Goal: Task Accomplishment & Management: Manage account settings

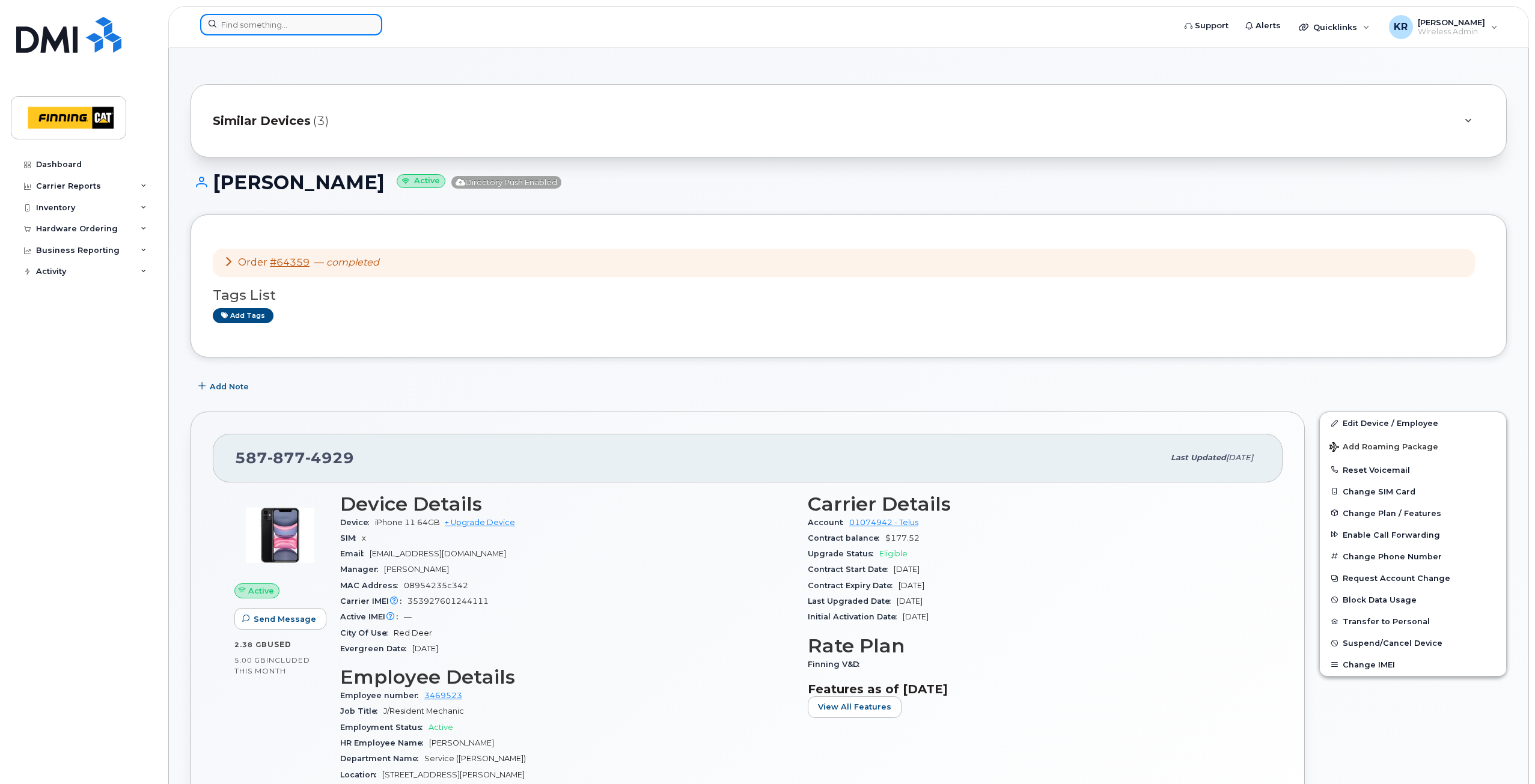
click at [266, 24] on input at bounding box center [291, 25] width 182 height 22
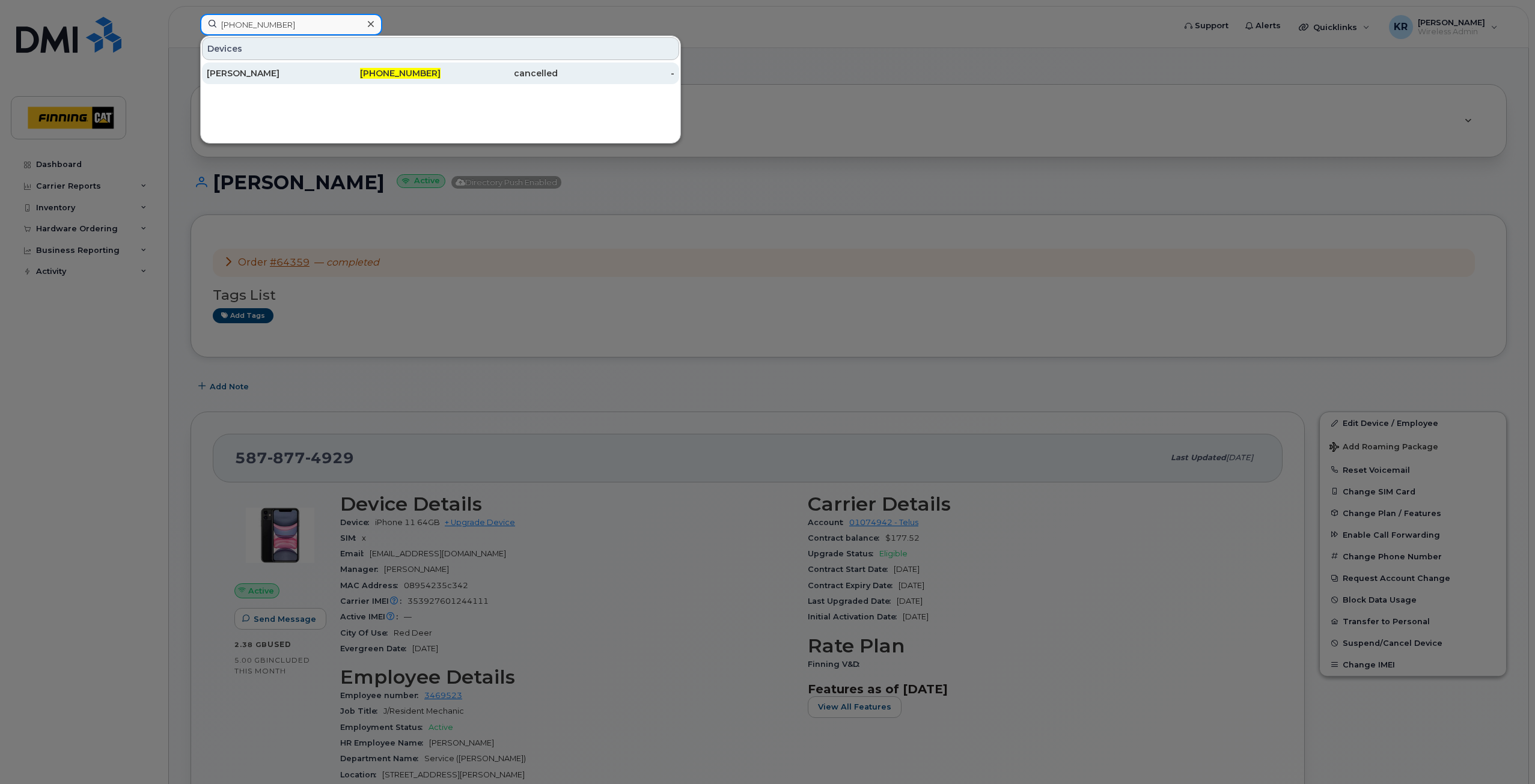
type input "778-808-6104"
click at [410, 74] on span "778-808-6104" at bounding box center [400, 74] width 80 height 11
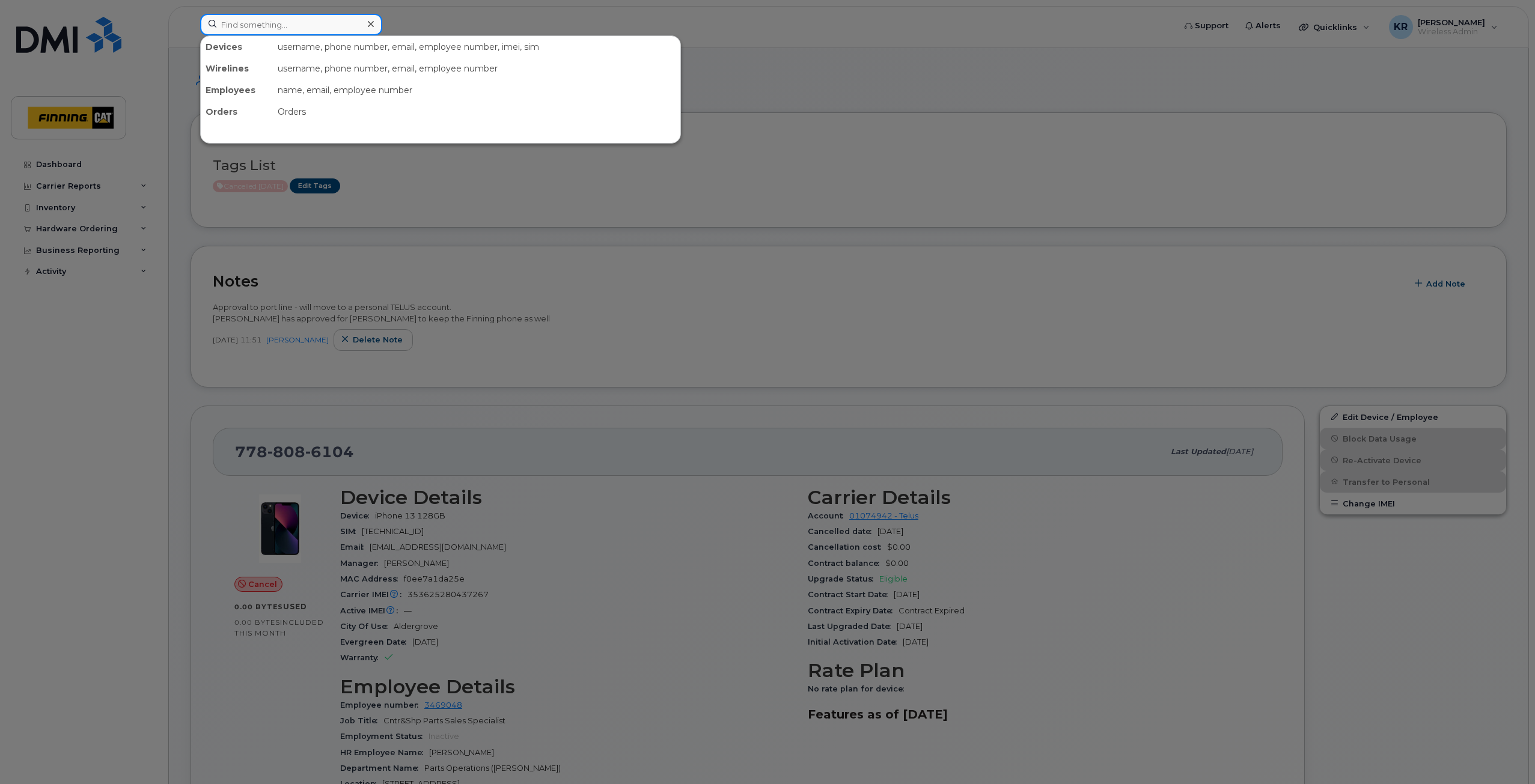
click at [270, 24] on input at bounding box center [291, 25] width 182 height 22
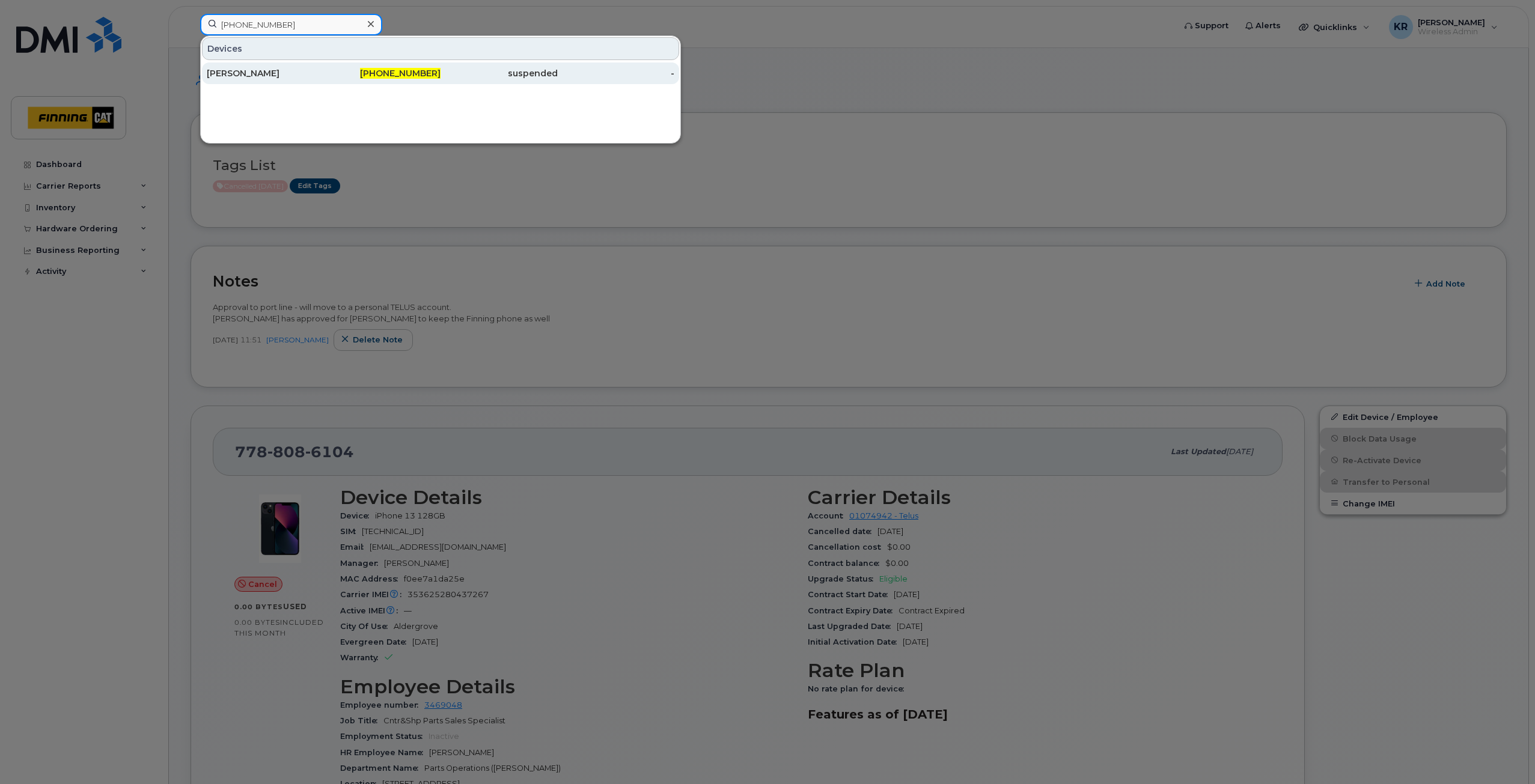
type input "236-983-6786"
click at [374, 75] on div "236-983-6786" at bounding box center [383, 74] width 117 height 12
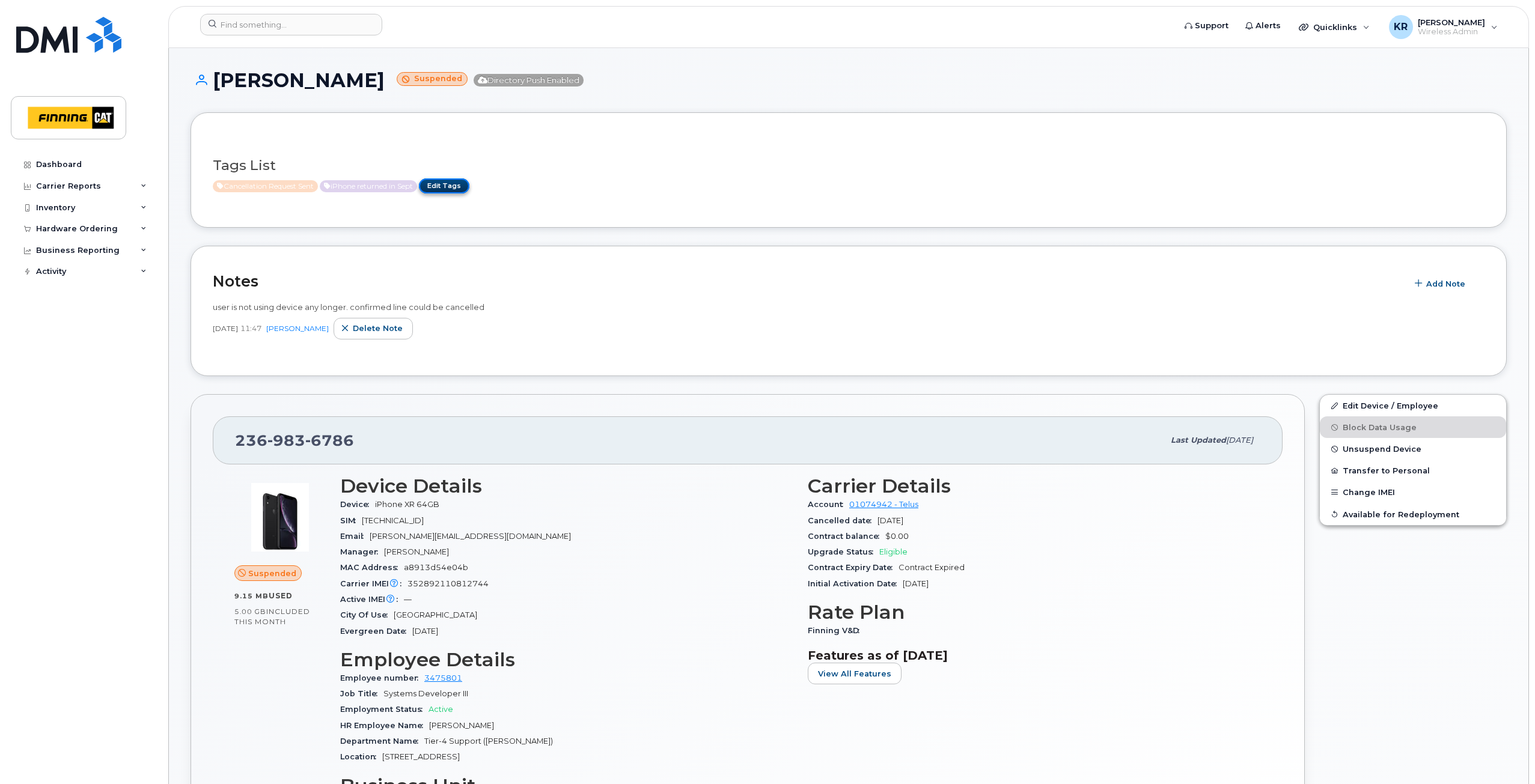
click at [458, 187] on link "Edit Tags" at bounding box center [444, 186] width 50 height 15
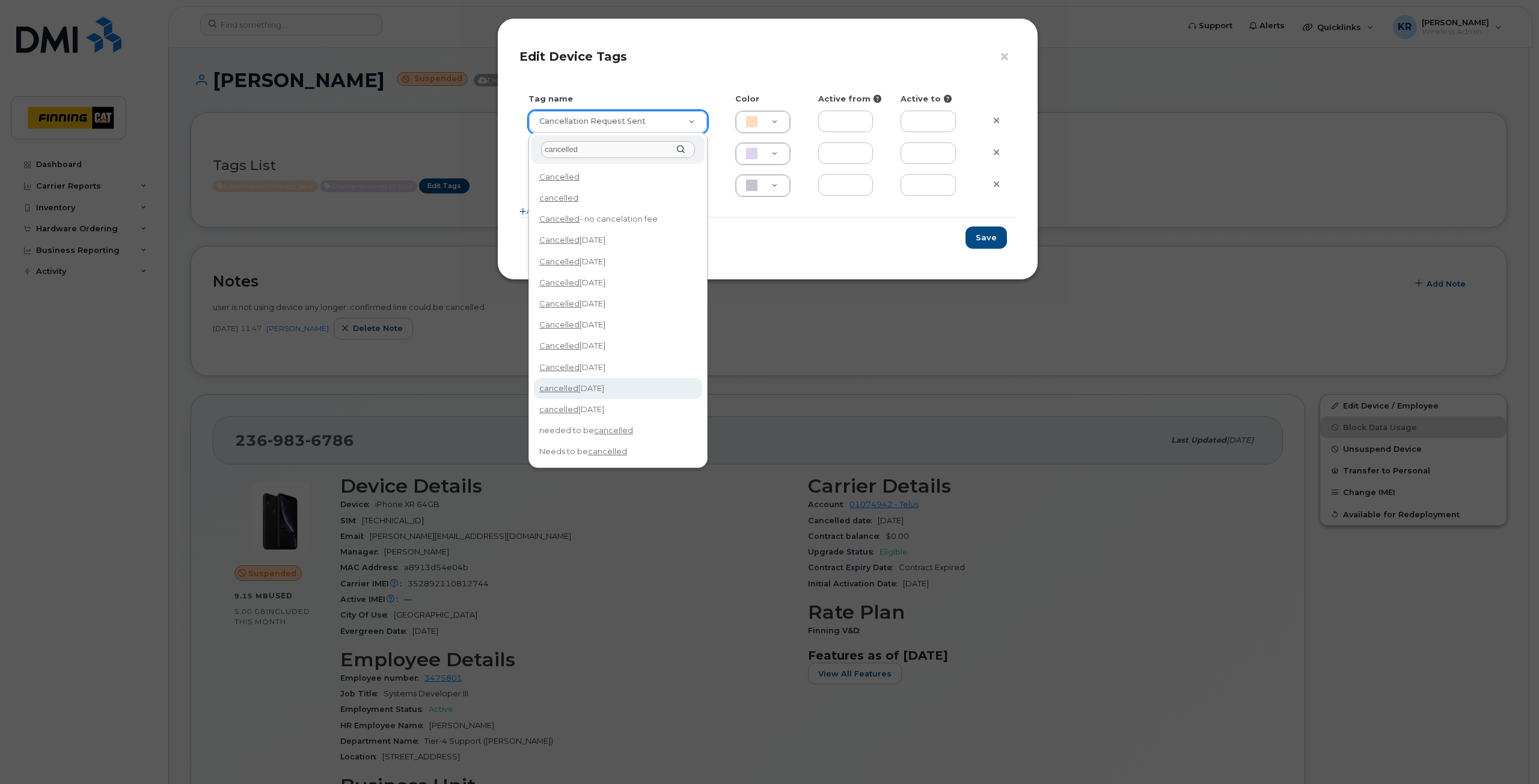
type input "cancelled"
type input "cancelled [DATE]"
type input "F8C6C8"
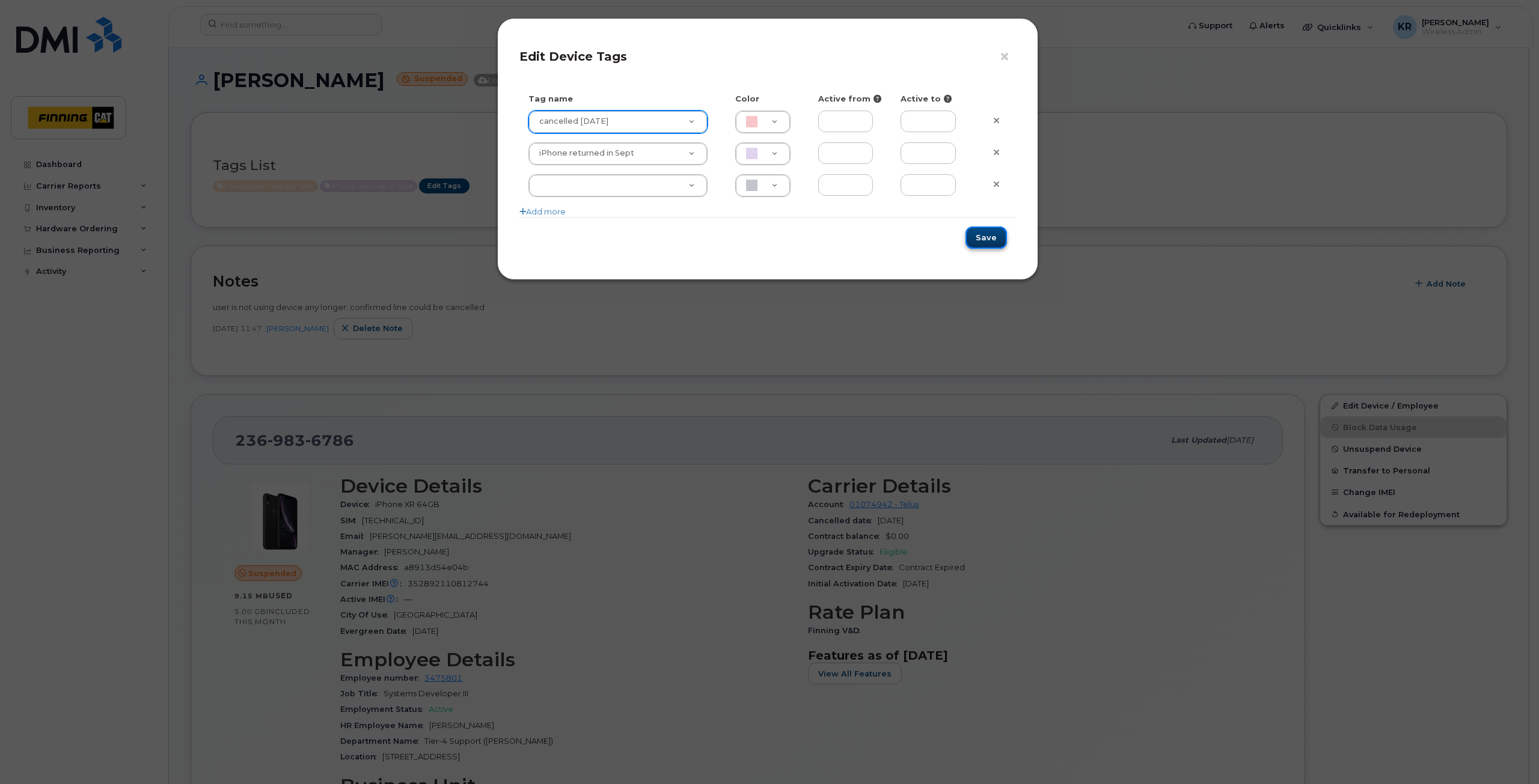
click at [986, 238] on button "Save" at bounding box center [986, 237] width 41 height 23
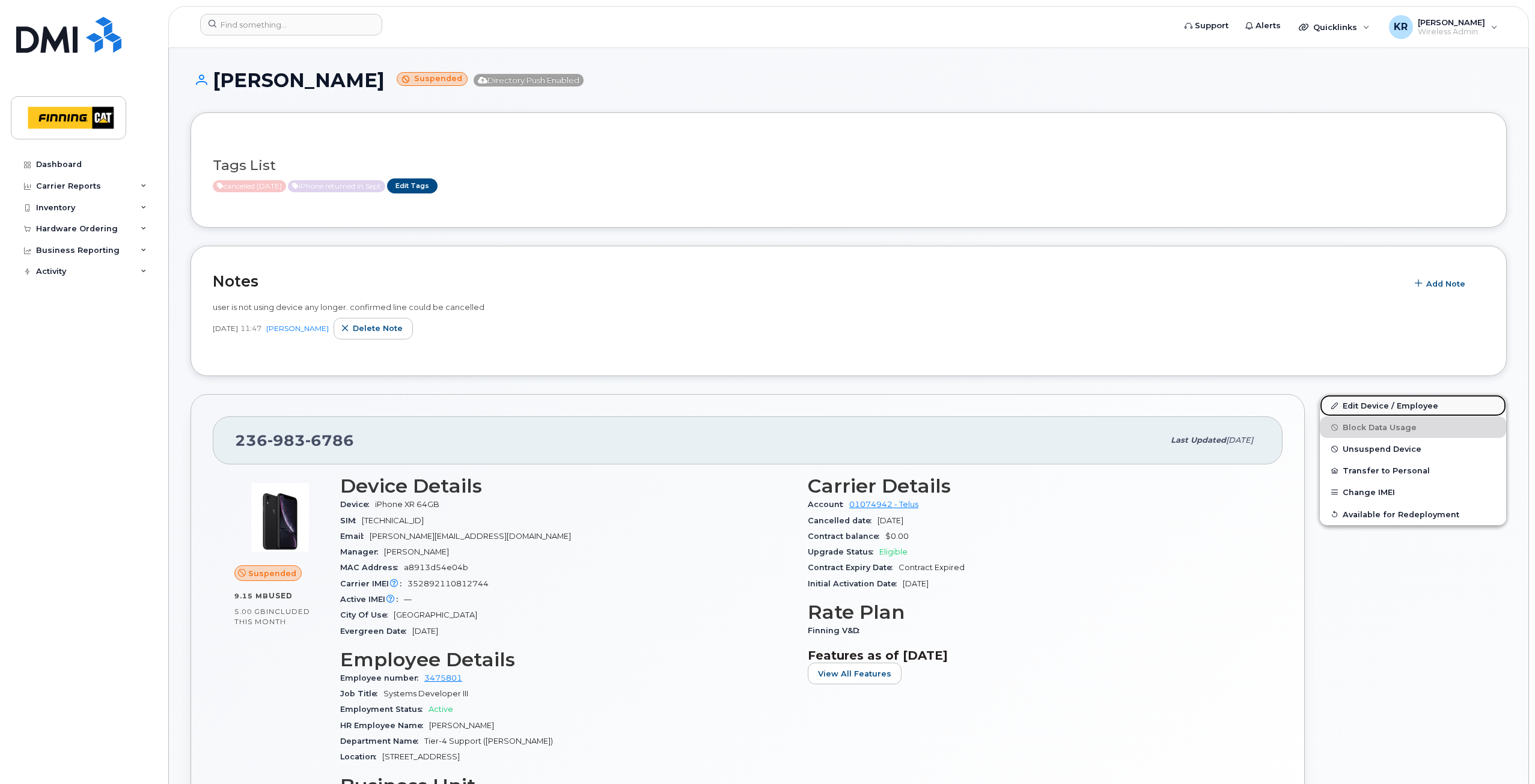
click at [1371, 402] on link "Edit Device / Employee" at bounding box center [1413, 406] width 186 height 22
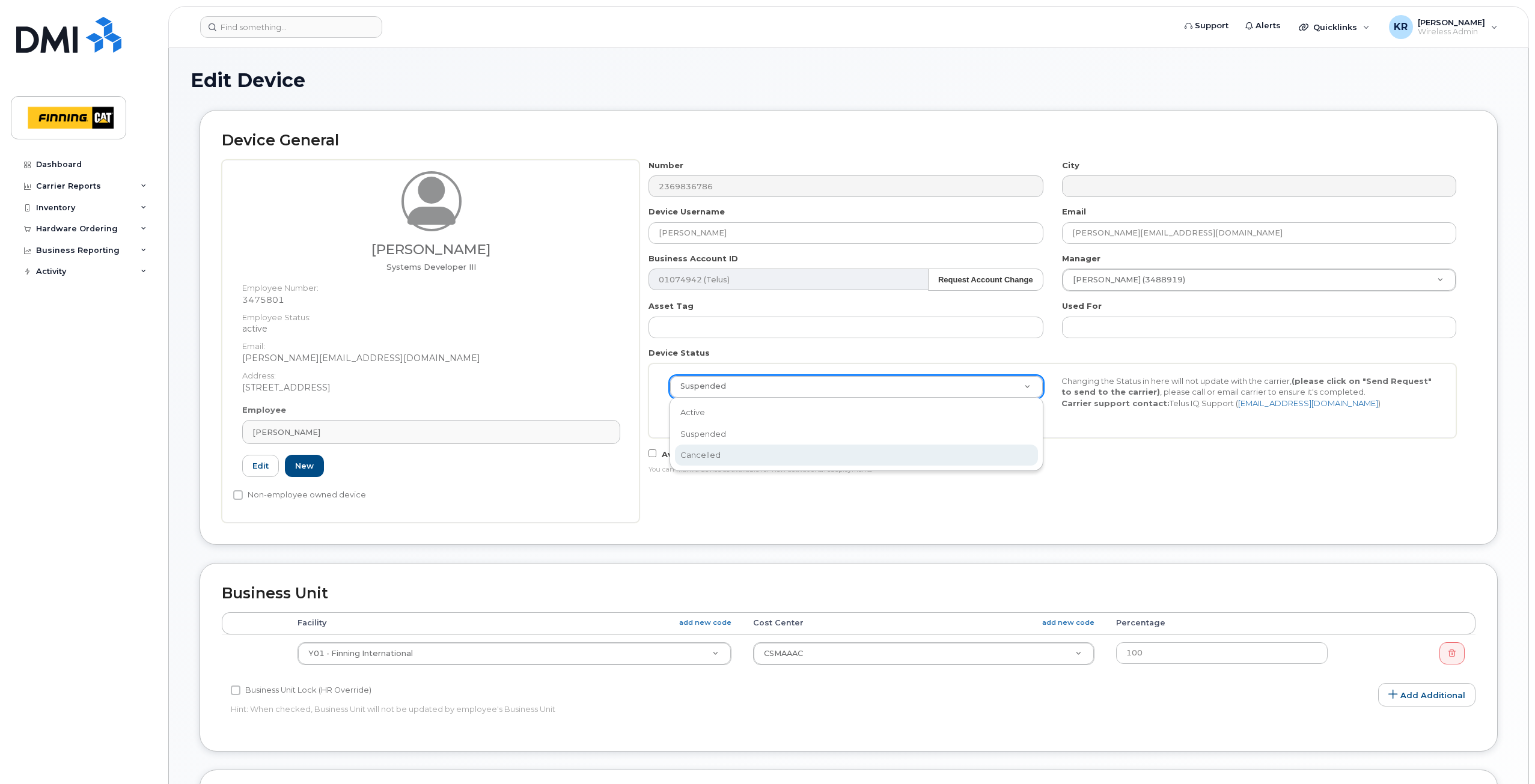
select select "cancelled"
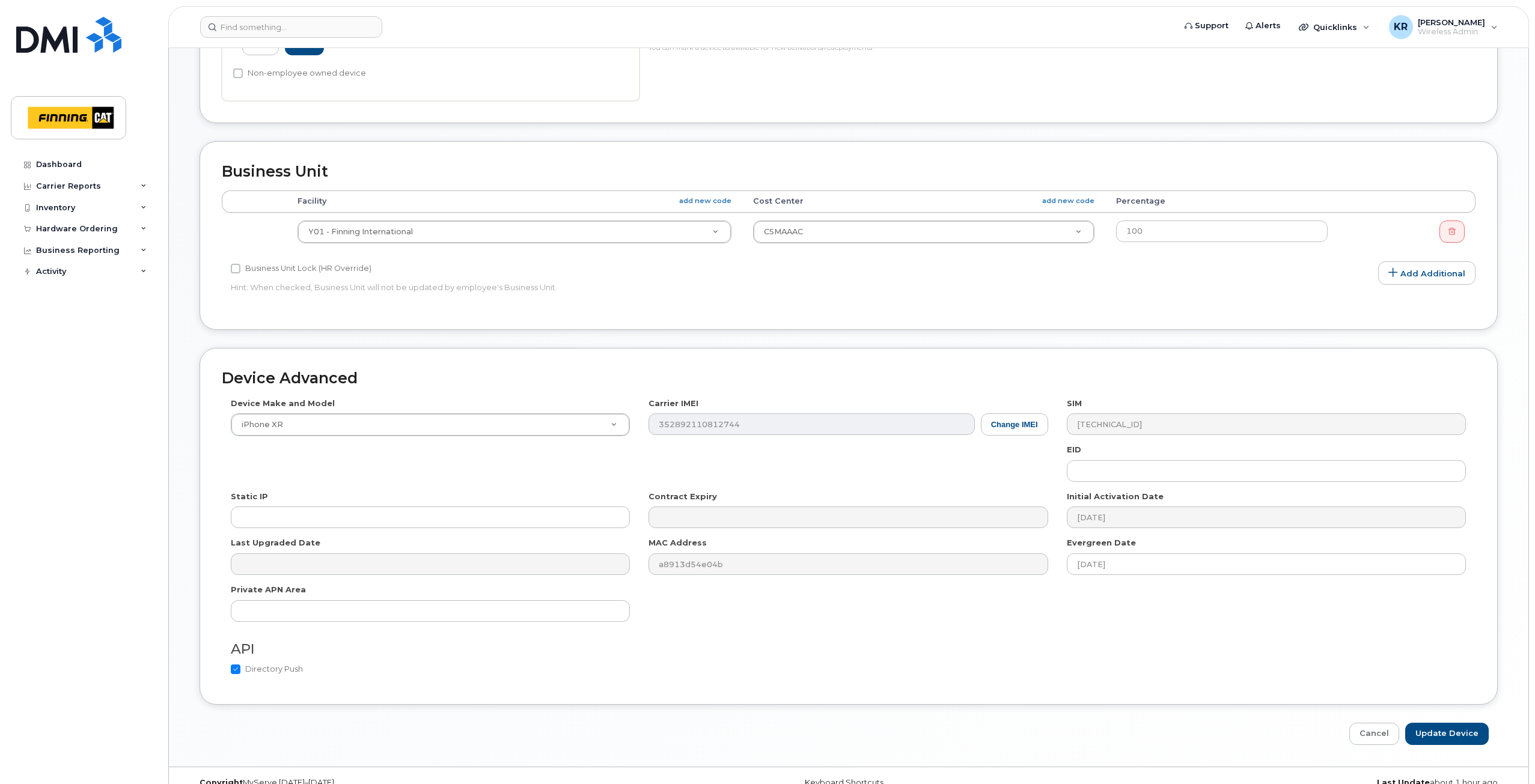
scroll to position [443, 0]
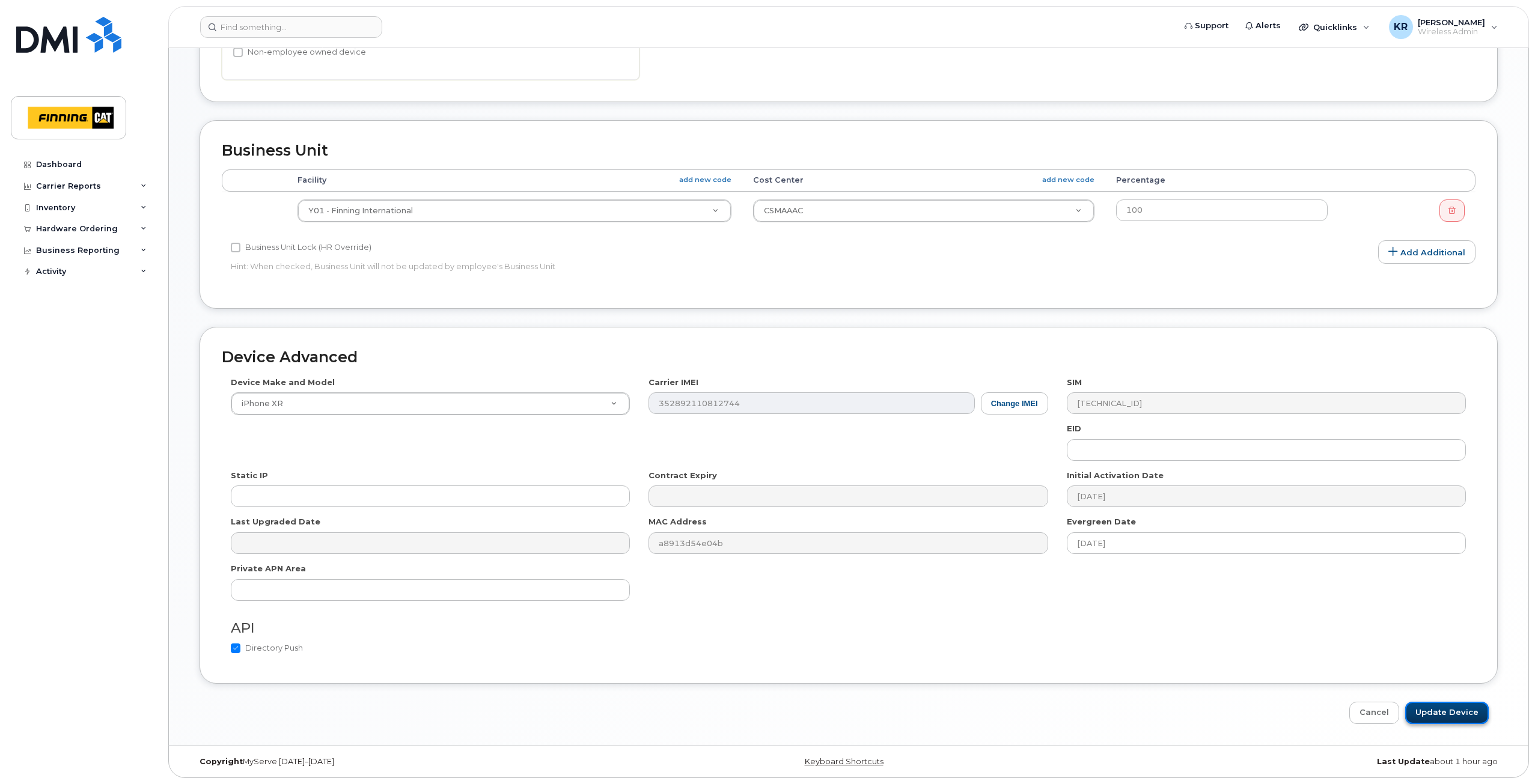
click at [1429, 716] on input "Update Device" at bounding box center [1447, 713] width 83 height 23
type input "Saving..."
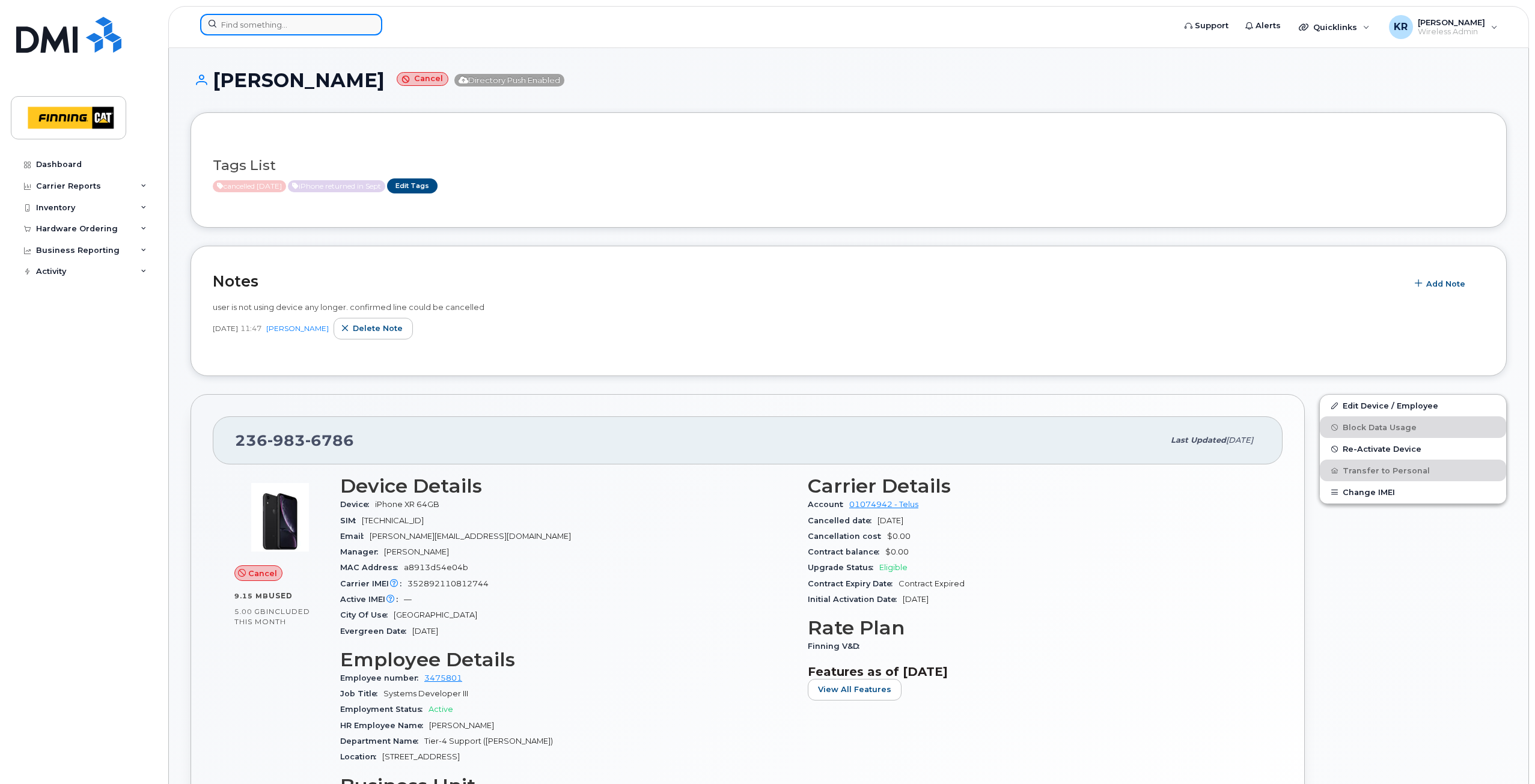
click at [268, 26] on input at bounding box center [291, 25] width 182 height 22
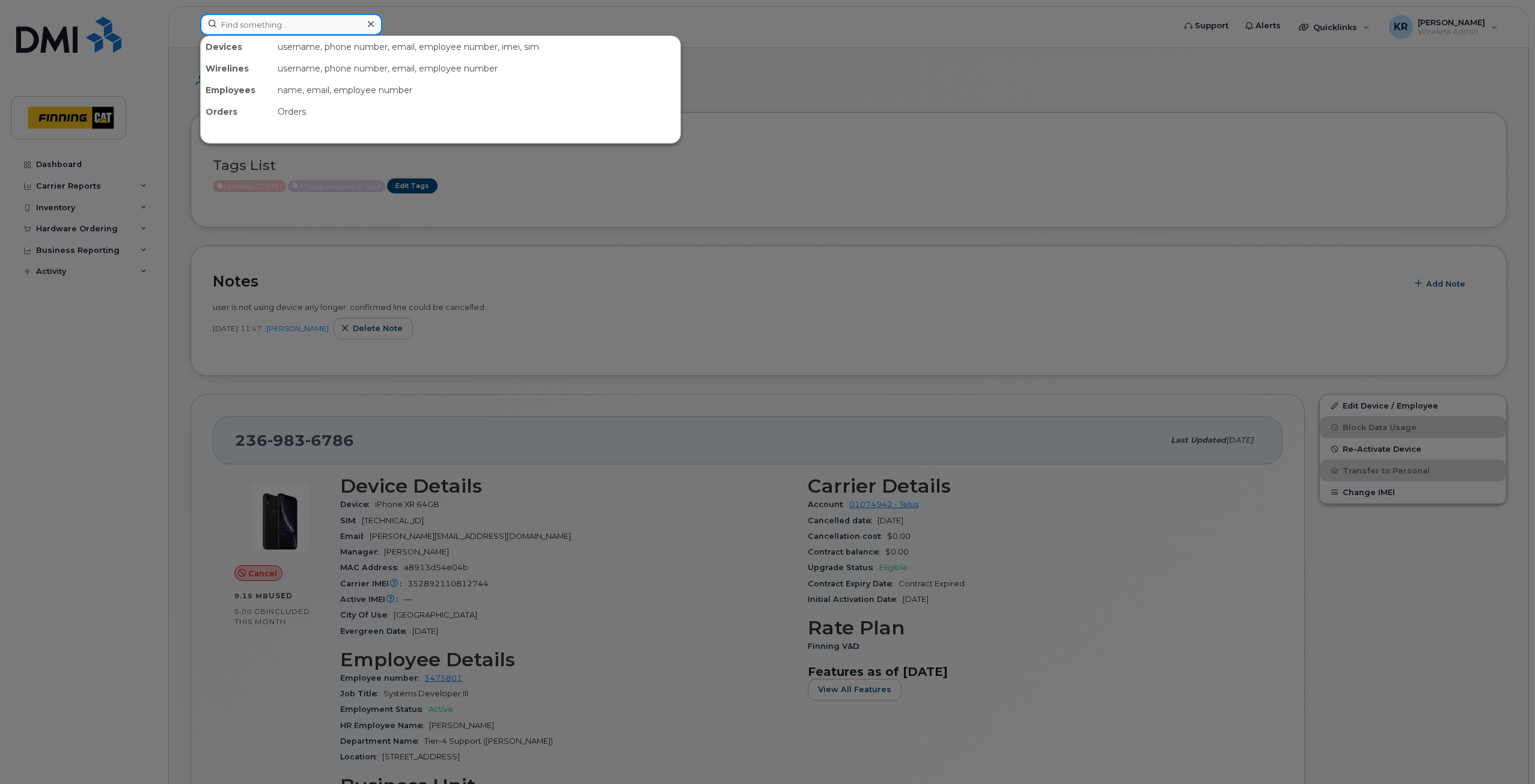
paste input "Maria La Rocque"
drag, startPoint x: 295, startPoint y: 19, endPoint x: 206, endPoint y: 30, distance: 89.7
click at [207, 30] on input "Maria La Rocque" at bounding box center [291, 25] width 182 height 22
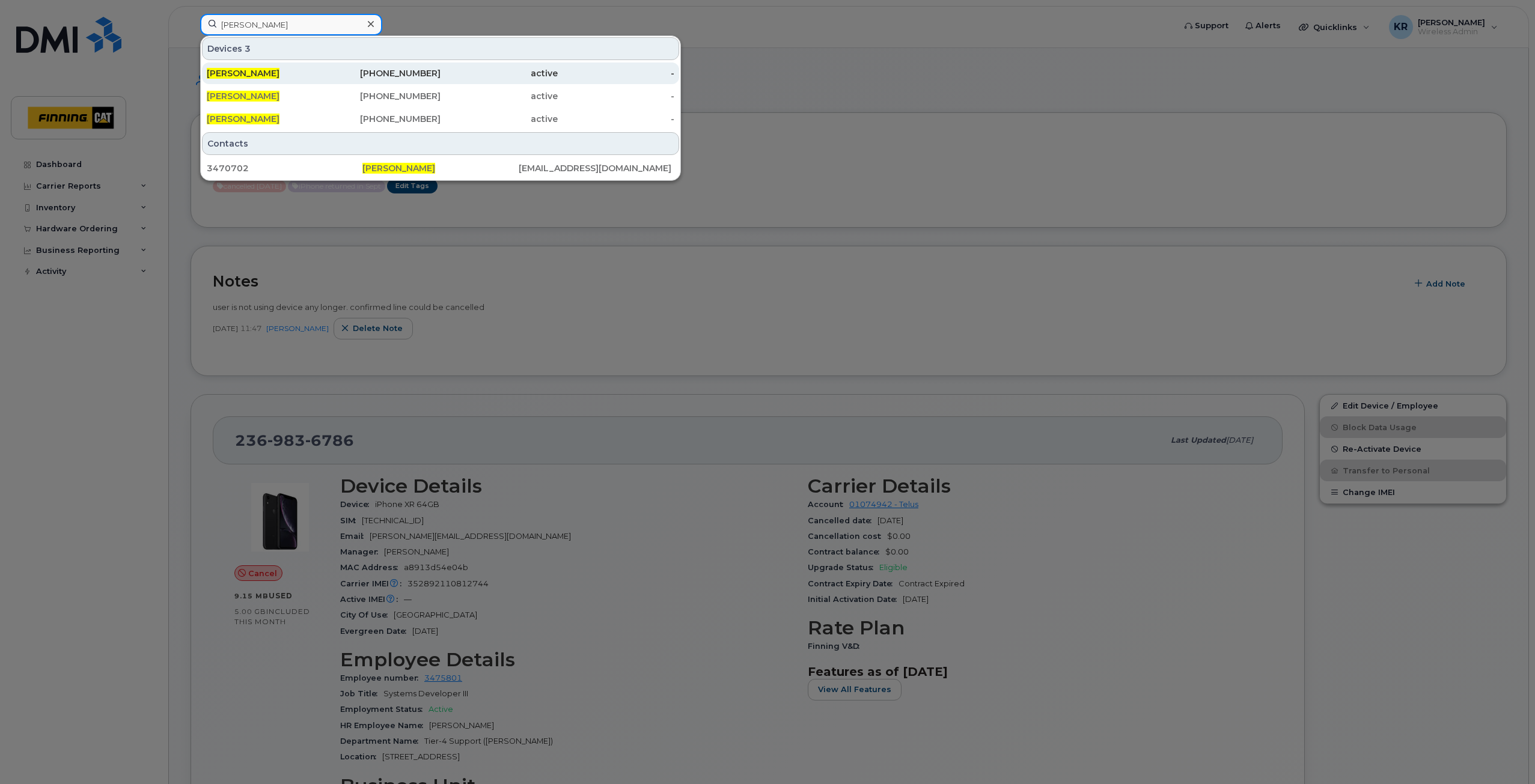
type input "Justin MacIntyre"
click at [391, 71] on div "306-209-4340" at bounding box center [383, 74] width 117 height 12
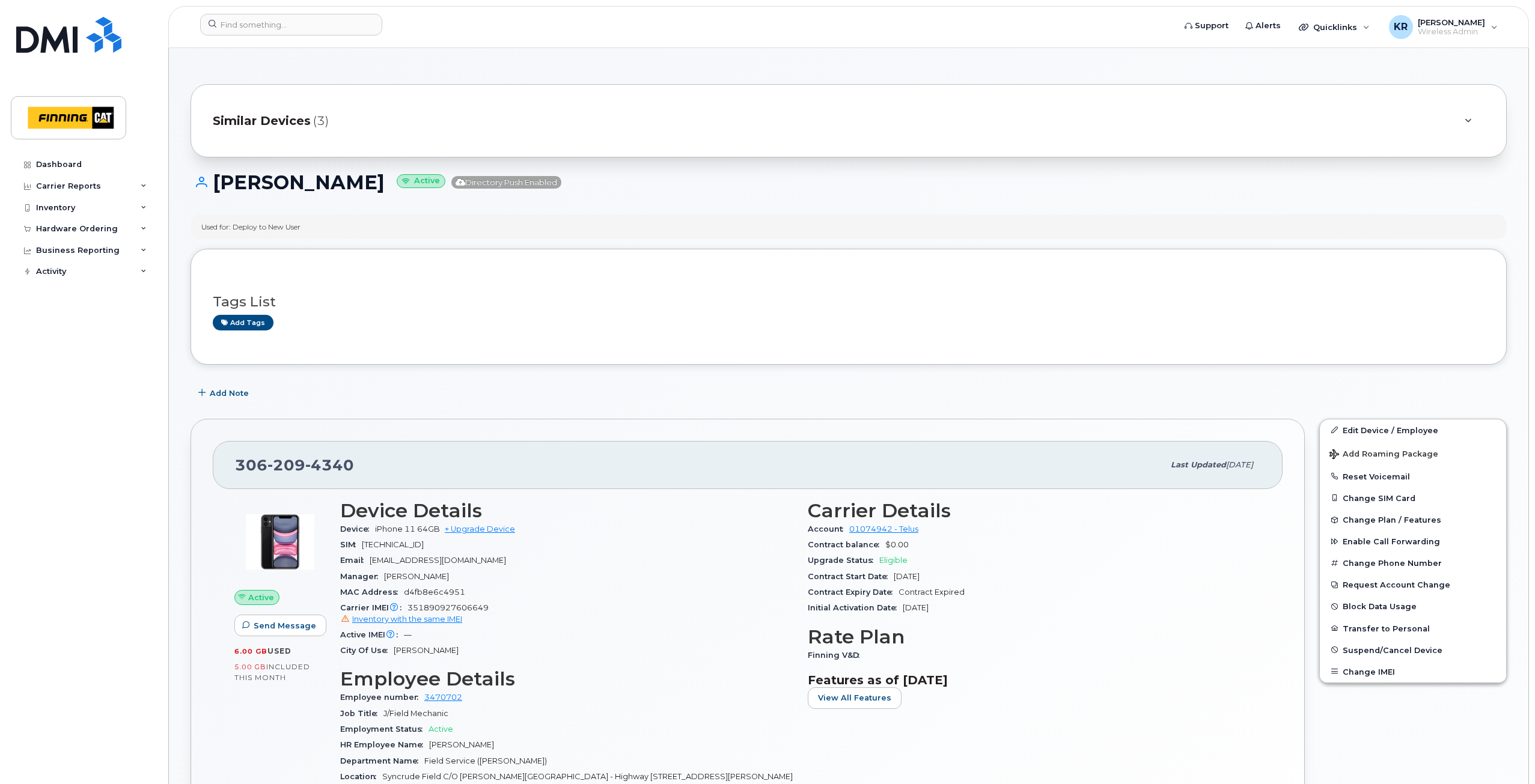
click at [266, 124] on span "Similar Devices" at bounding box center [262, 121] width 98 height 18
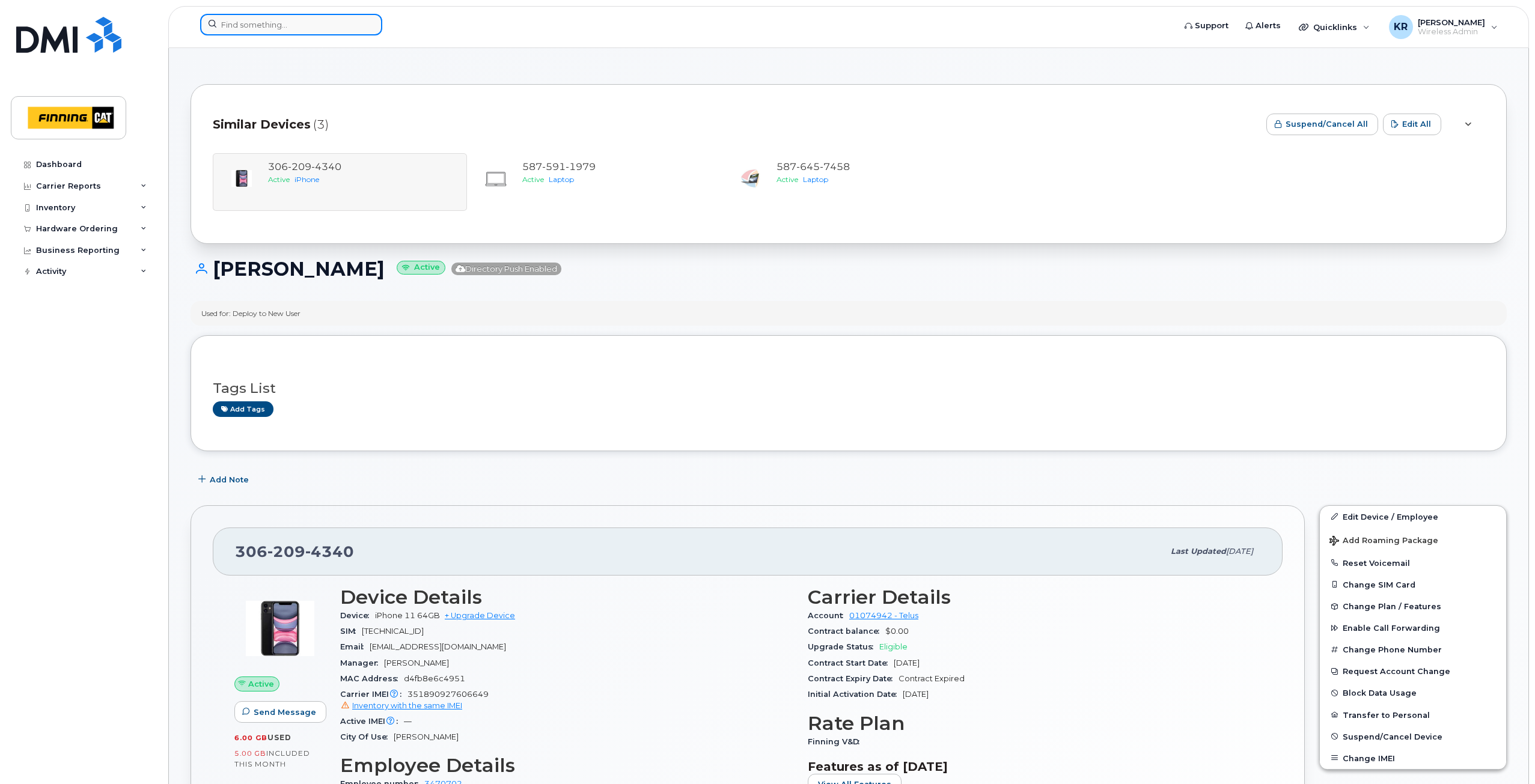
click at [229, 25] on input at bounding box center [291, 25] width 182 height 22
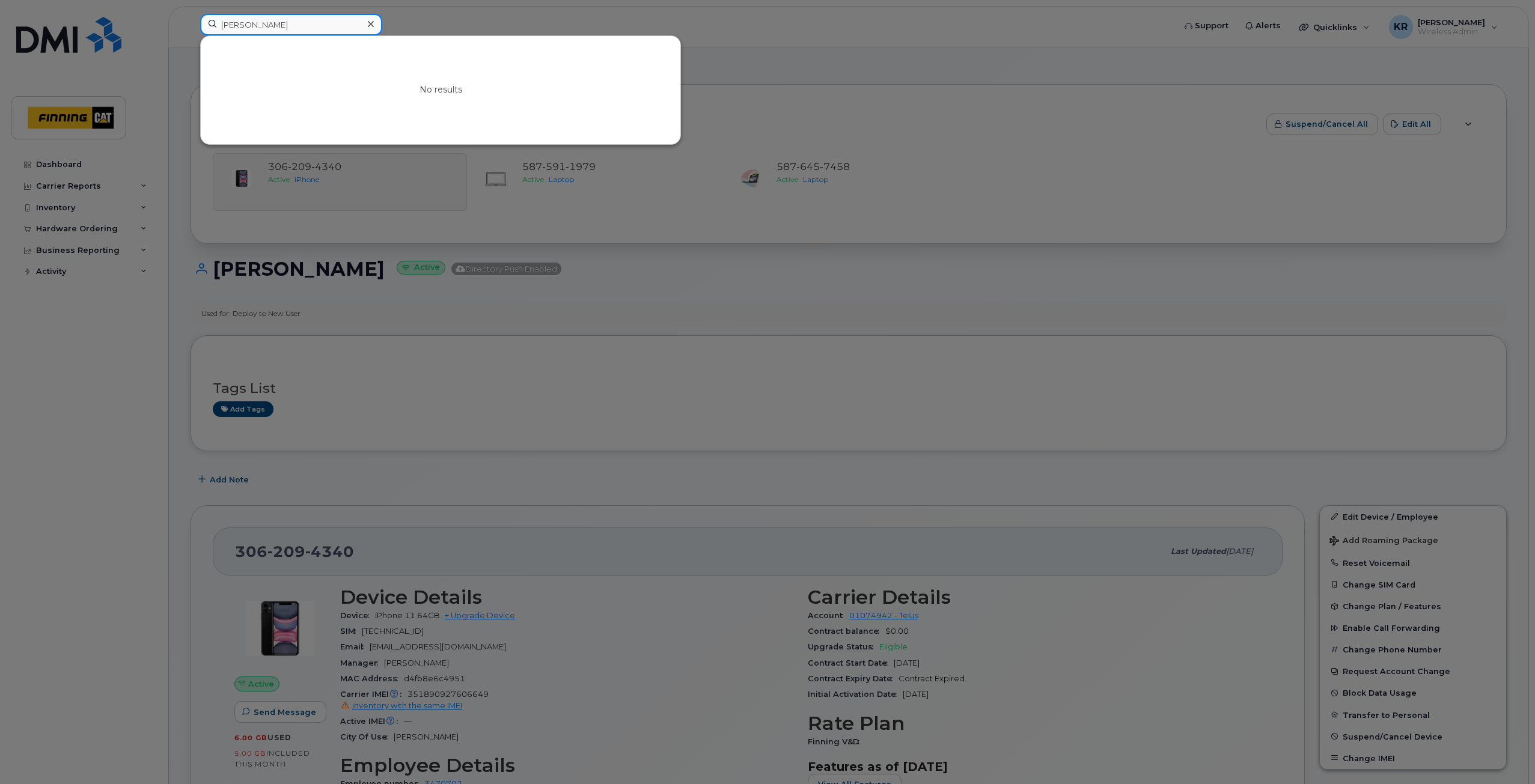
type input "scot putzi"
click at [942, 99] on div at bounding box center [767, 392] width 1535 height 784
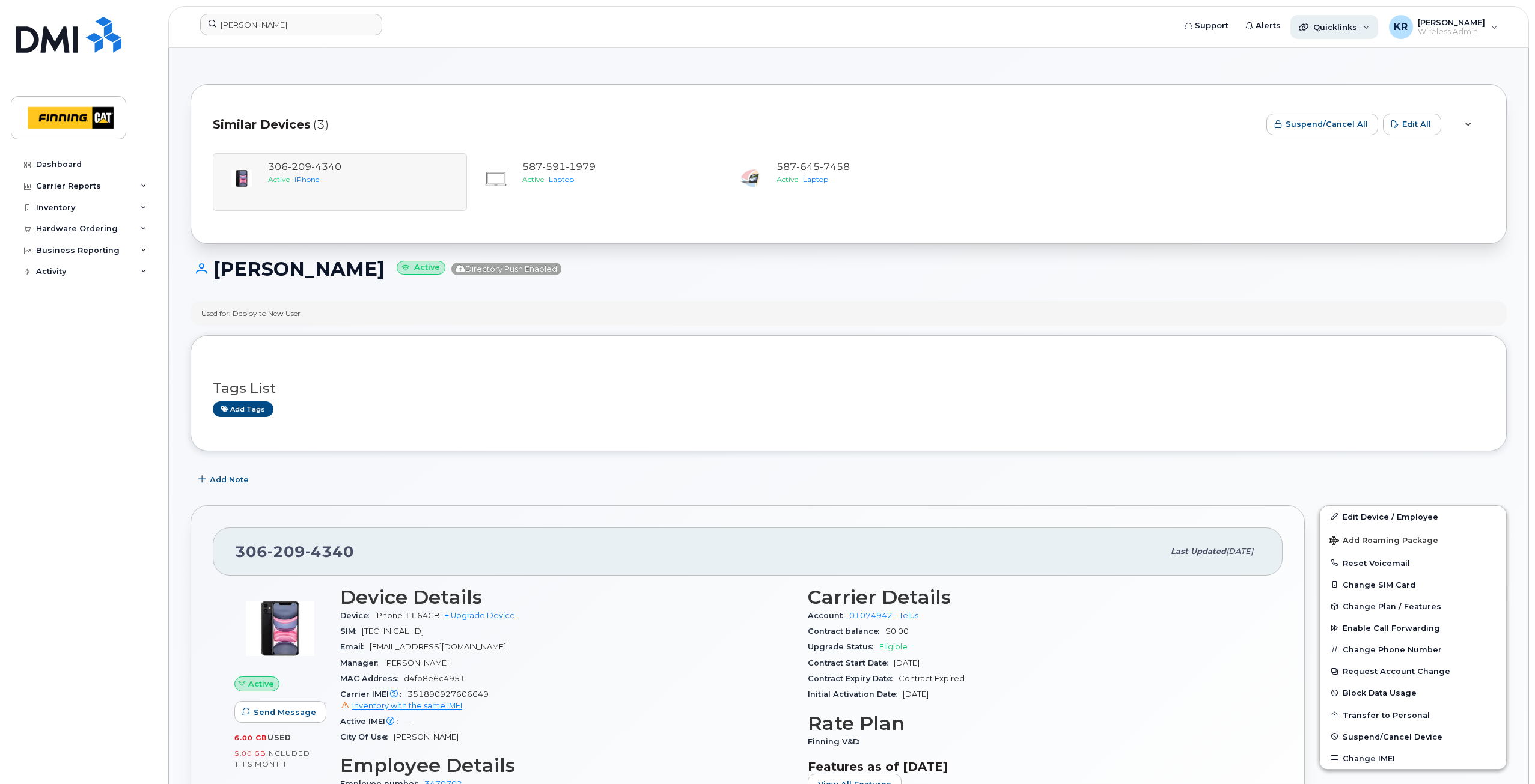
click at [1337, 26] on span "Quicklinks" at bounding box center [1335, 27] width 44 height 10
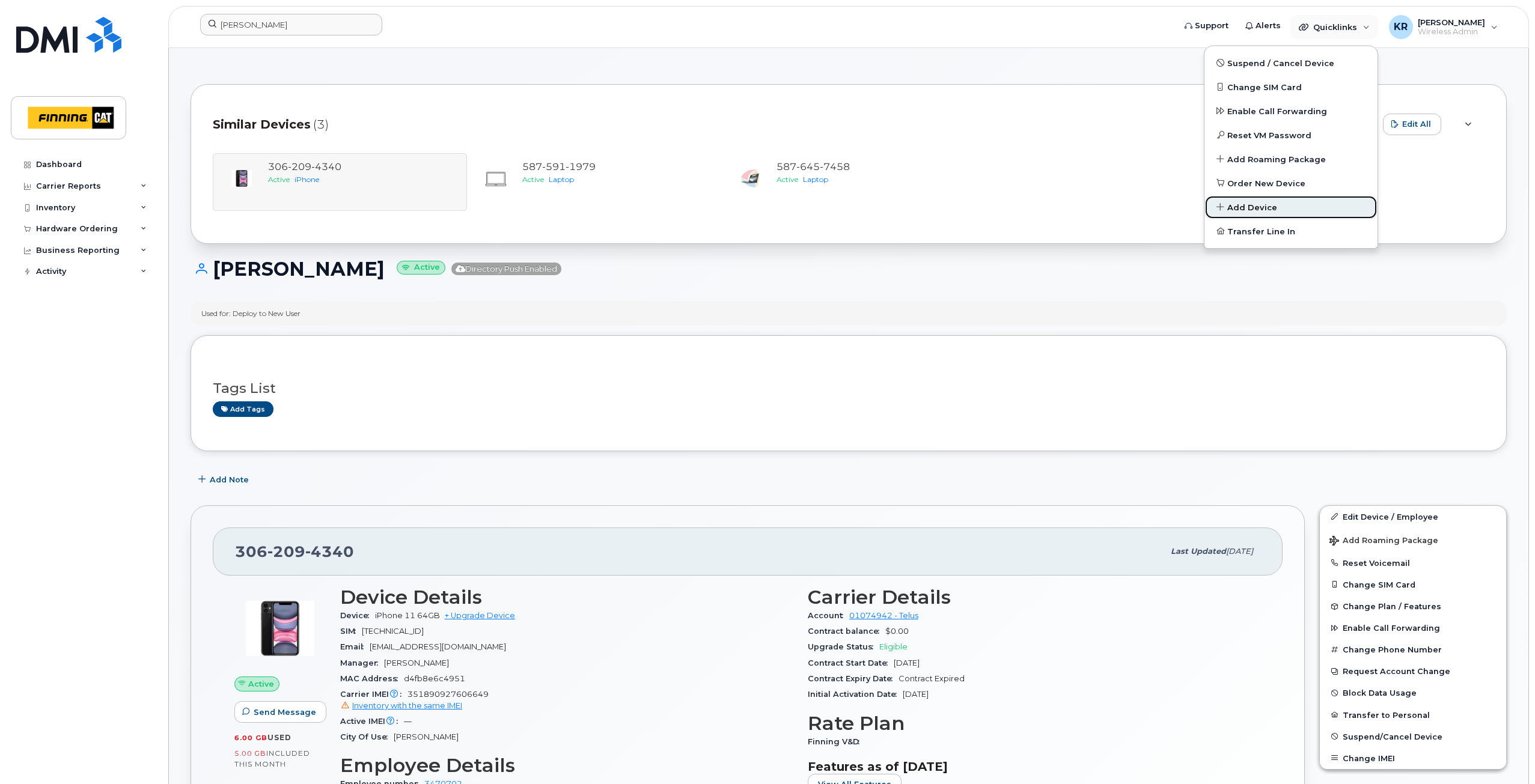
click at [1246, 207] on span "Add Device" at bounding box center [1252, 208] width 50 height 12
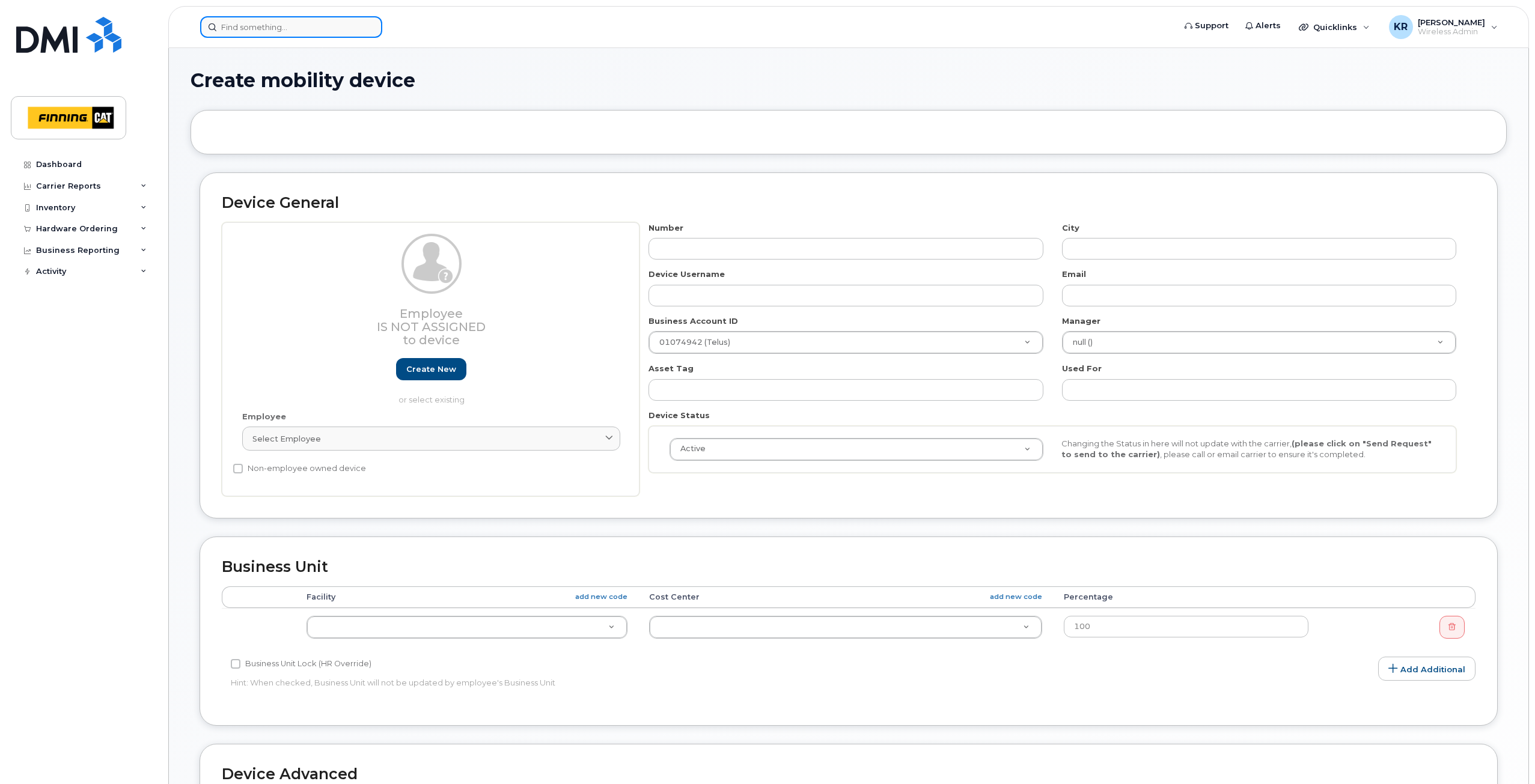
click at [252, 27] on input at bounding box center [291, 27] width 182 height 22
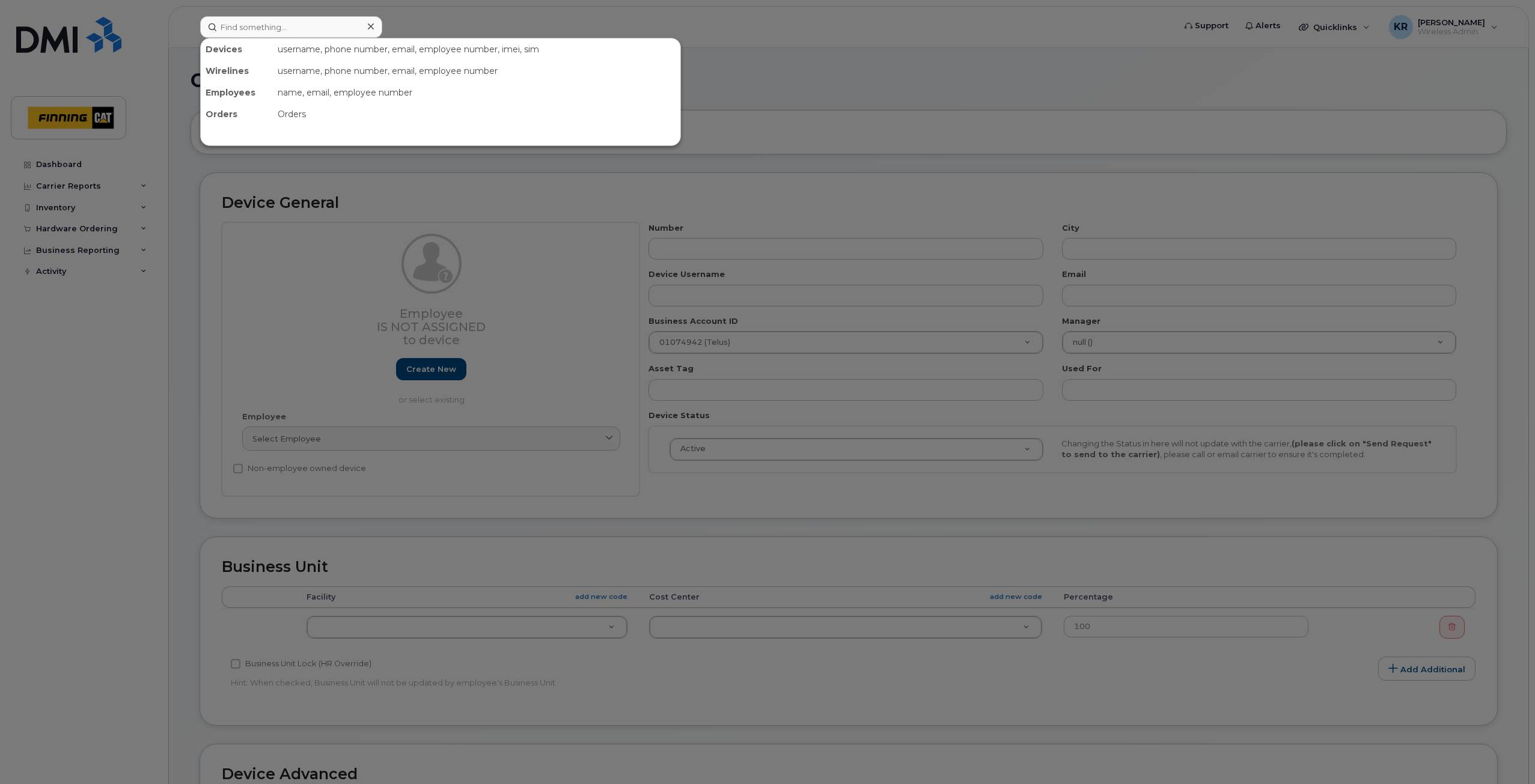
click at [340, 449] on div at bounding box center [767, 392] width 1535 height 784
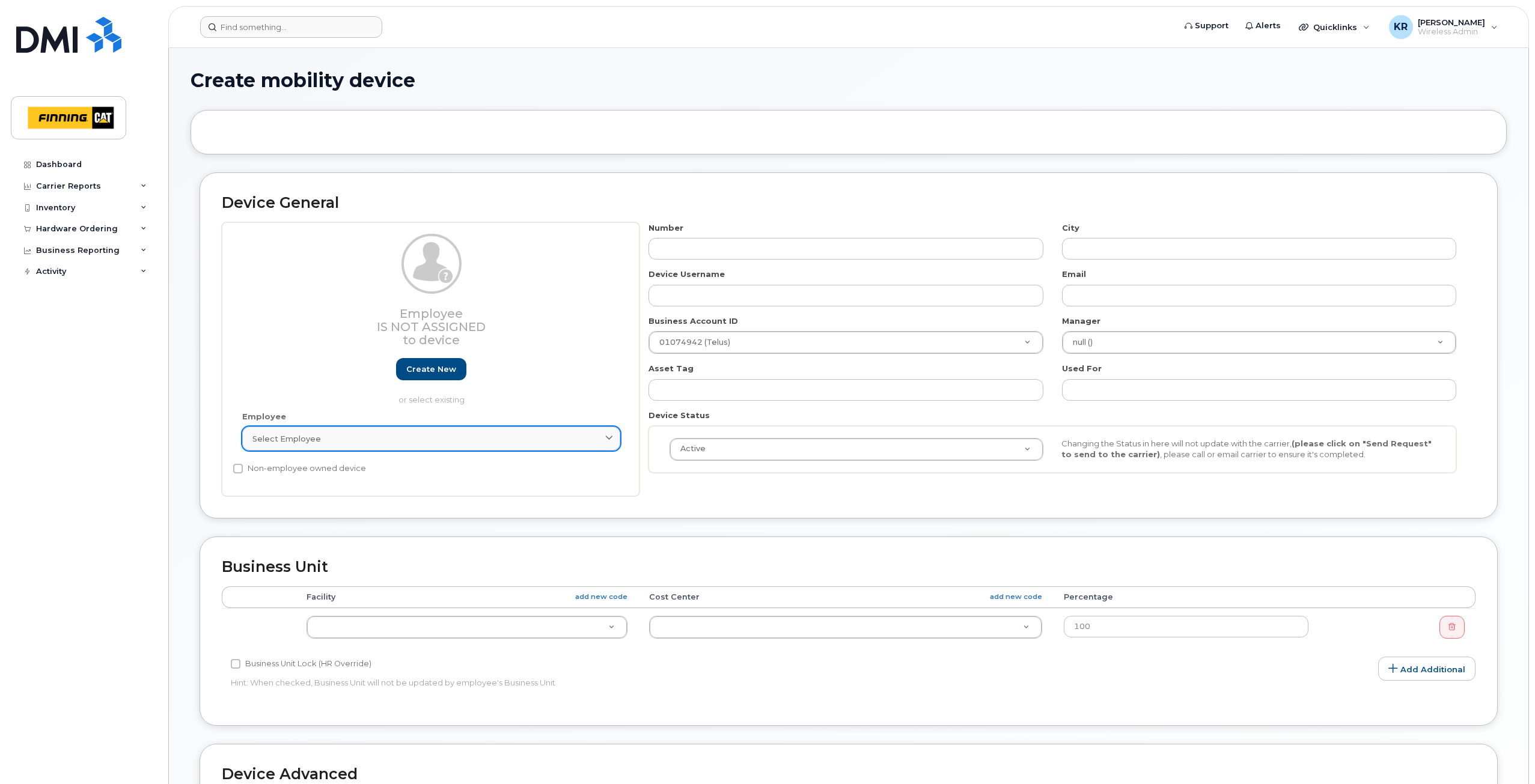
click at [282, 442] on span "Select employee" at bounding box center [287, 439] width 69 height 12
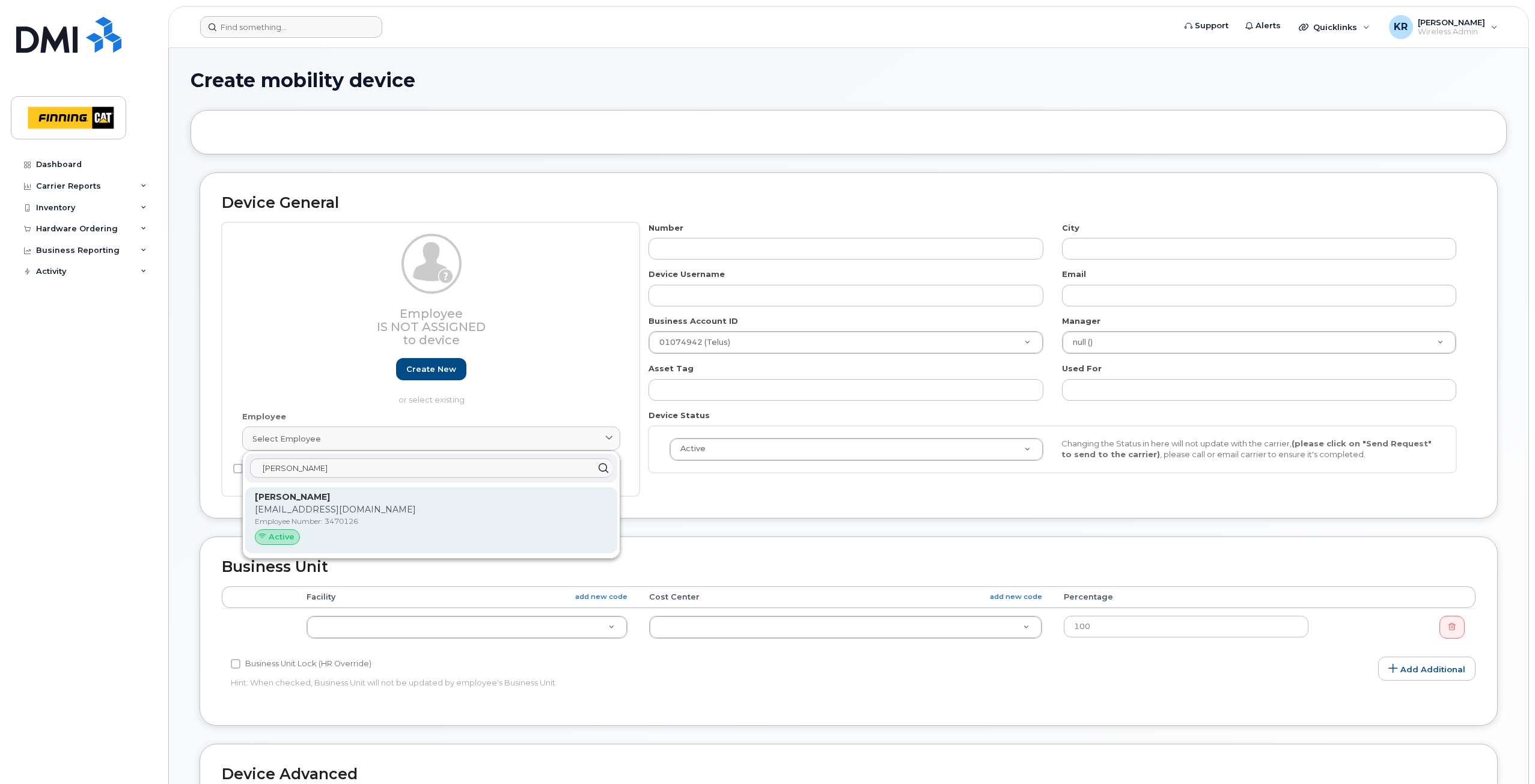
type input "[PERSON_NAME]"
click at [285, 499] on strong "[PERSON_NAME]" at bounding box center [292, 497] width 75 height 11
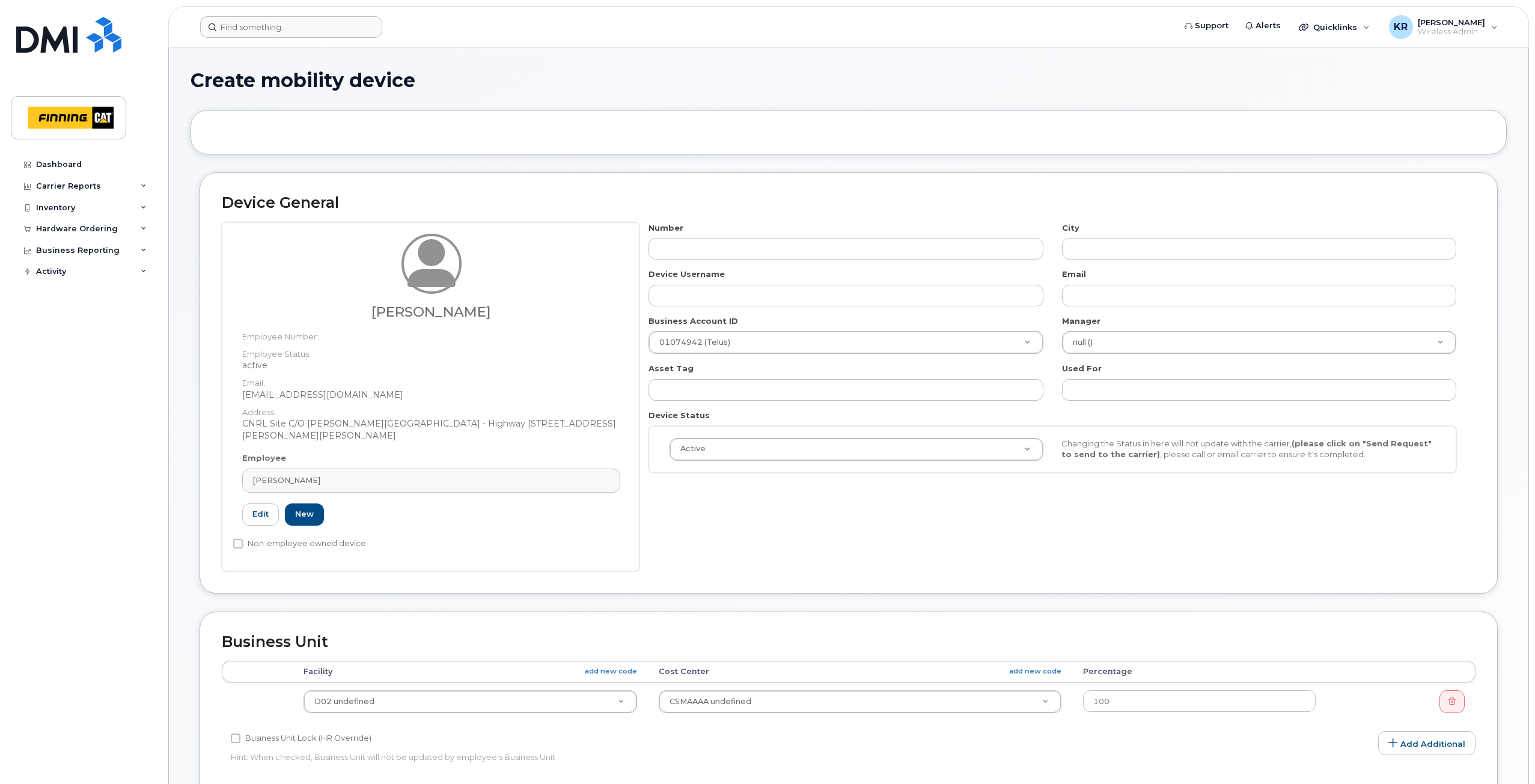
type input "3470126"
type input "[PERSON_NAME]"
type input "[EMAIL_ADDRESS][DOMAIN_NAME]"
type input "34127"
type input "34293"
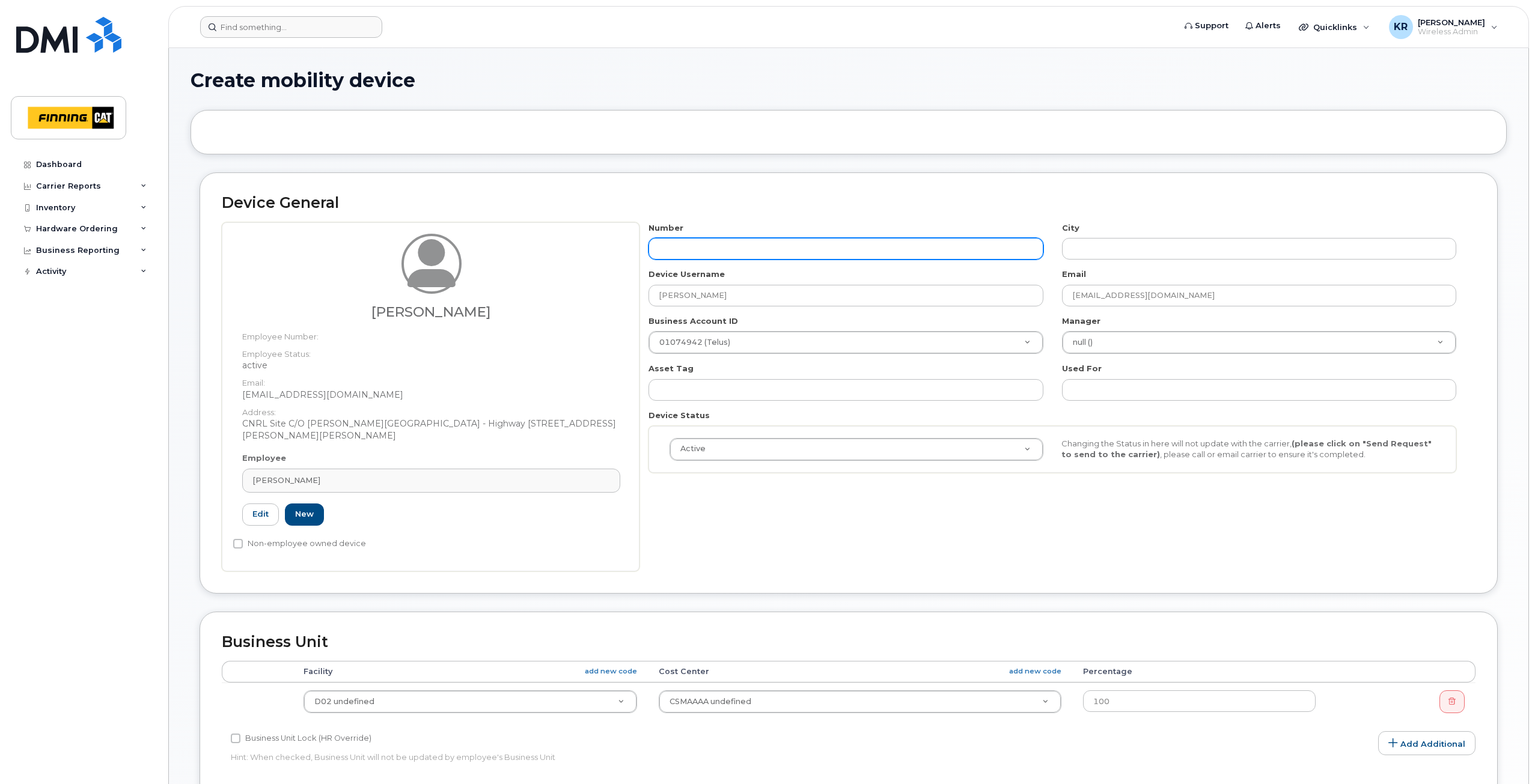
click at [670, 249] on input "text" at bounding box center [846, 249] width 394 height 22
type input "587"
type input "?"
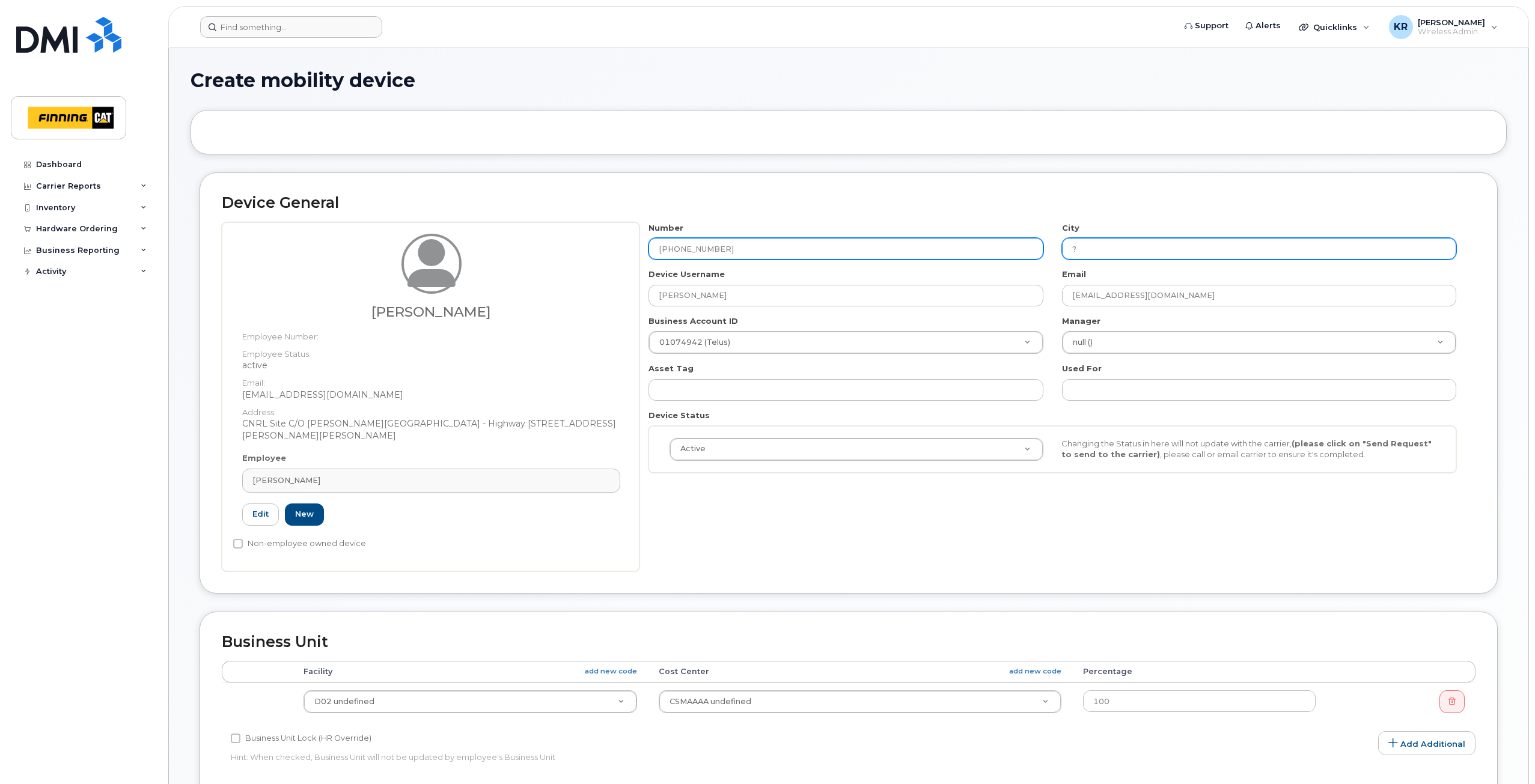
type input "[PHONE_NUMBER]"
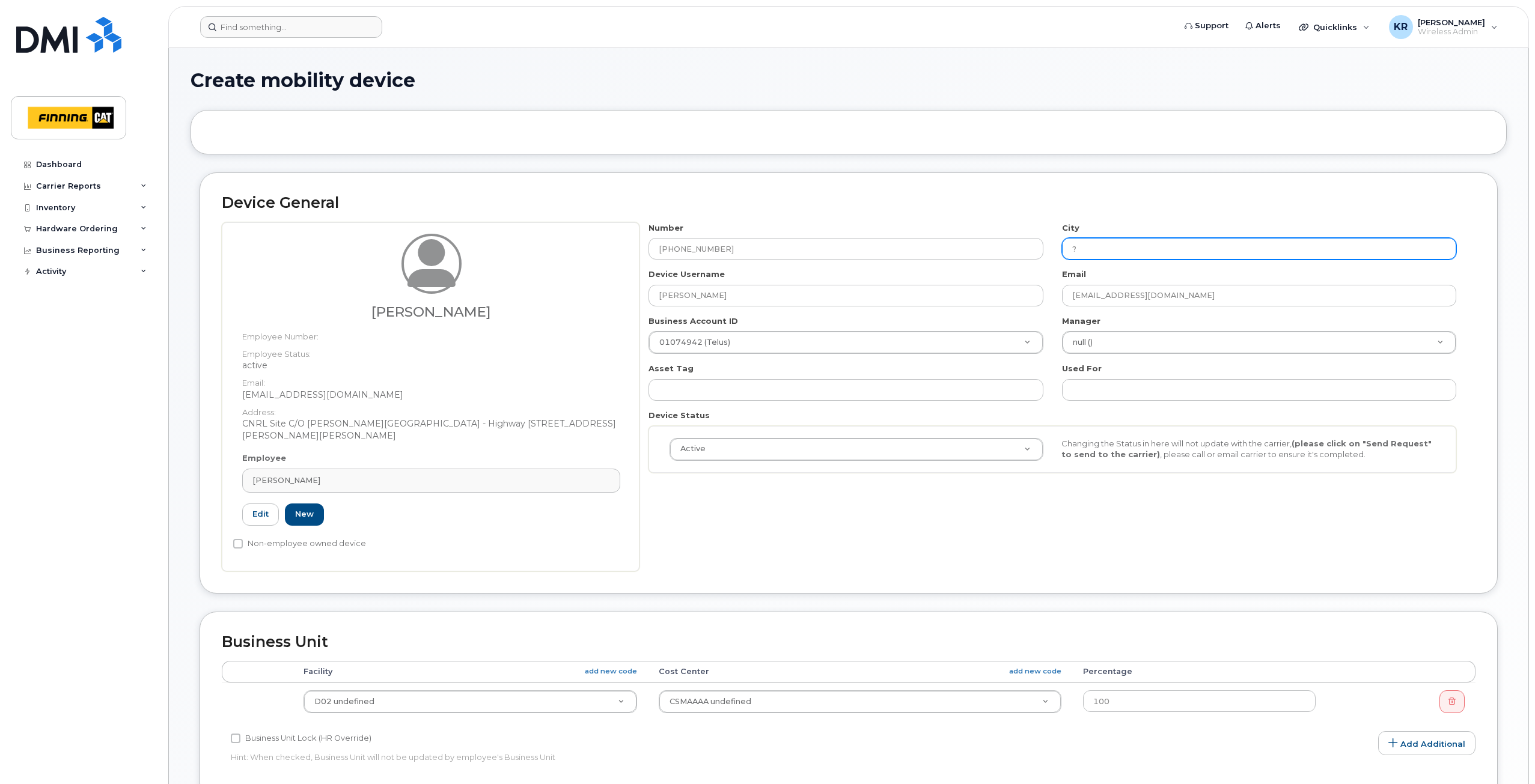
click at [1076, 250] on input "?" at bounding box center [1259, 249] width 394 height 22
type input "[GEOGRAPHIC_DATA]"
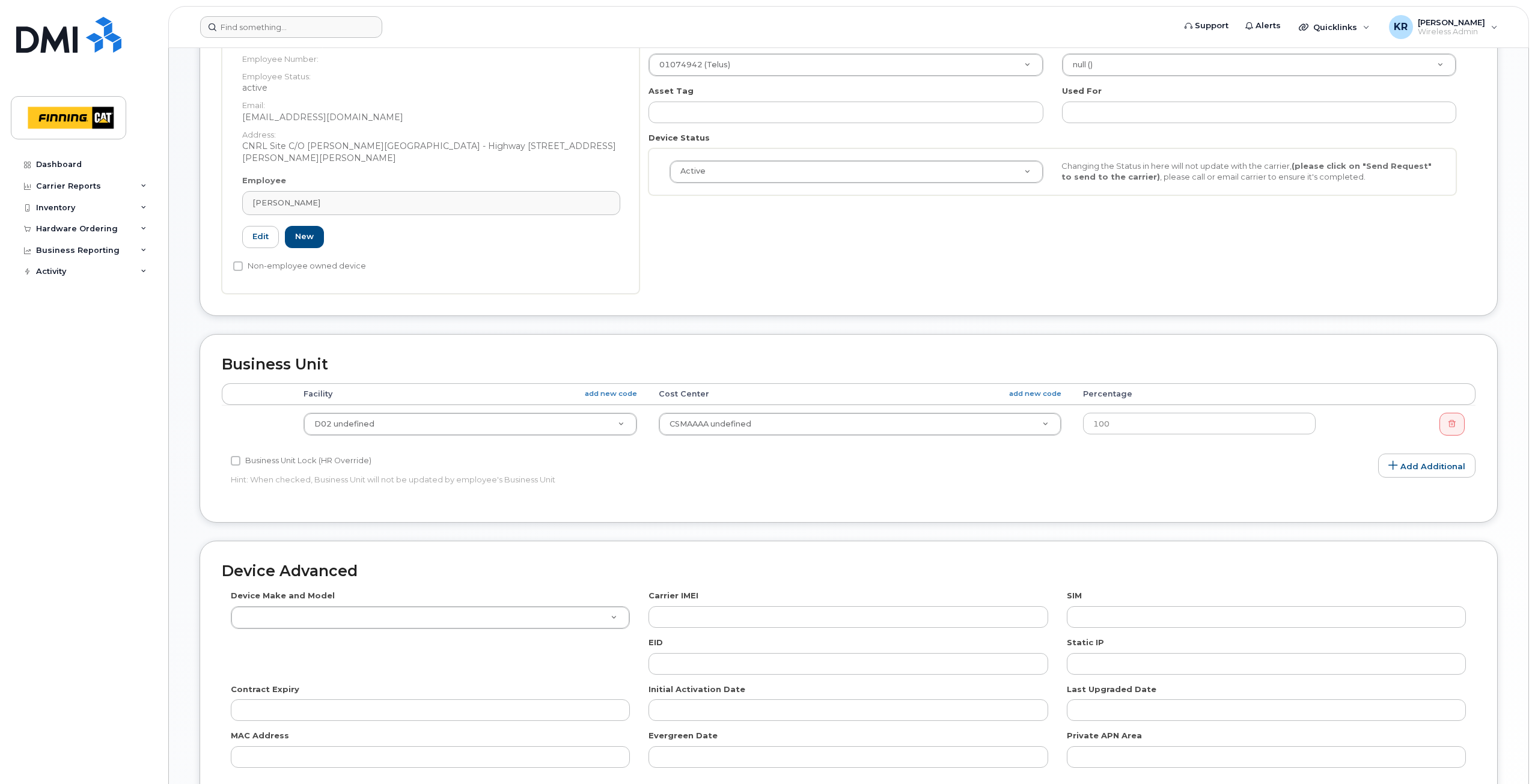
scroll to position [300, 0]
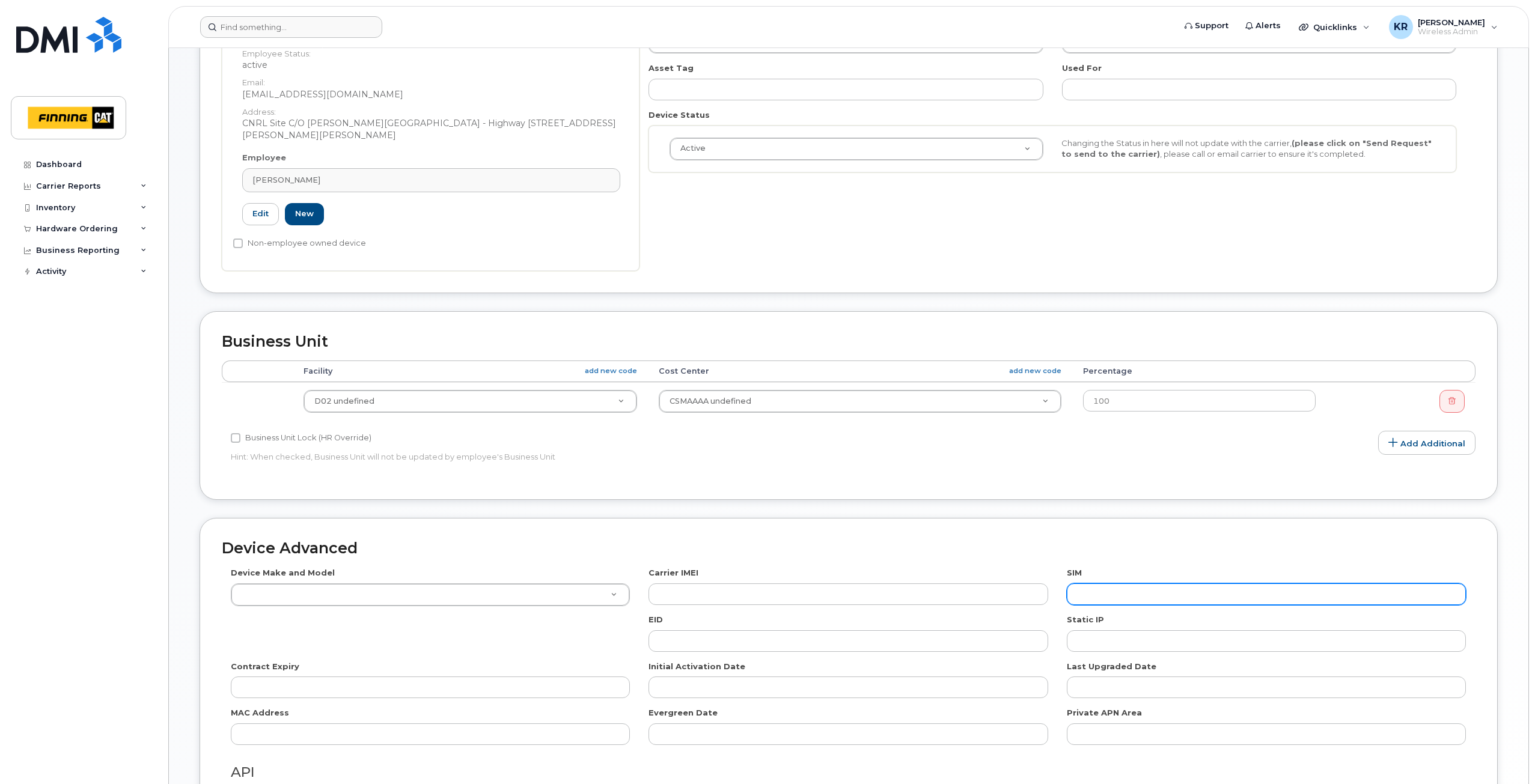
click at [1087, 594] on input "text" at bounding box center [1267, 594] width 399 height 22
paste input "[TECHNICAL_ID]"
type input "[TECHNICAL_ID]"
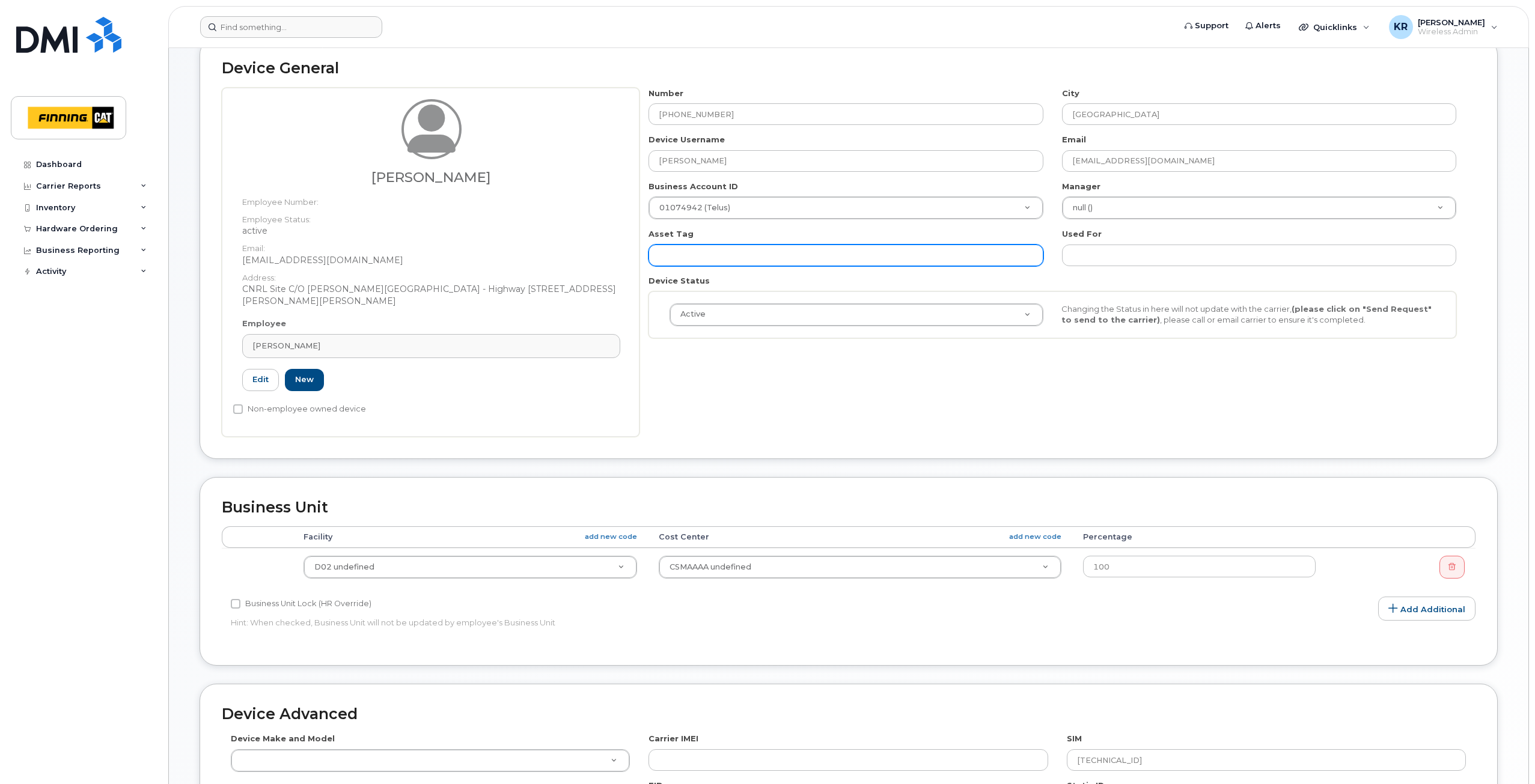
scroll to position [120, 0]
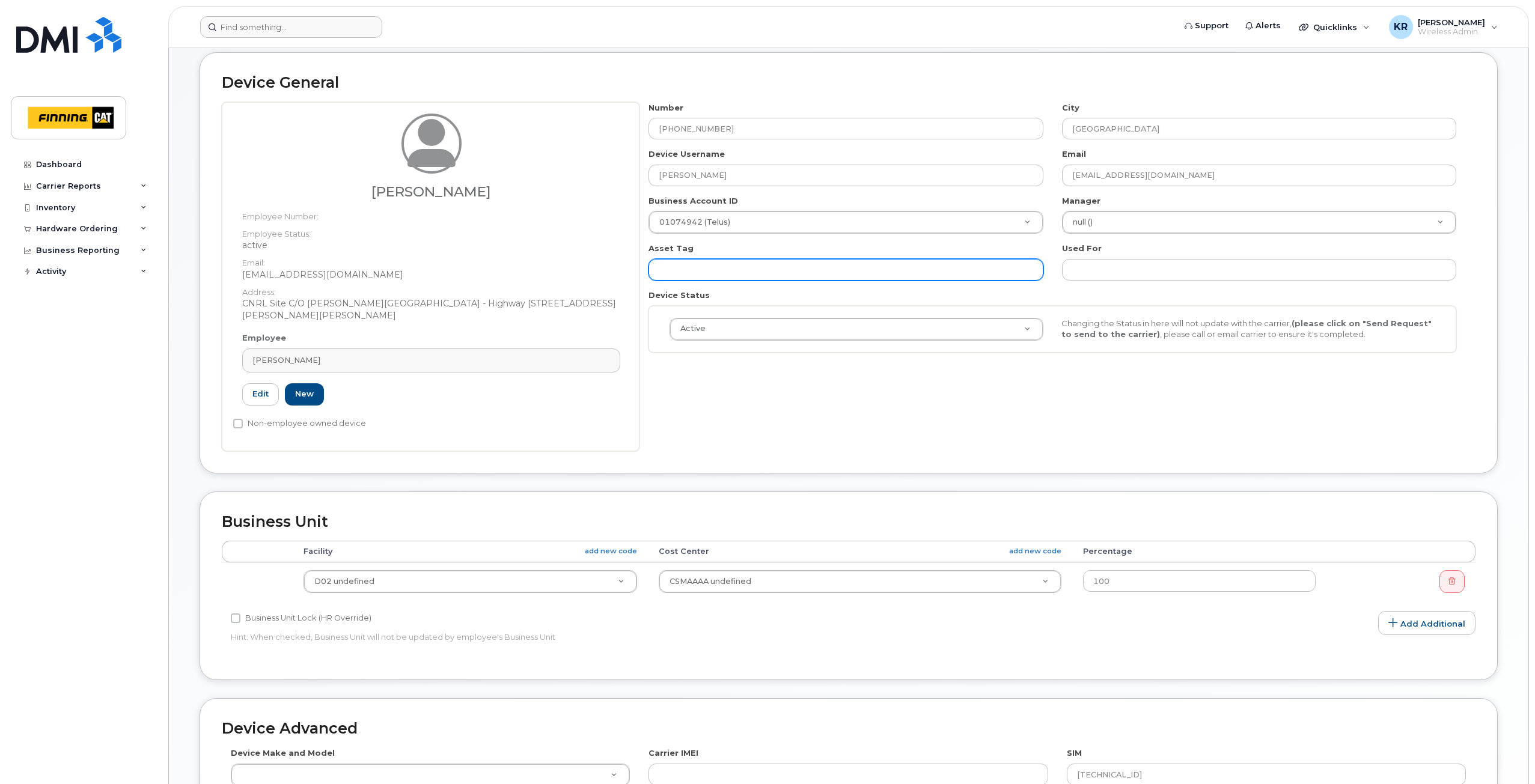
click at [708, 271] on input "text" at bounding box center [846, 270] width 394 height 22
paste input "CA-CZ43FD3"
type input "CA-CZ43FD3"
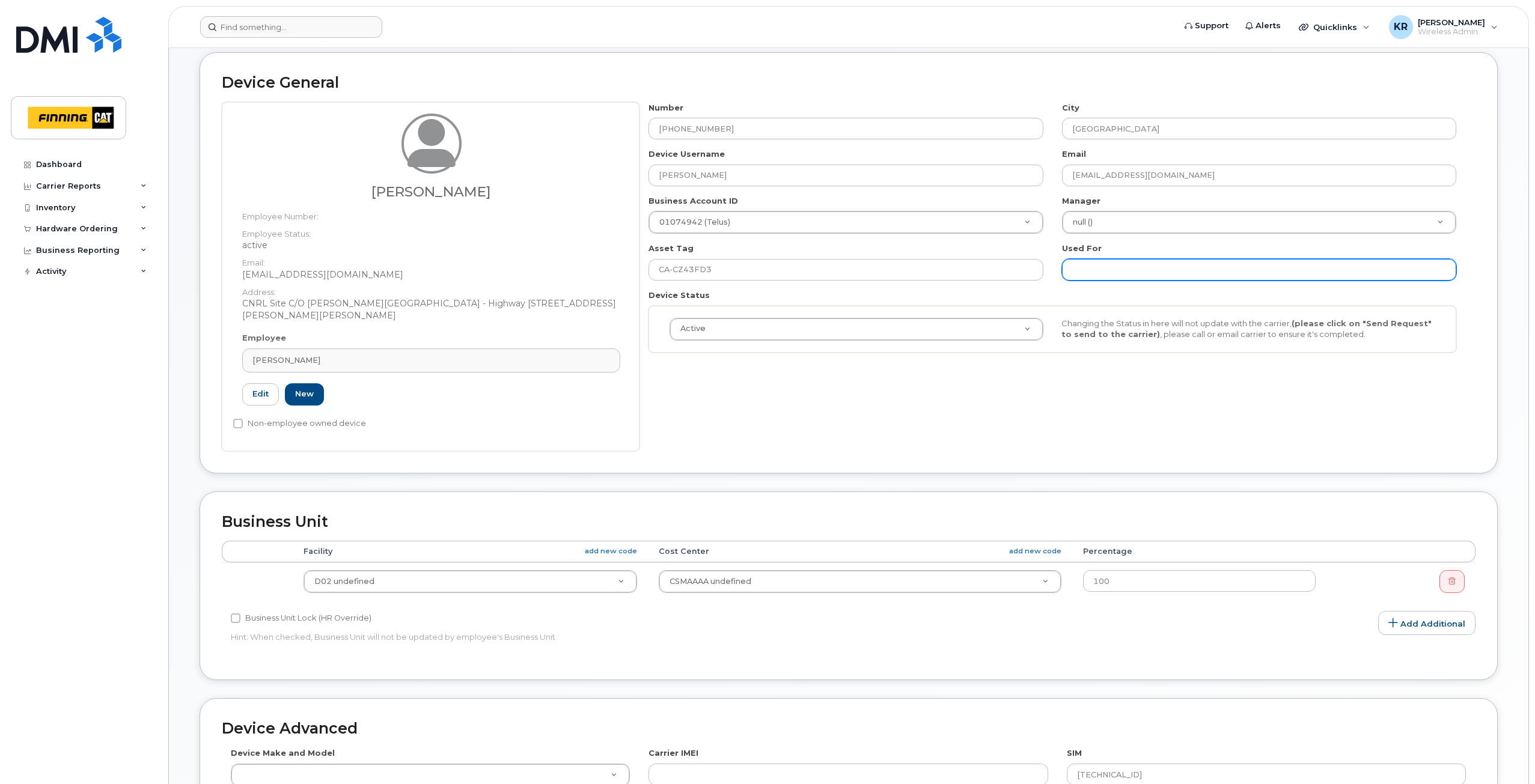
click at [1143, 271] on input "text" at bounding box center [1259, 270] width 394 height 22
paste input "CA-CZ43FD3"
type input "CA-CZ43FD3"
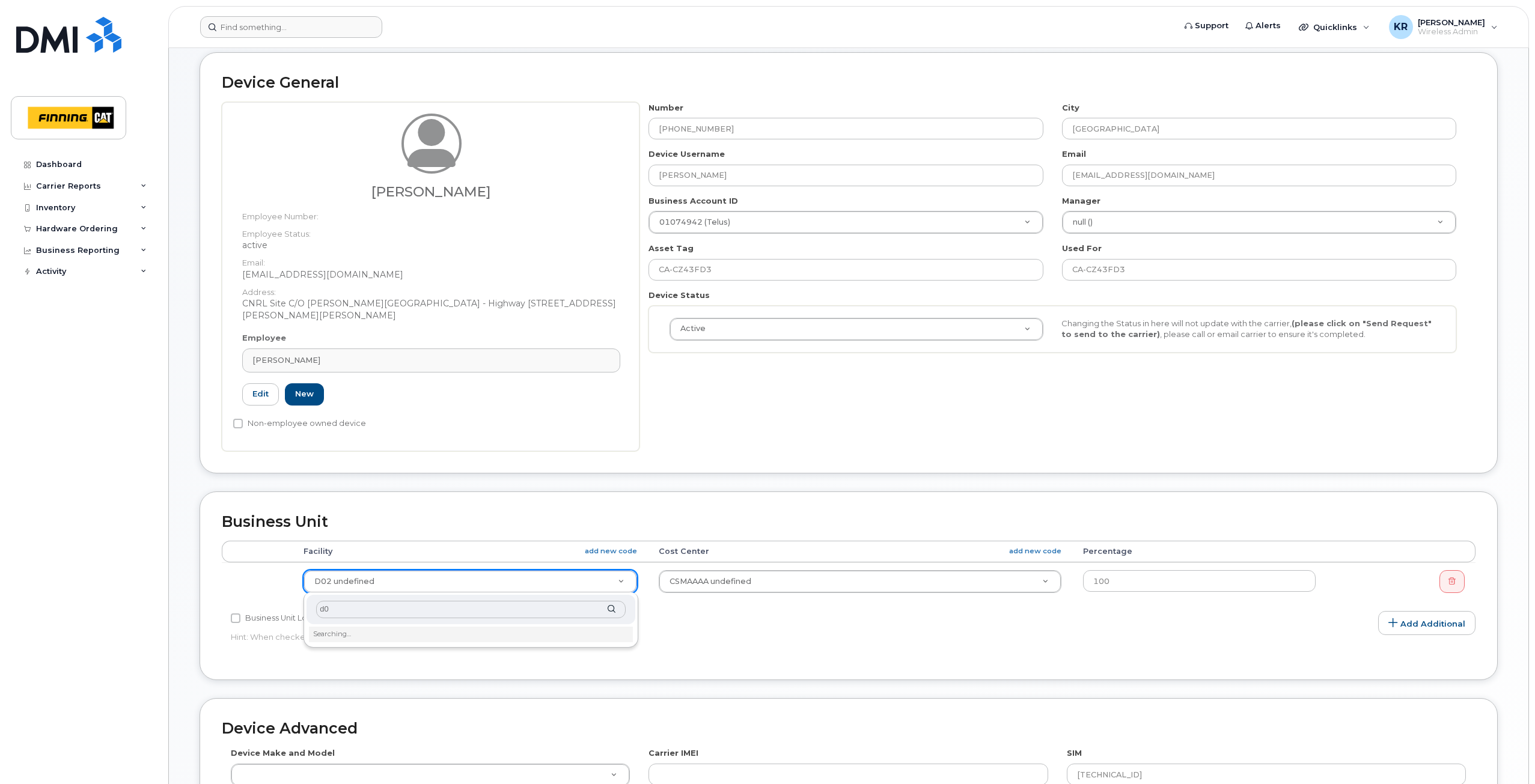
type input "d02"
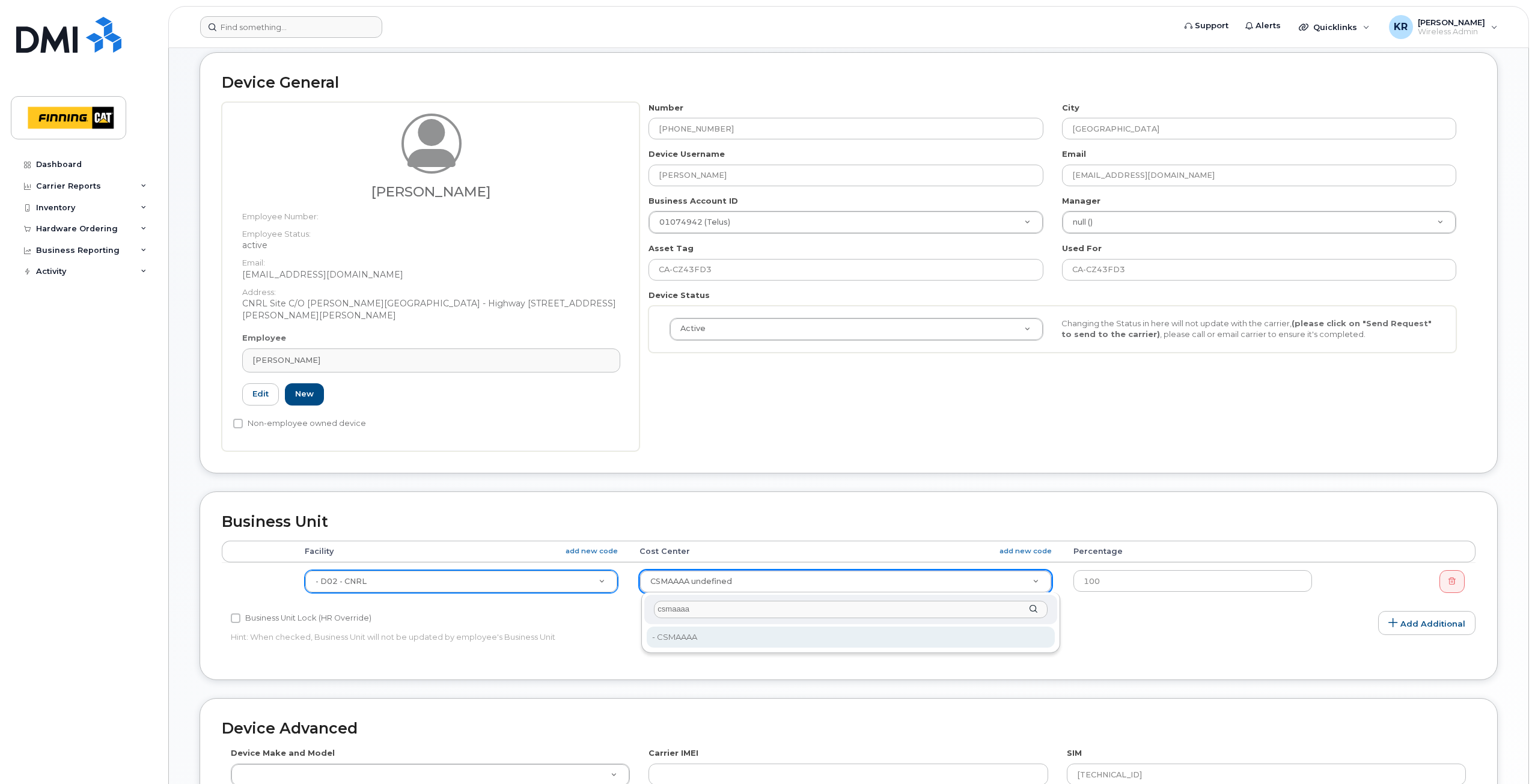
type input "csmaaaa"
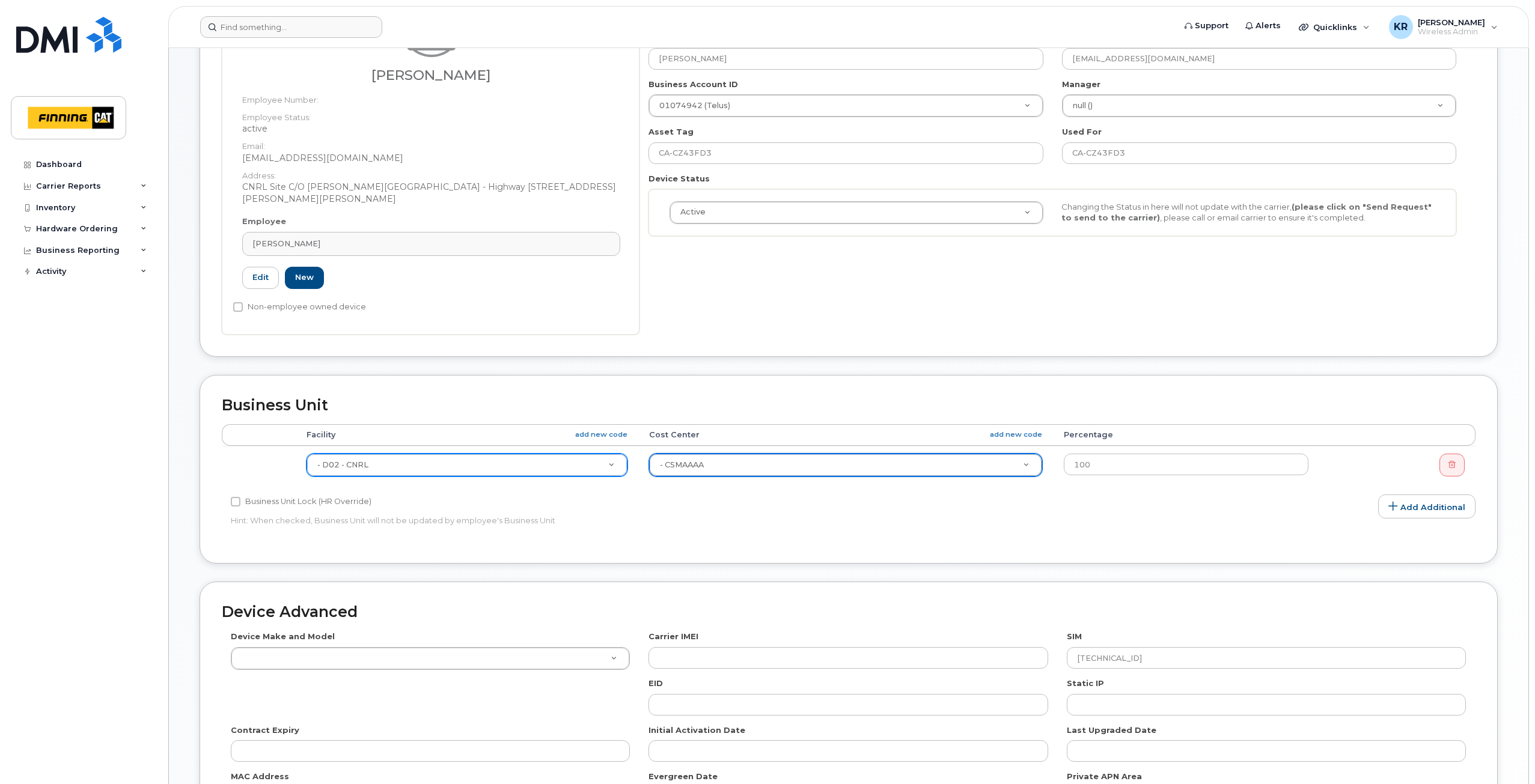
scroll to position [240, 0]
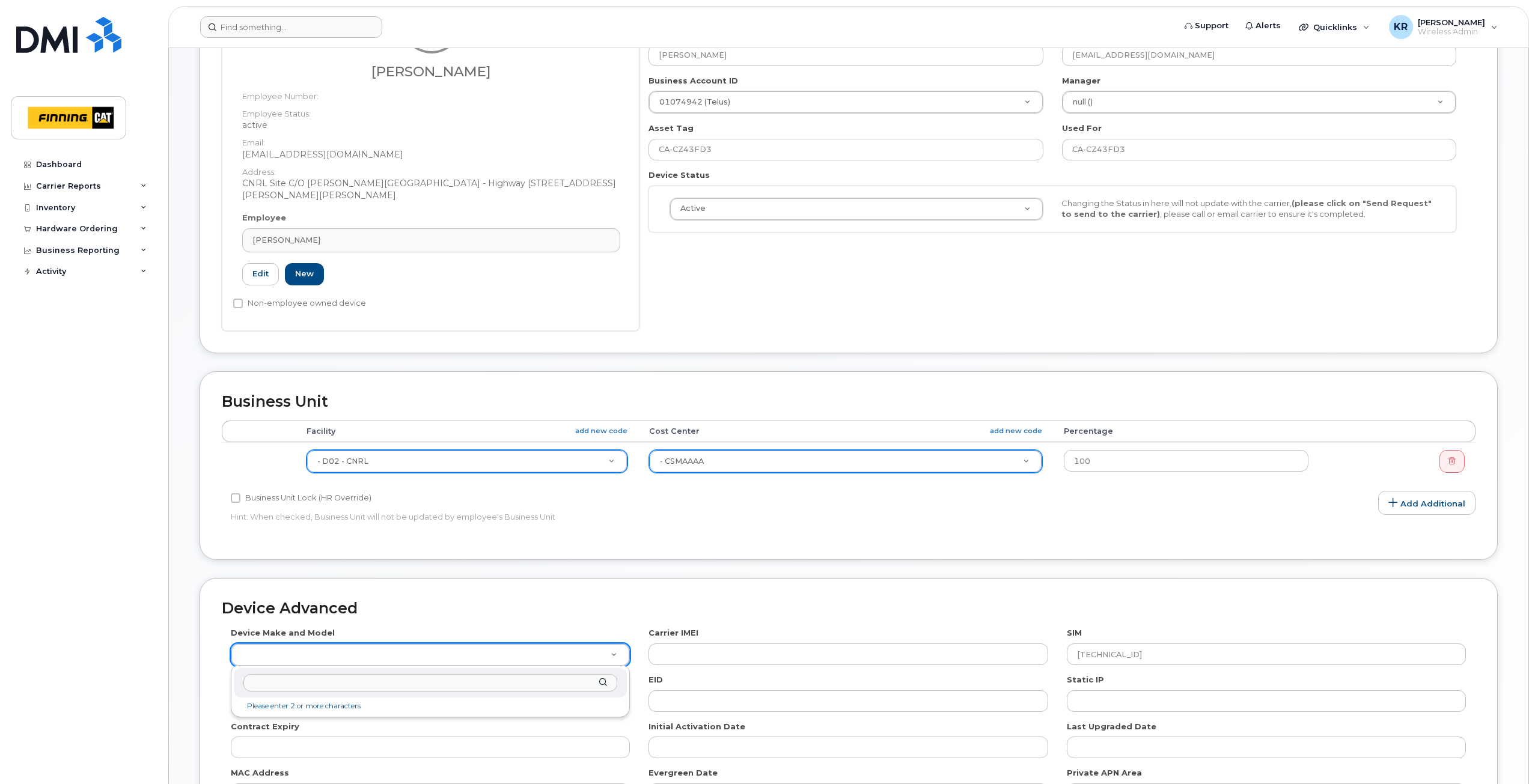
click at [302, 684] on input "text" at bounding box center [430, 683] width 374 height 18
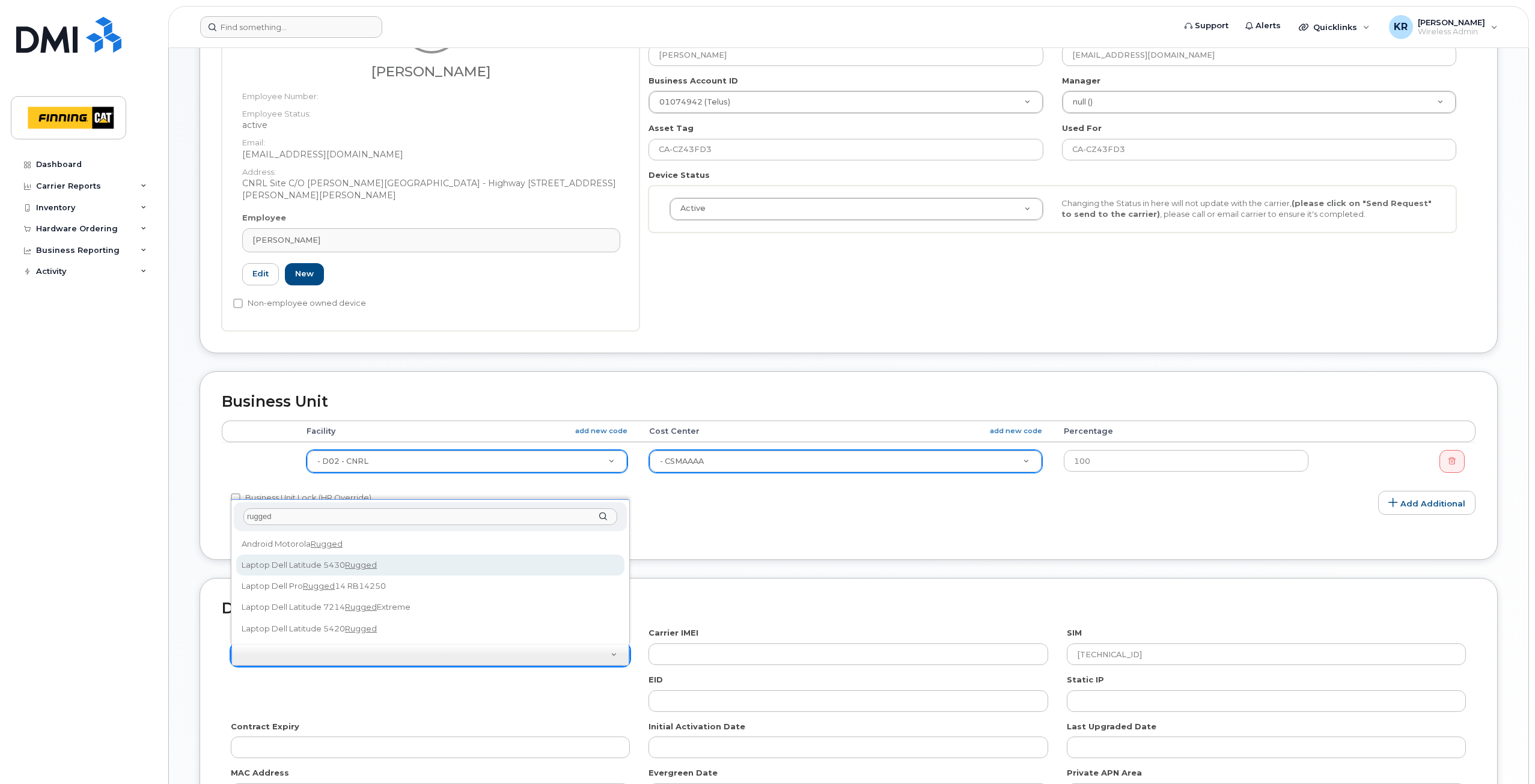
type input "rugged"
select select "2660"
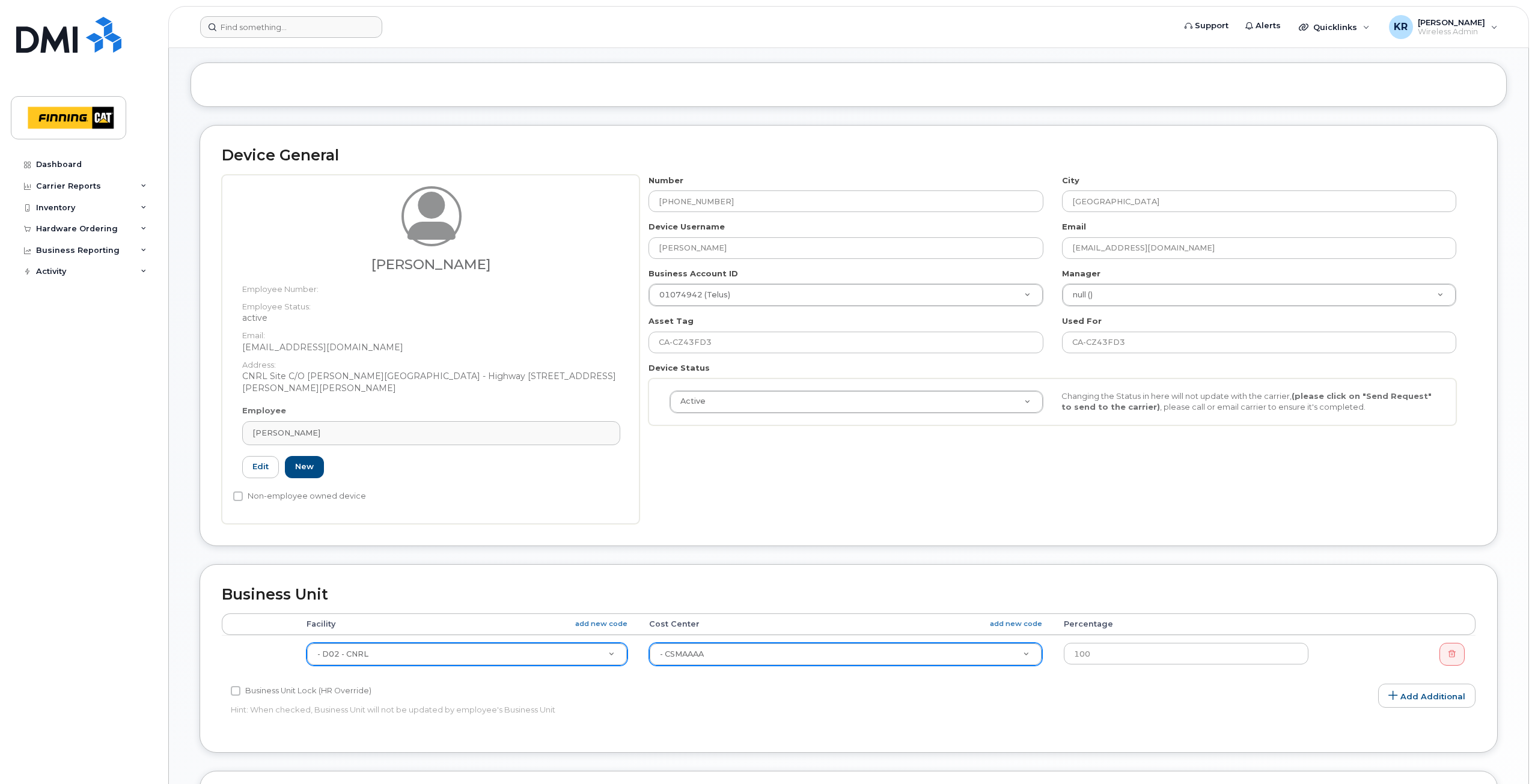
scroll to position [0, 0]
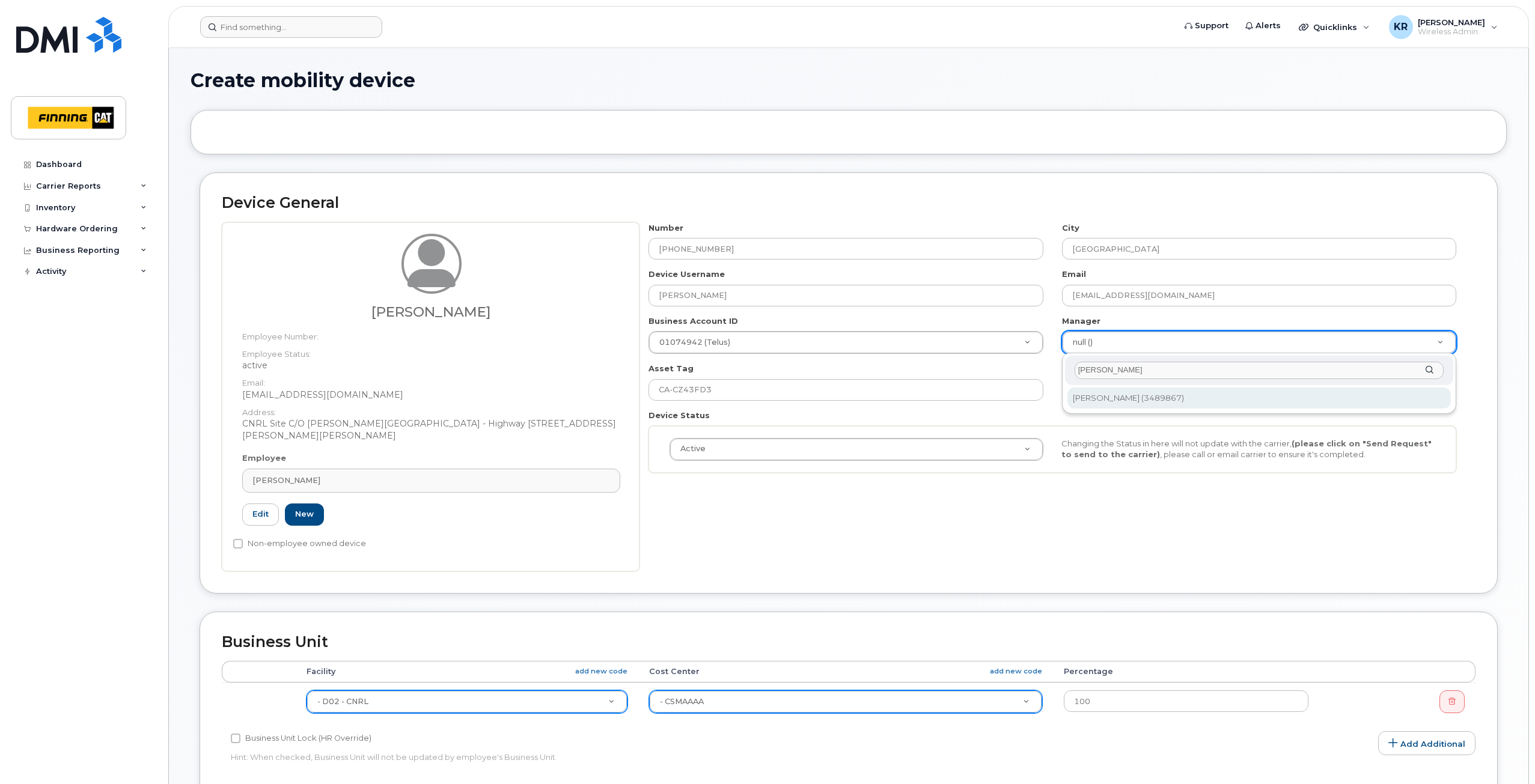
type input "jim koz"
type input "574235"
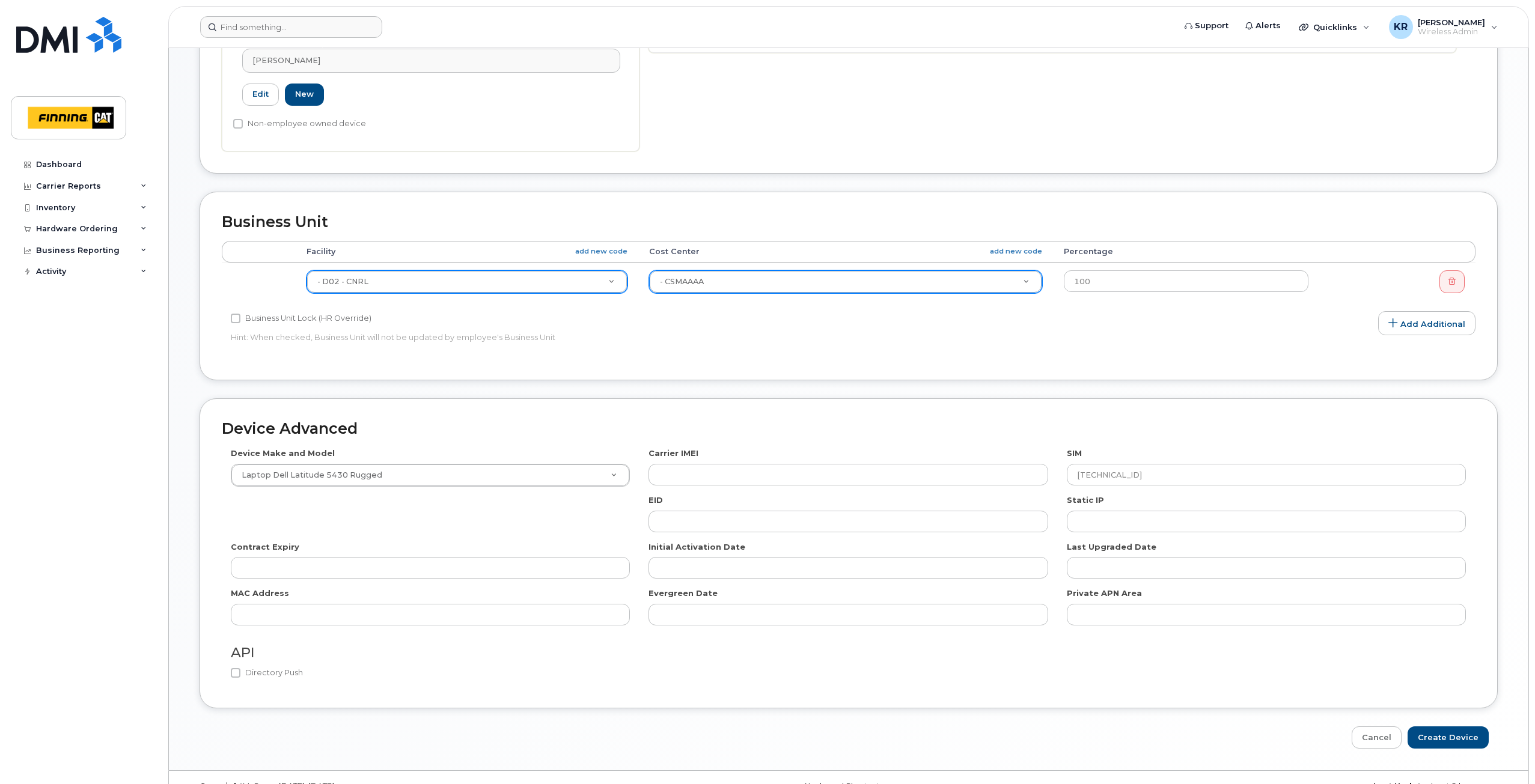
scroll to position [445, 0]
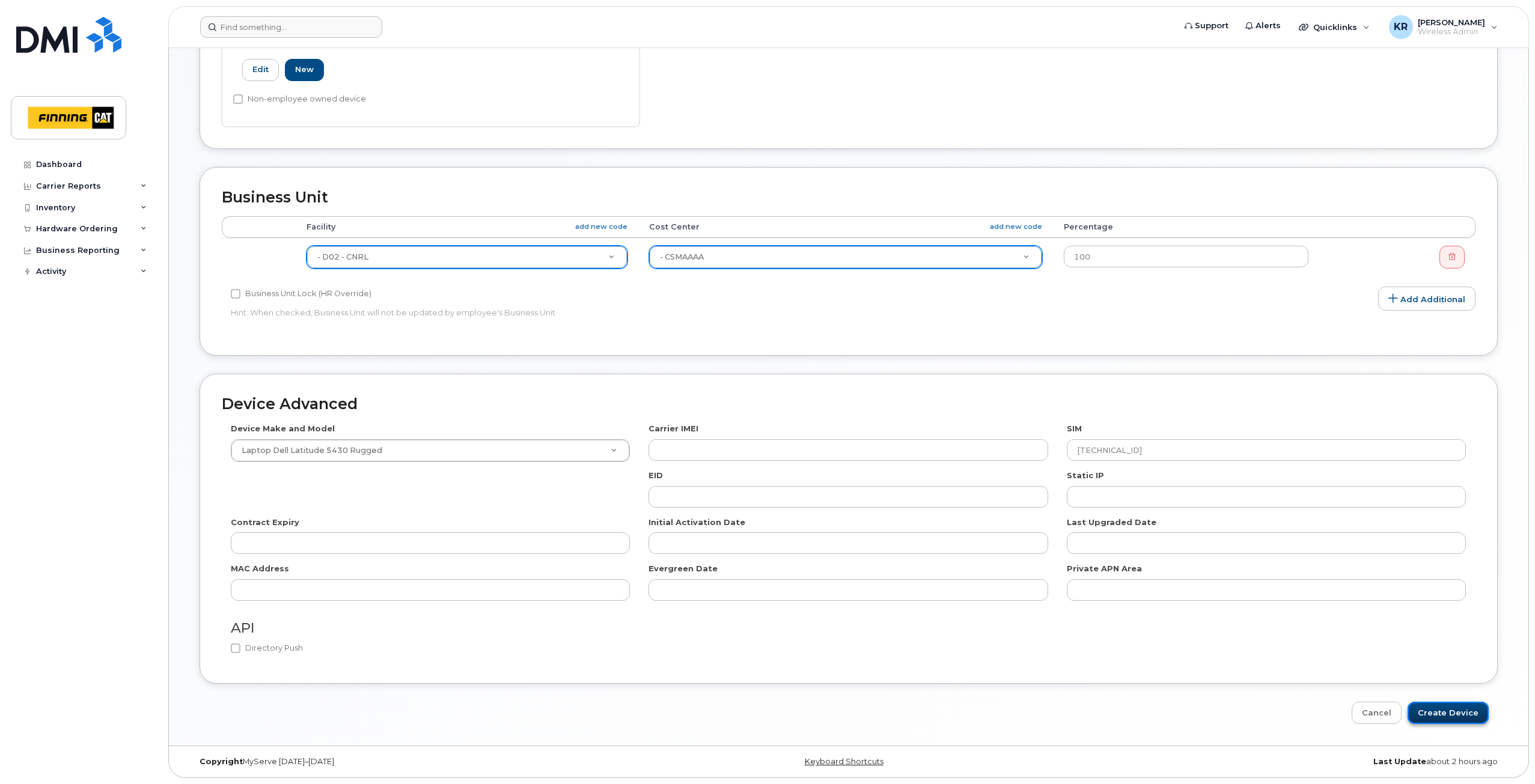
click at [1428, 715] on input "Create Device" at bounding box center [1448, 713] width 81 height 23
type input "Saving..."
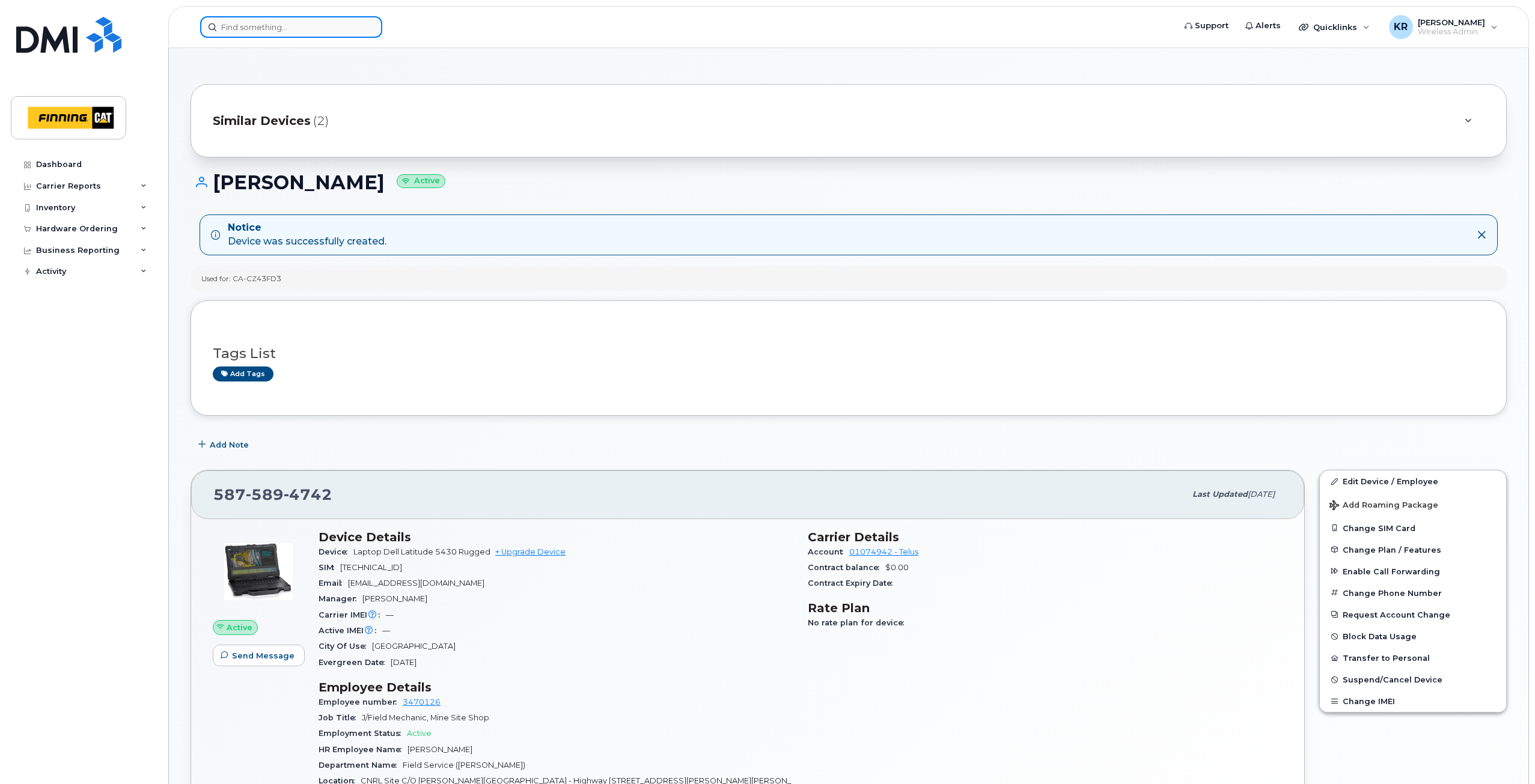
click at [242, 26] on input at bounding box center [291, 27] width 182 height 22
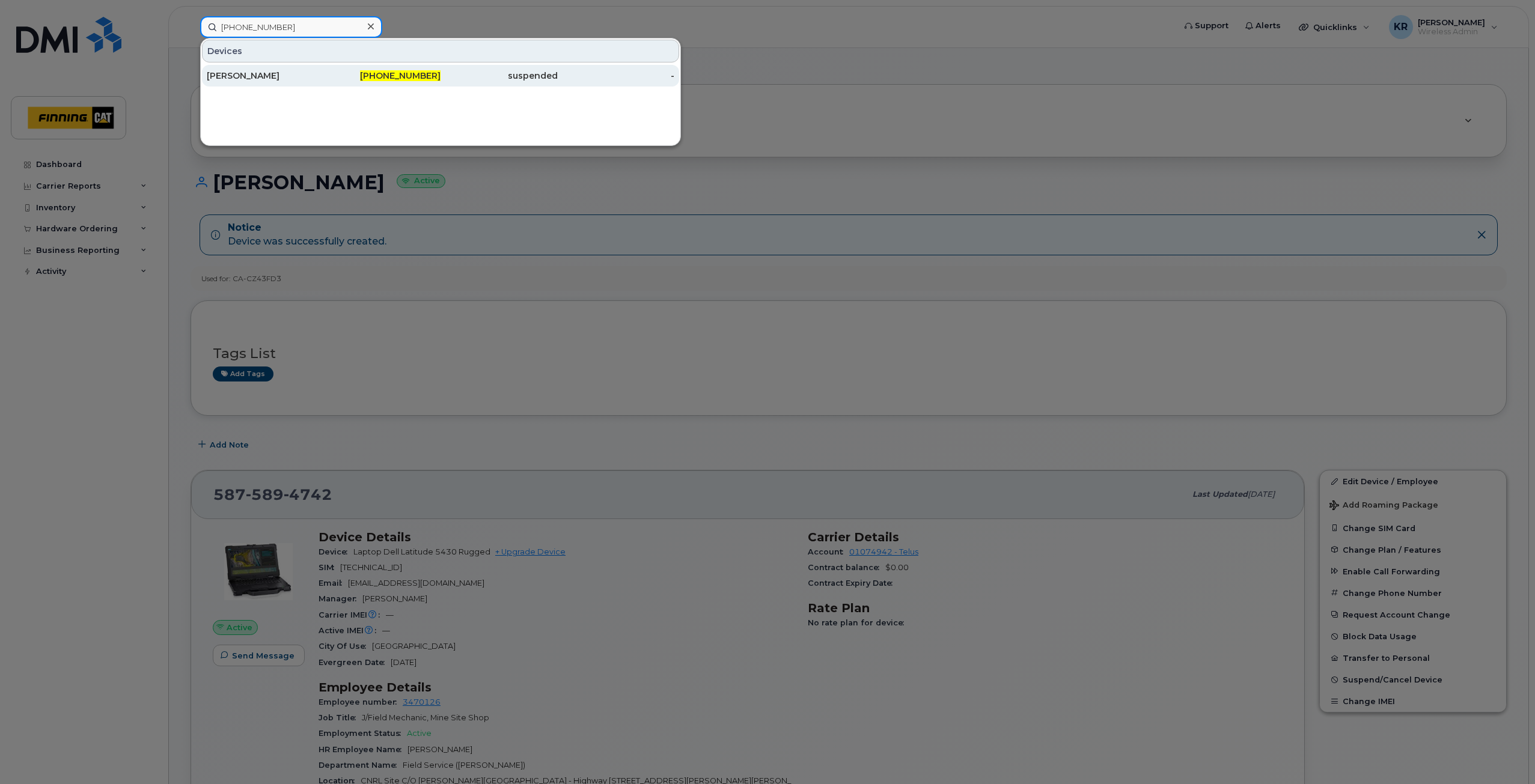
type input "[PHONE_NUMBER]"
click at [403, 77] on span "[PHONE_NUMBER]" at bounding box center [400, 76] width 80 height 11
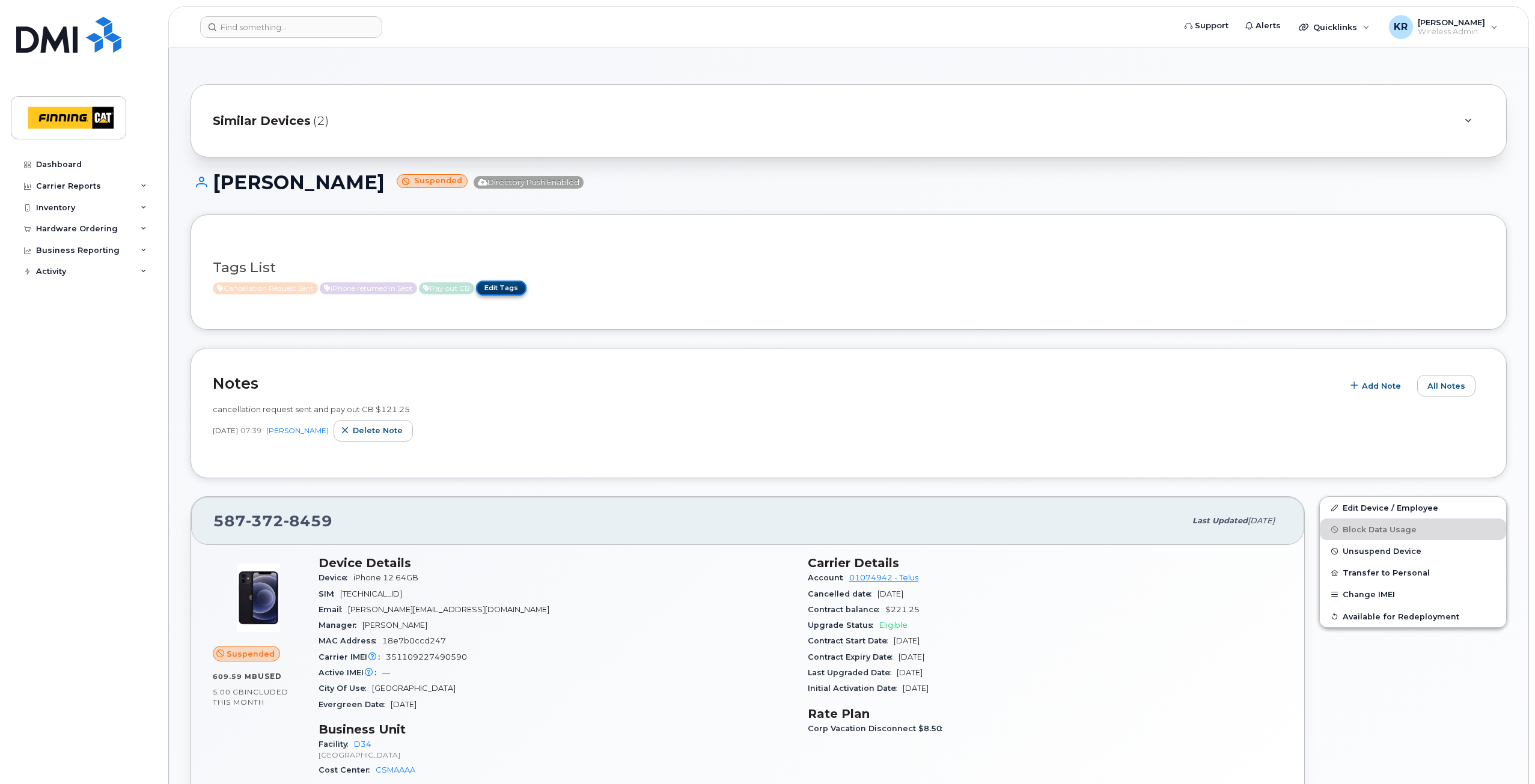
click at [517, 290] on link "Edit Tags" at bounding box center [501, 288] width 50 height 15
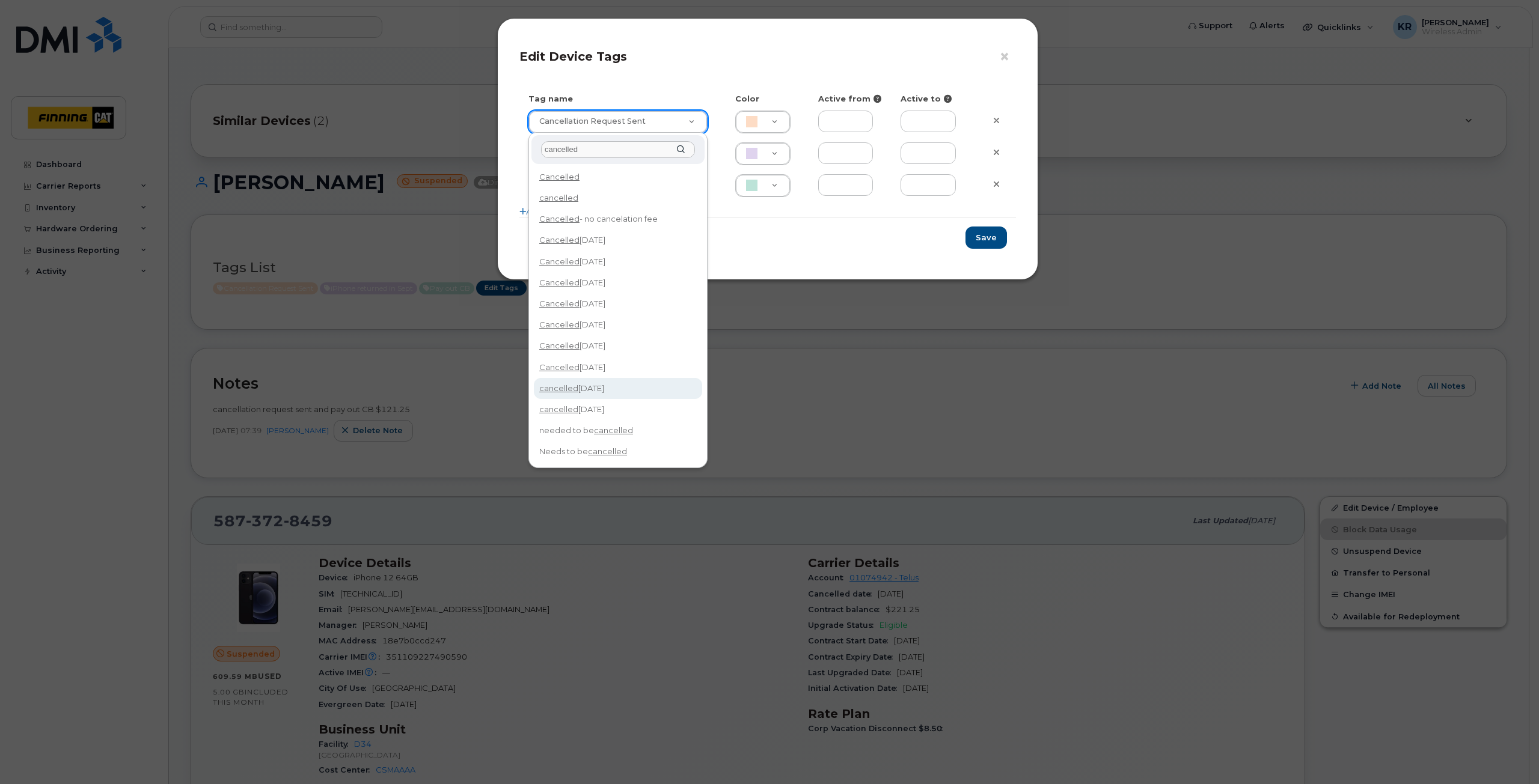
type input "cancelled"
type input "cancelled [DATE]"
type input "F8C6C8"
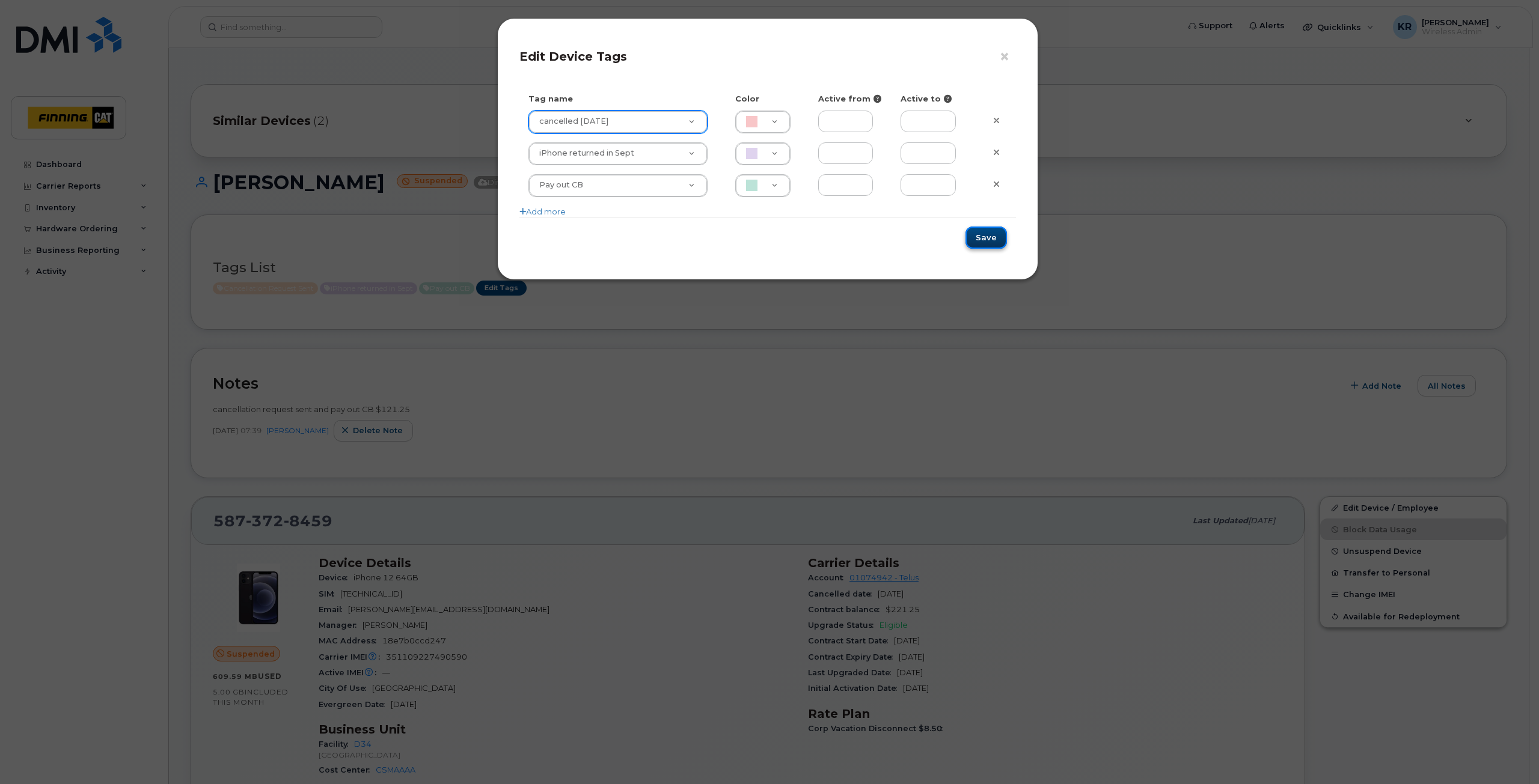
click at [982, 237] on button "Save" at bounding box center [986, 237] width 41 height 23
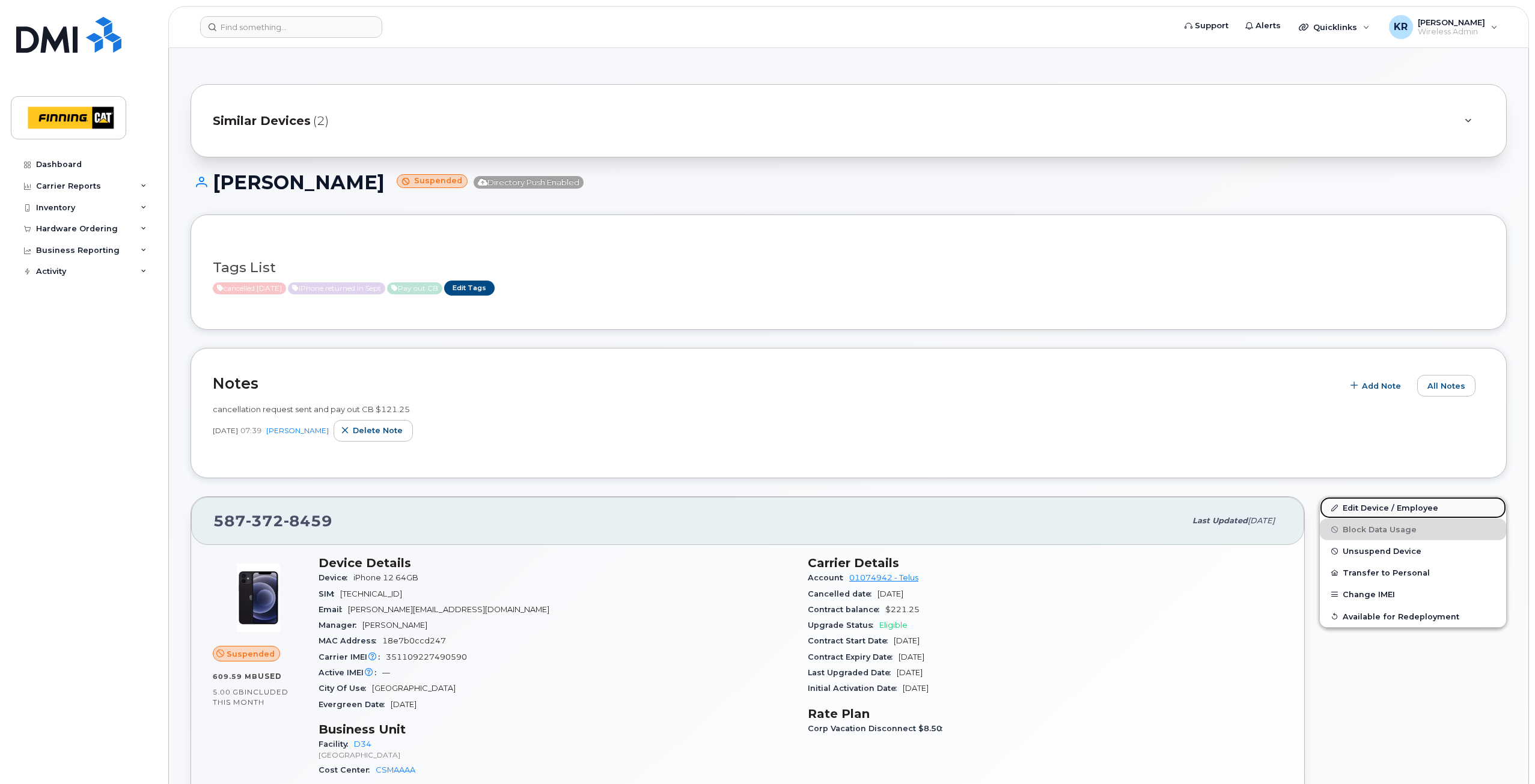
click at [1381, 511] on link "Edit Device / Employee" at bounding box center [1413, 508] width 186 height 22
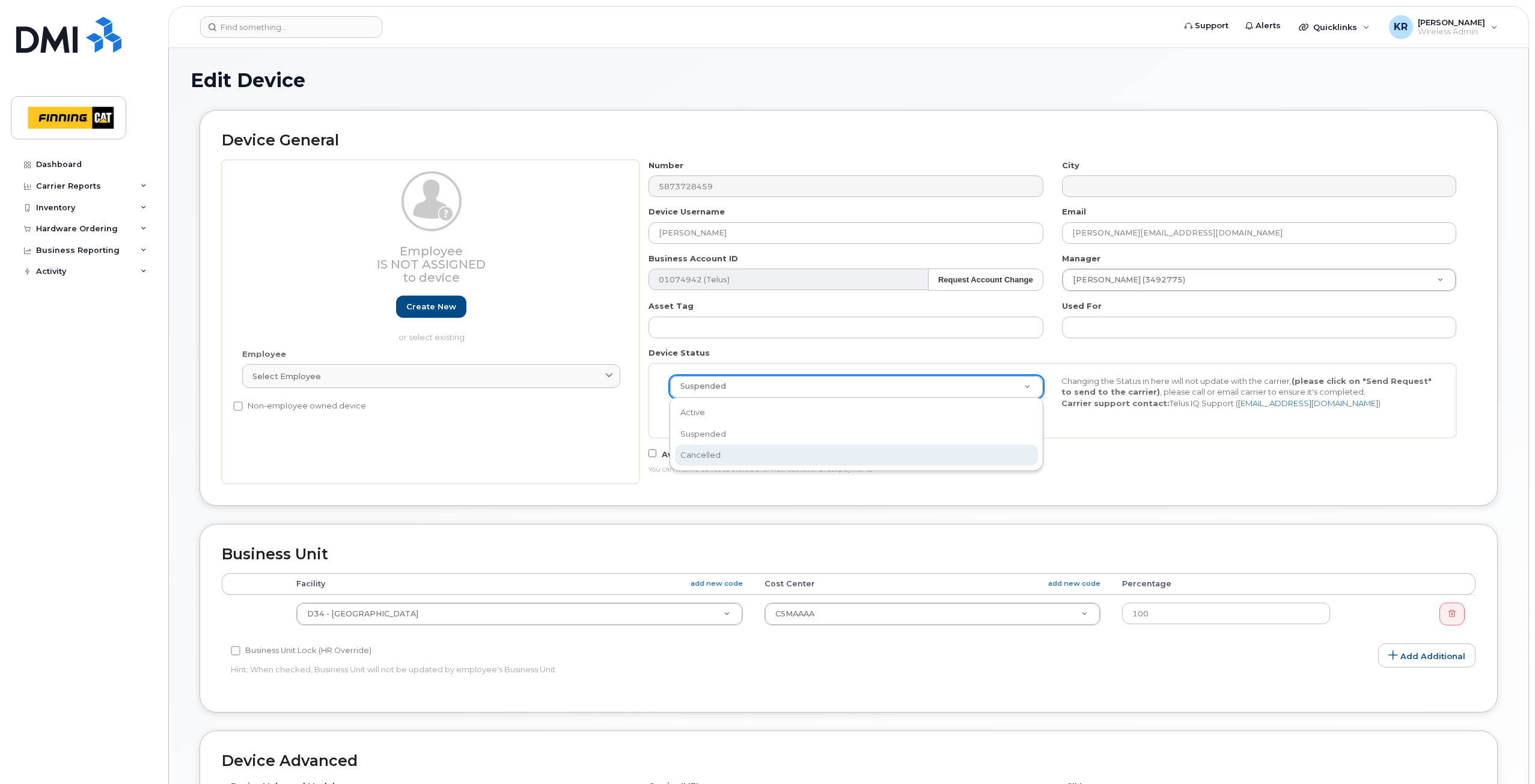
select select "cancelled"
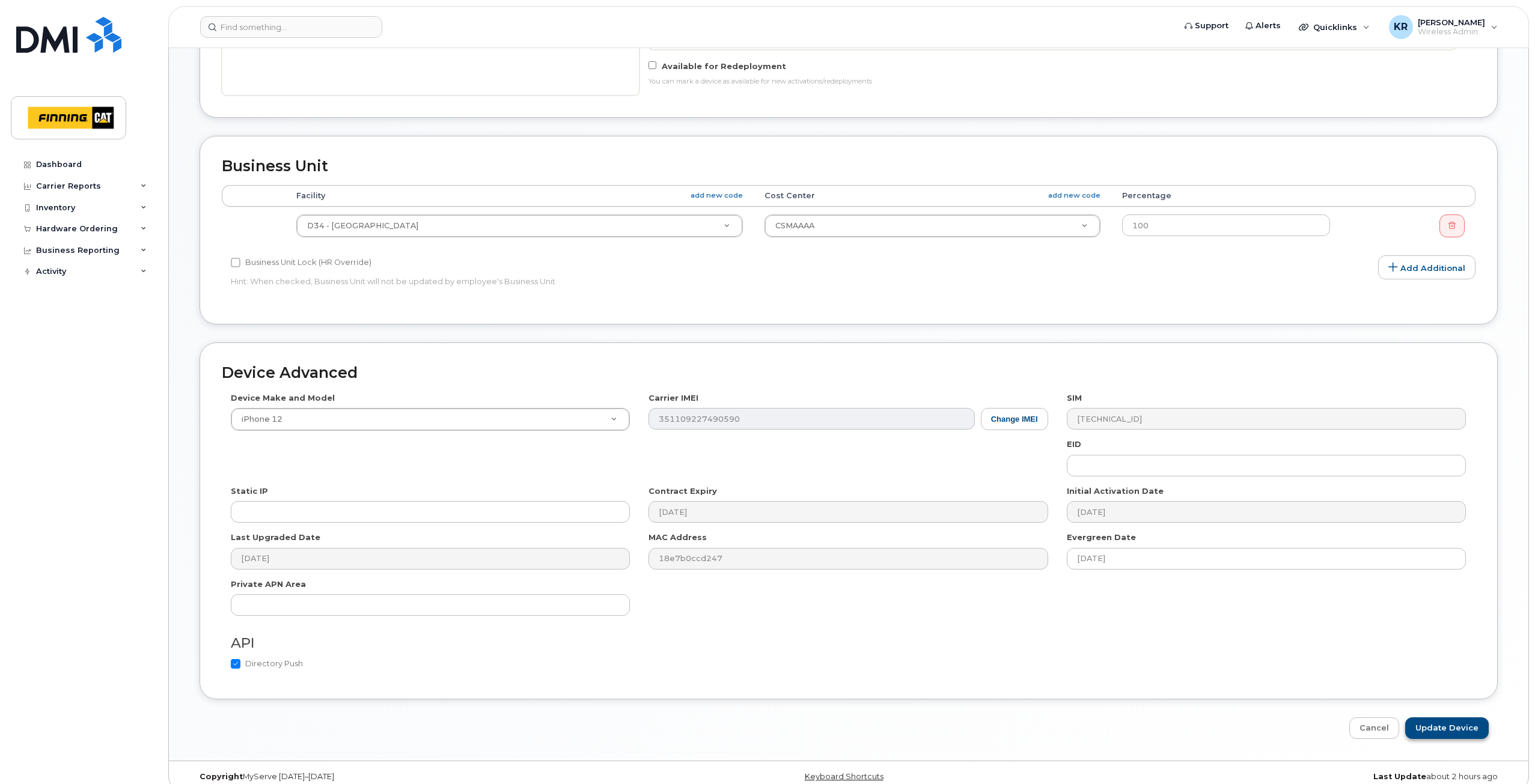
scroll to position [403, 0]
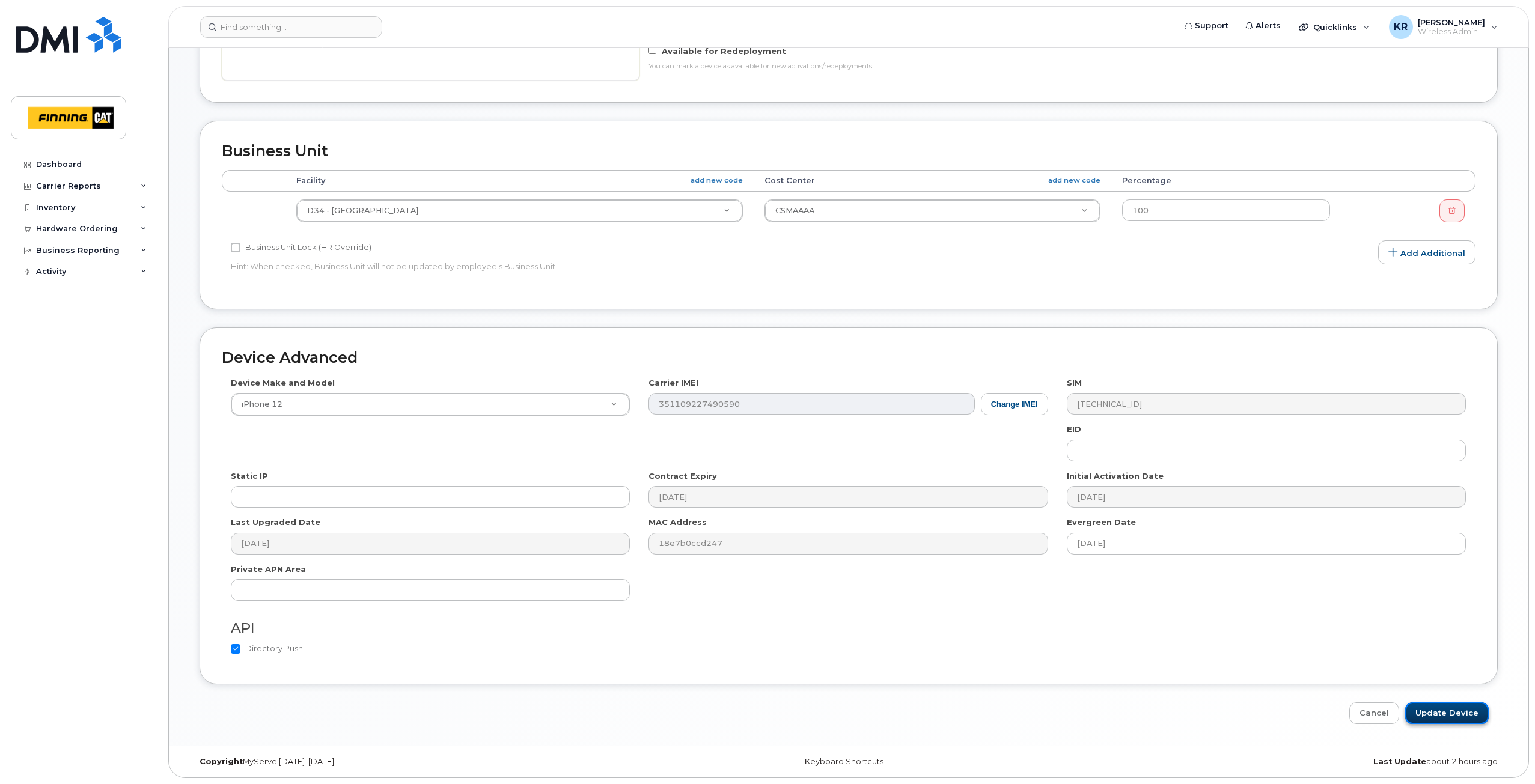
click at [1438, 719] on input "Update Device" at bounding box center [1447, 713] width 83 height 23
type input "Saving..."
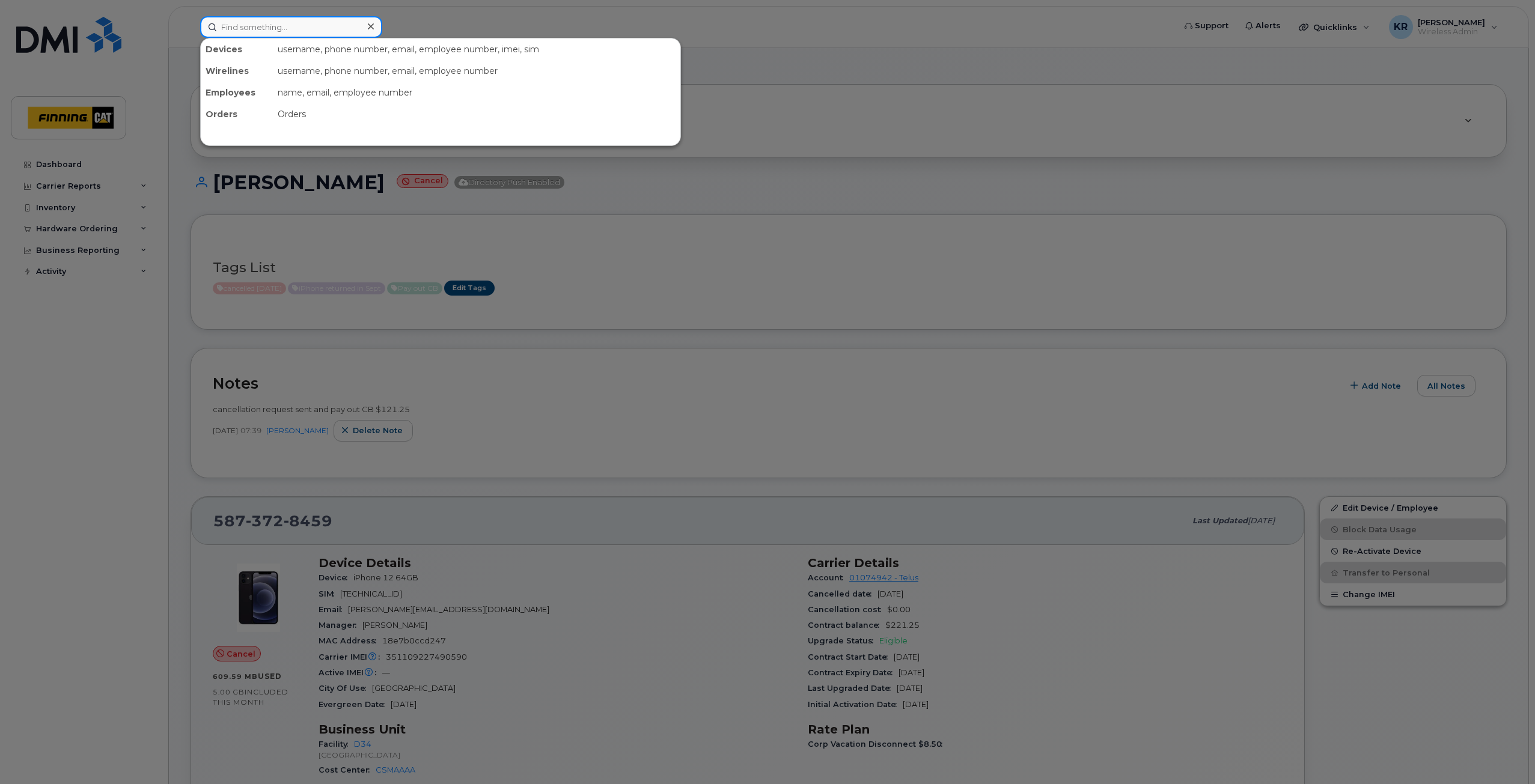
click at [257, 31] on input at bounding box center [291, 27] width 182 height 22
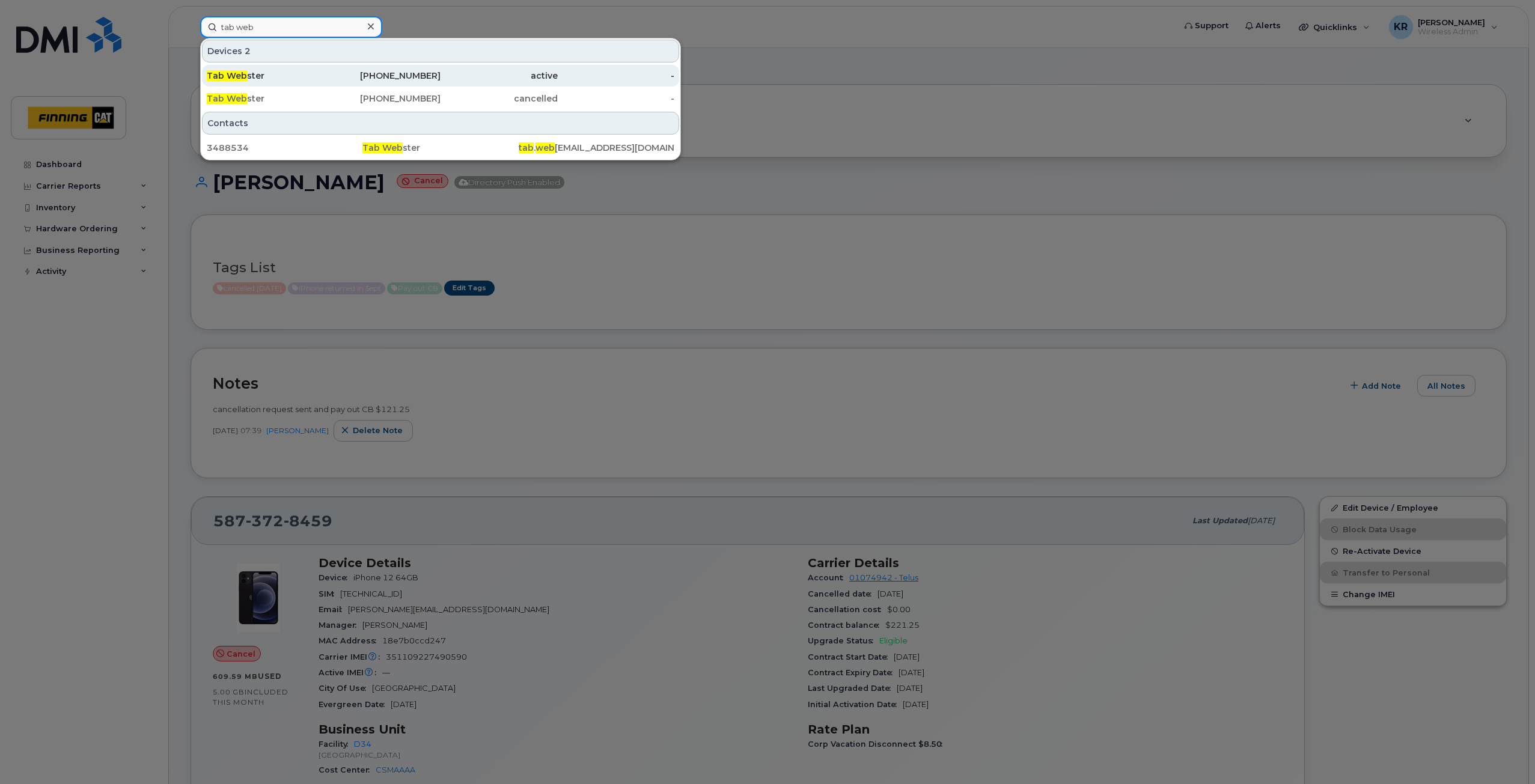
type input "tab web"
click at [441, 72] on div "active" at bounding box center [499, 76] width 117 height 12
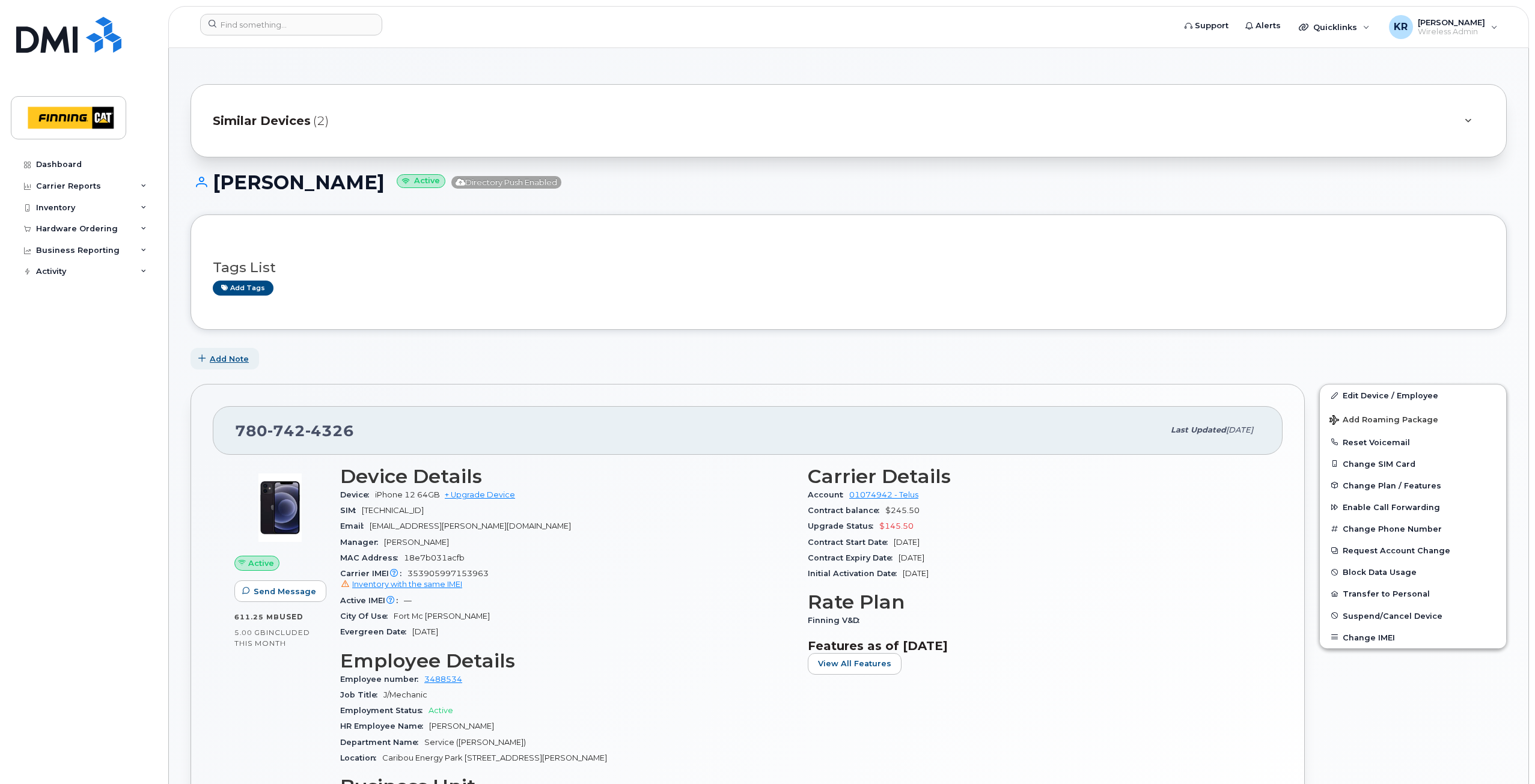
click at [226, 357] on span "Add Note" at bounding box center [229, 359] width 39 height 12
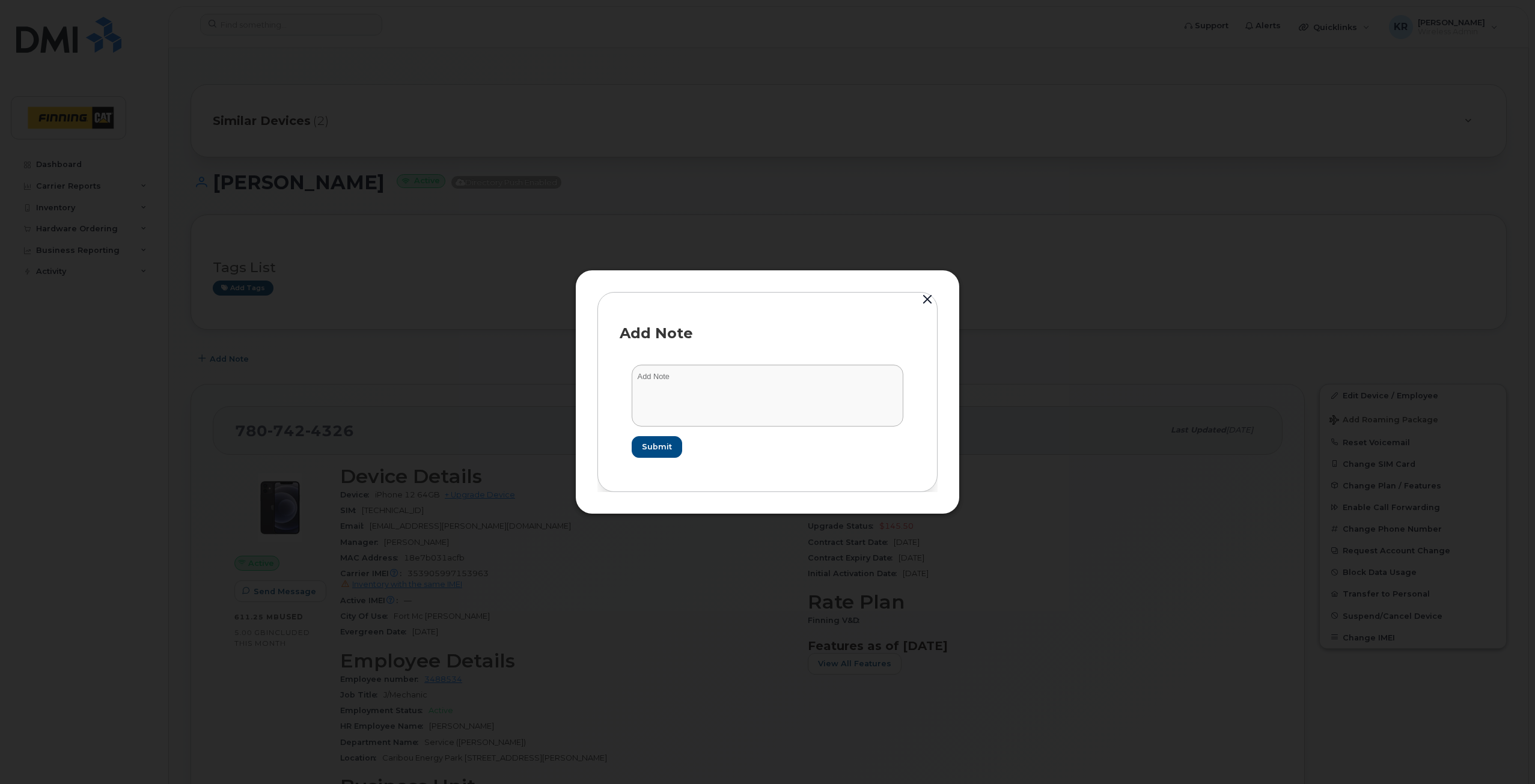
click at [190, 348] on button "Add Note" at bounding box center [225, 359] width 69 height 22
click at [658, 379] on textarea at bounding box center [767, 395] width 272 height 61
type textarea "as per email from Manager, [PERSON_NAME], the line can be suspended and redeplo…"
click at [635, 451] on button "Submit" at bounding box center [656, 447] width 49 height 22
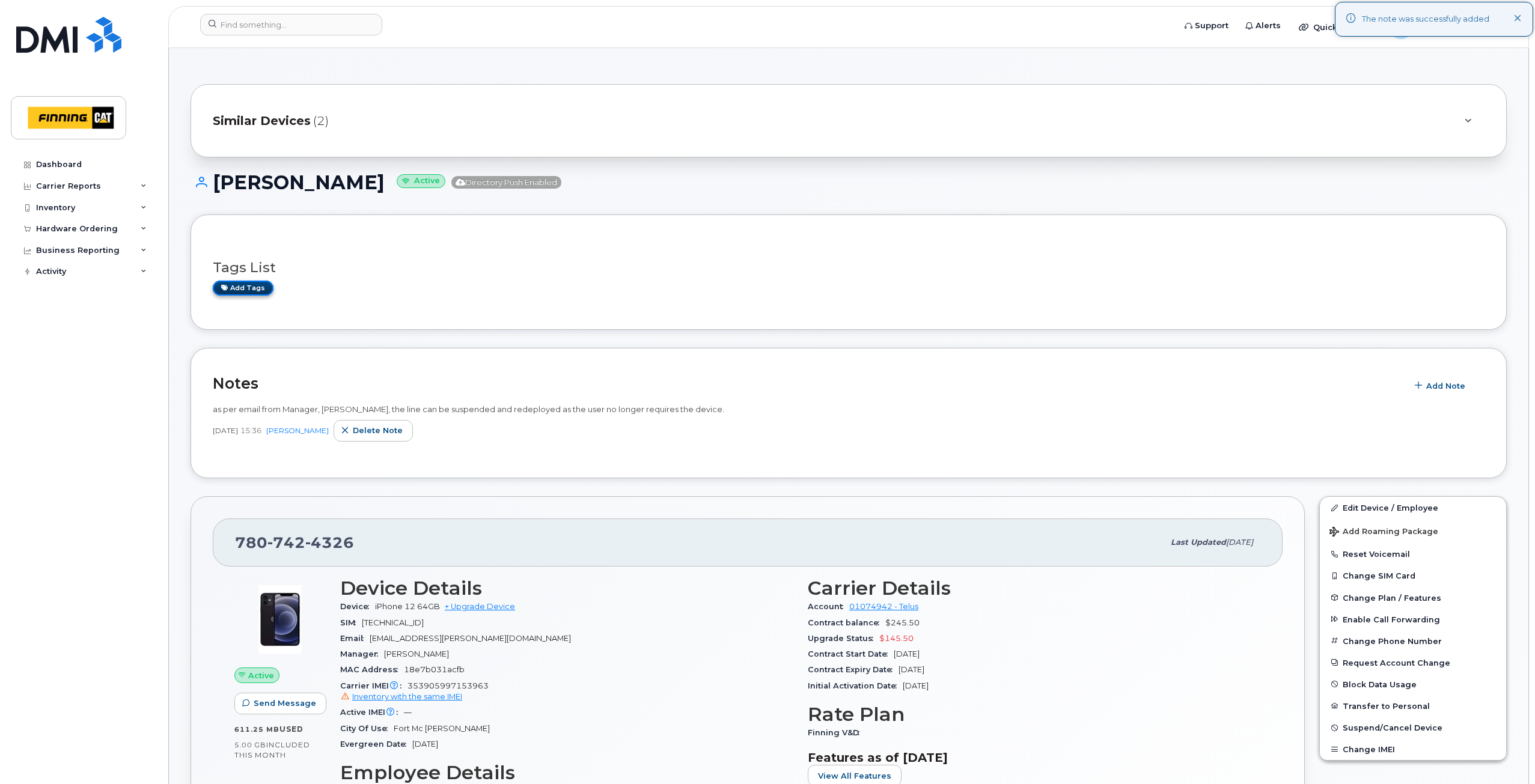
click at [242, 284] on link "Add tags" at bounding box center [243, 288] width 61 height 15
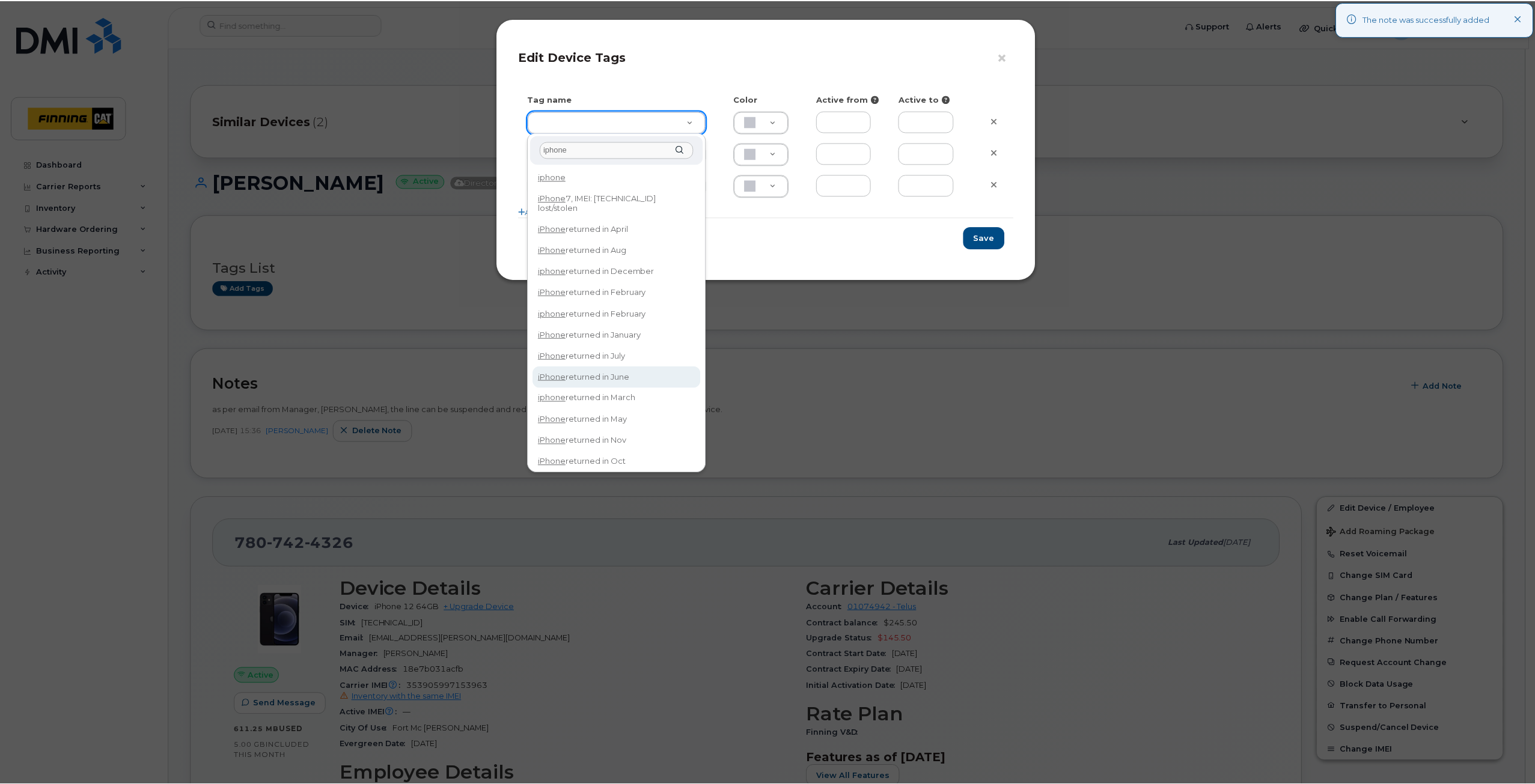
scroll to position [26, 0]
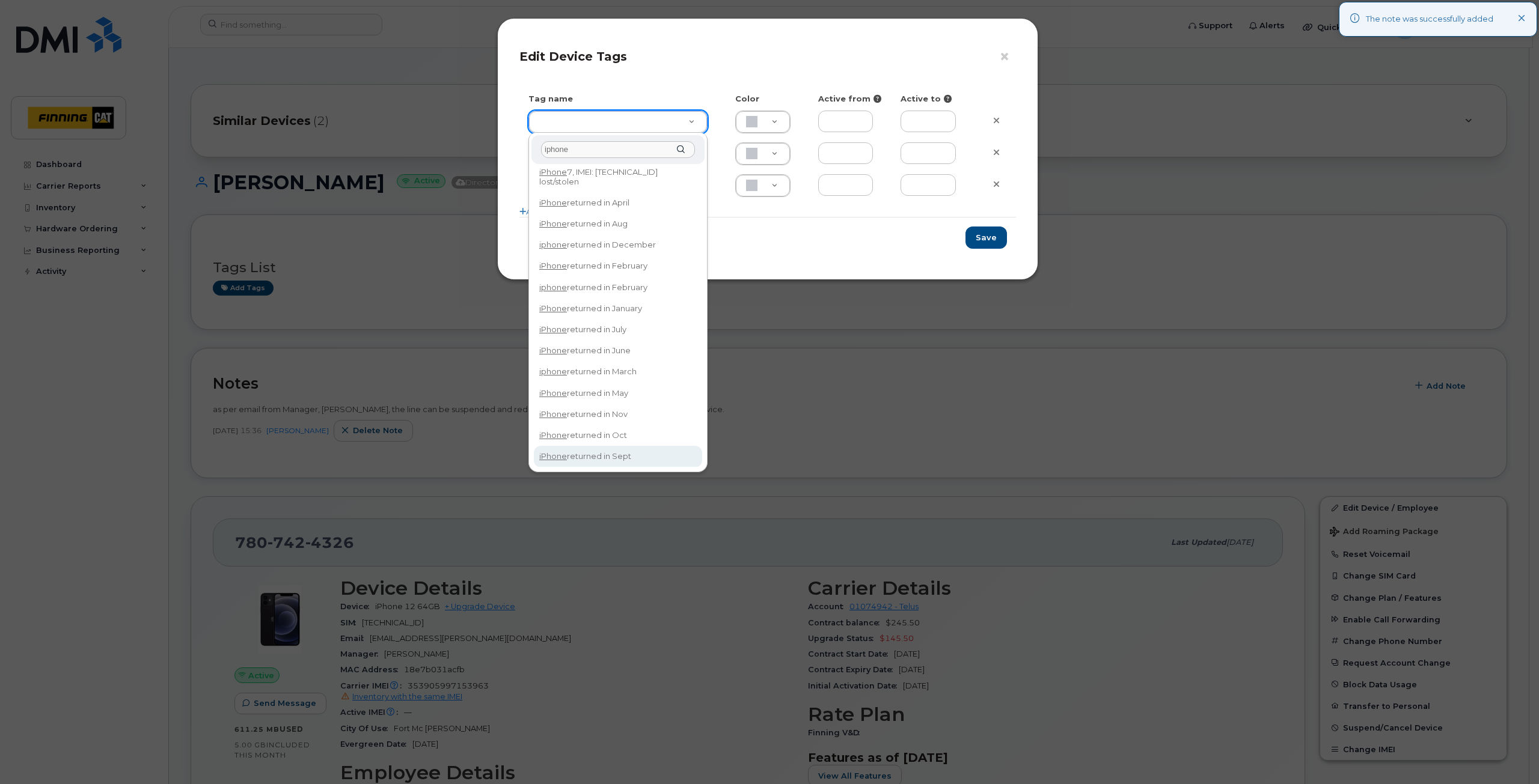
type input "iphone"
type input "iPhone returned in Sept"
type input "DFD3EE"
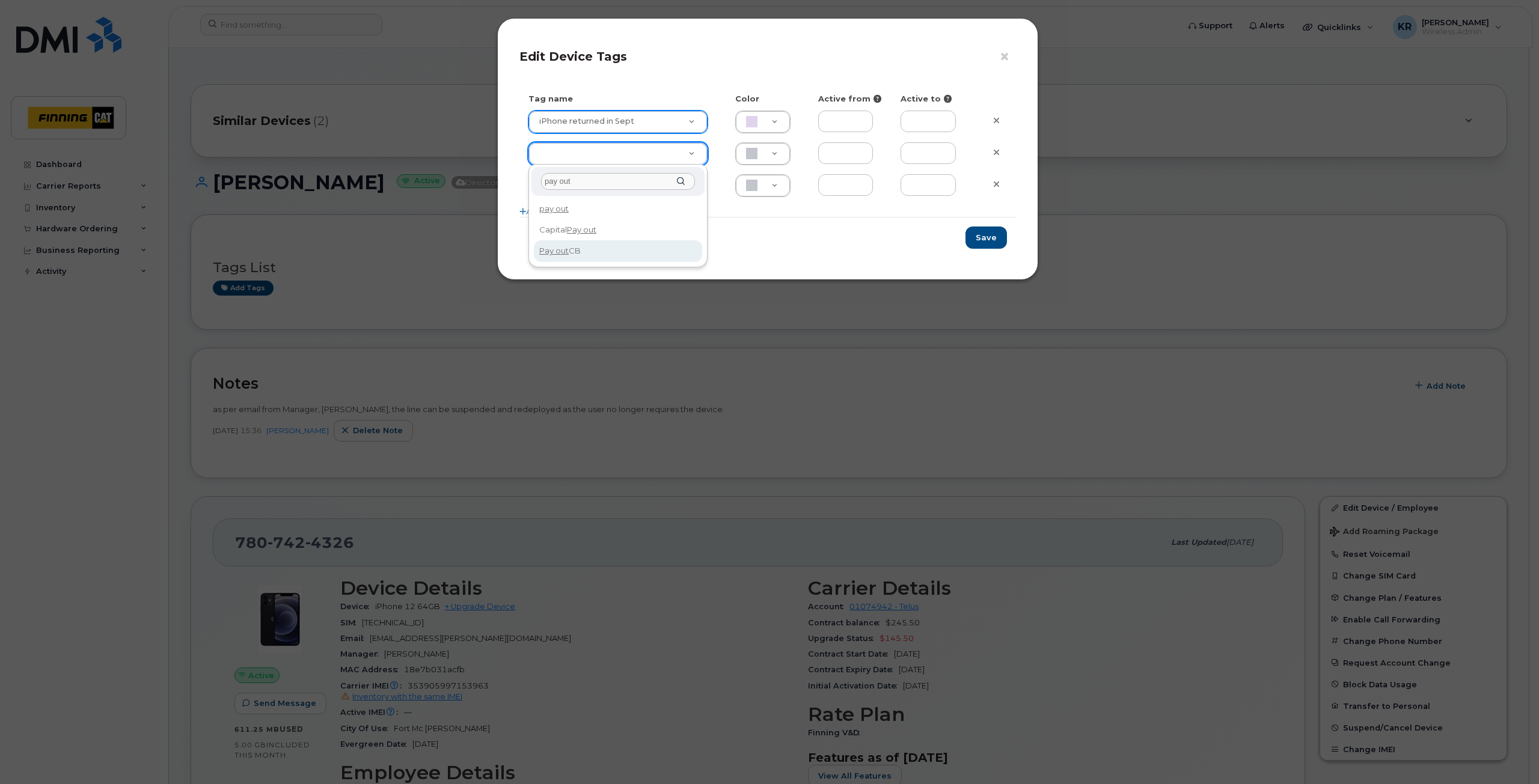
type input "pay out"
type input "Pay out CB"
type input "BCE3D8"
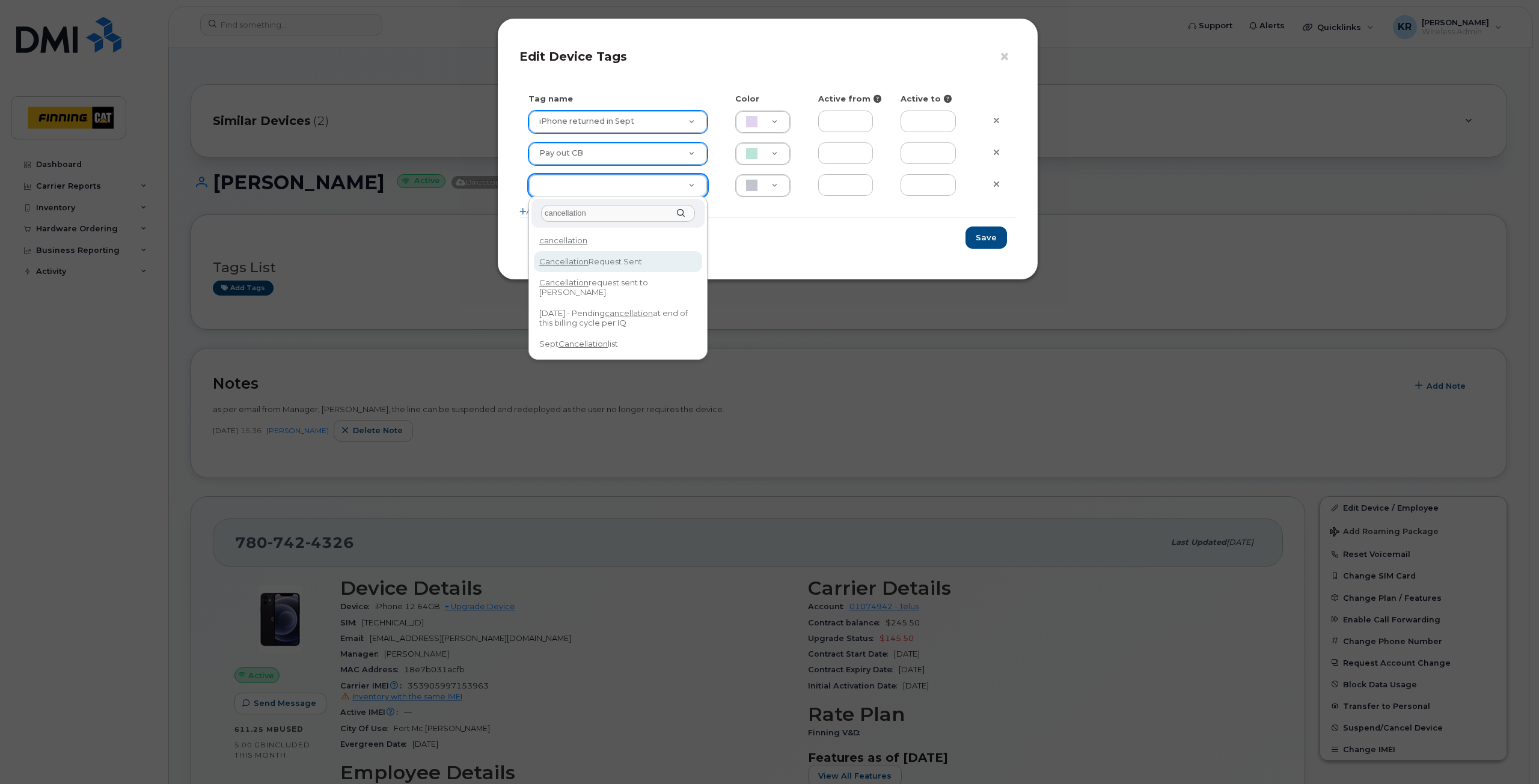
type input "cancellation"
type input "Cancellation Request Sent"
type input "FDDCC5"
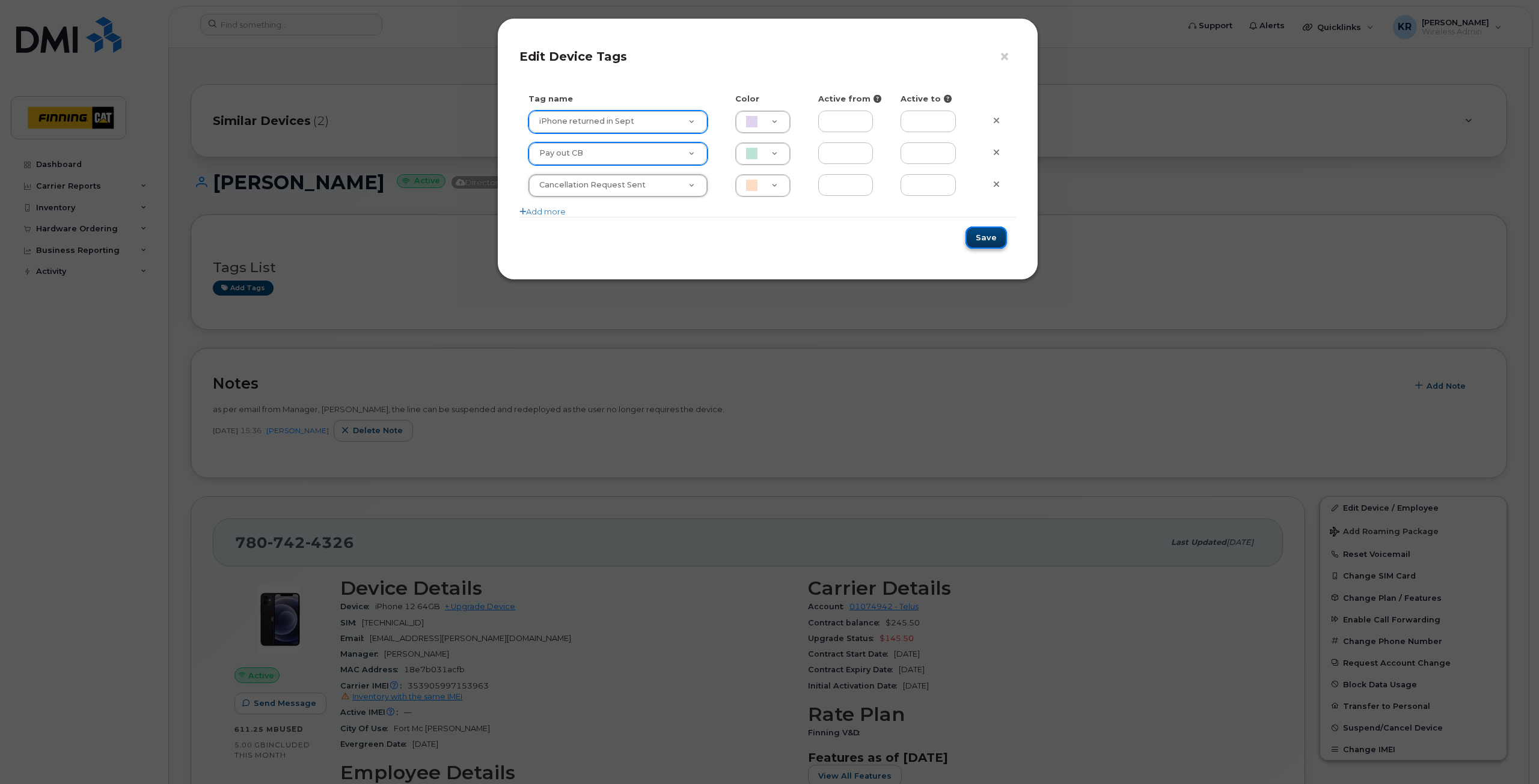
click at [990, 240] on button "Save" at bounding box center [986, 237] width 41 height 23
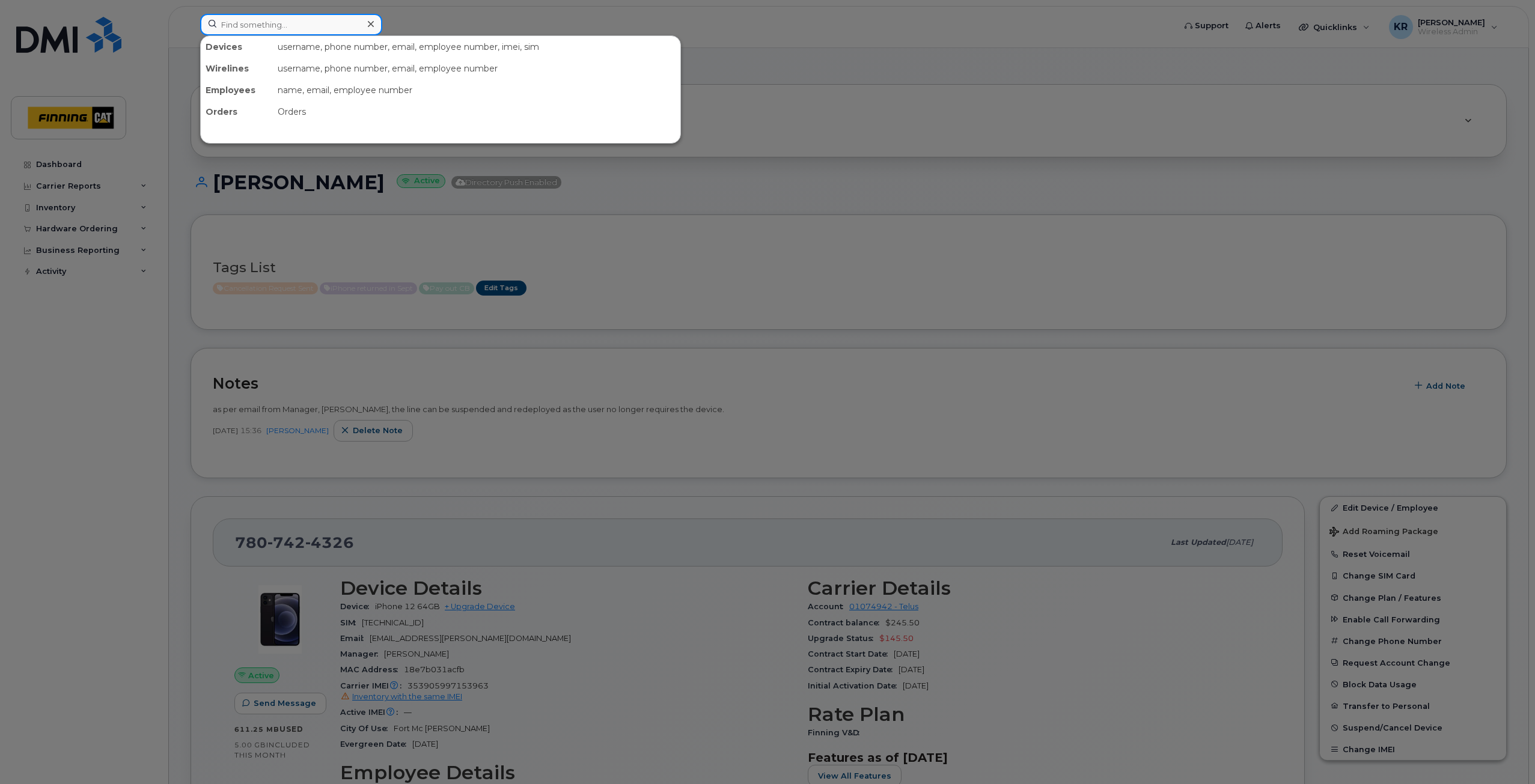
click at [232, 27] on input at bounding box center [291, 25] width 182 height 22
paste input "[PERSON_NAME]"
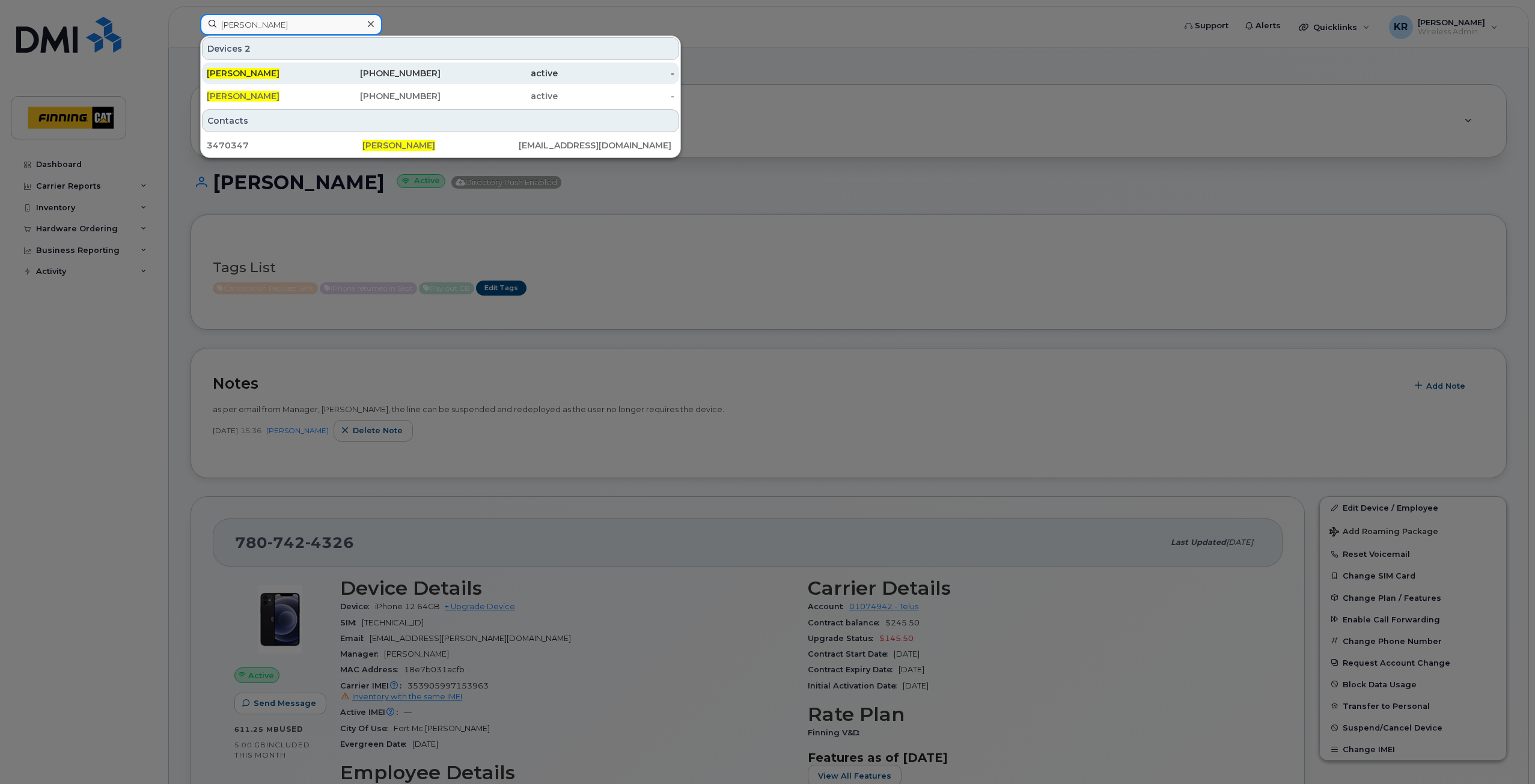
type input "[PERSON_NAME]"
click at [409, 76] on div "[PHONE_NUMBER]" at bounding box center [383, 74] width 117 height 12
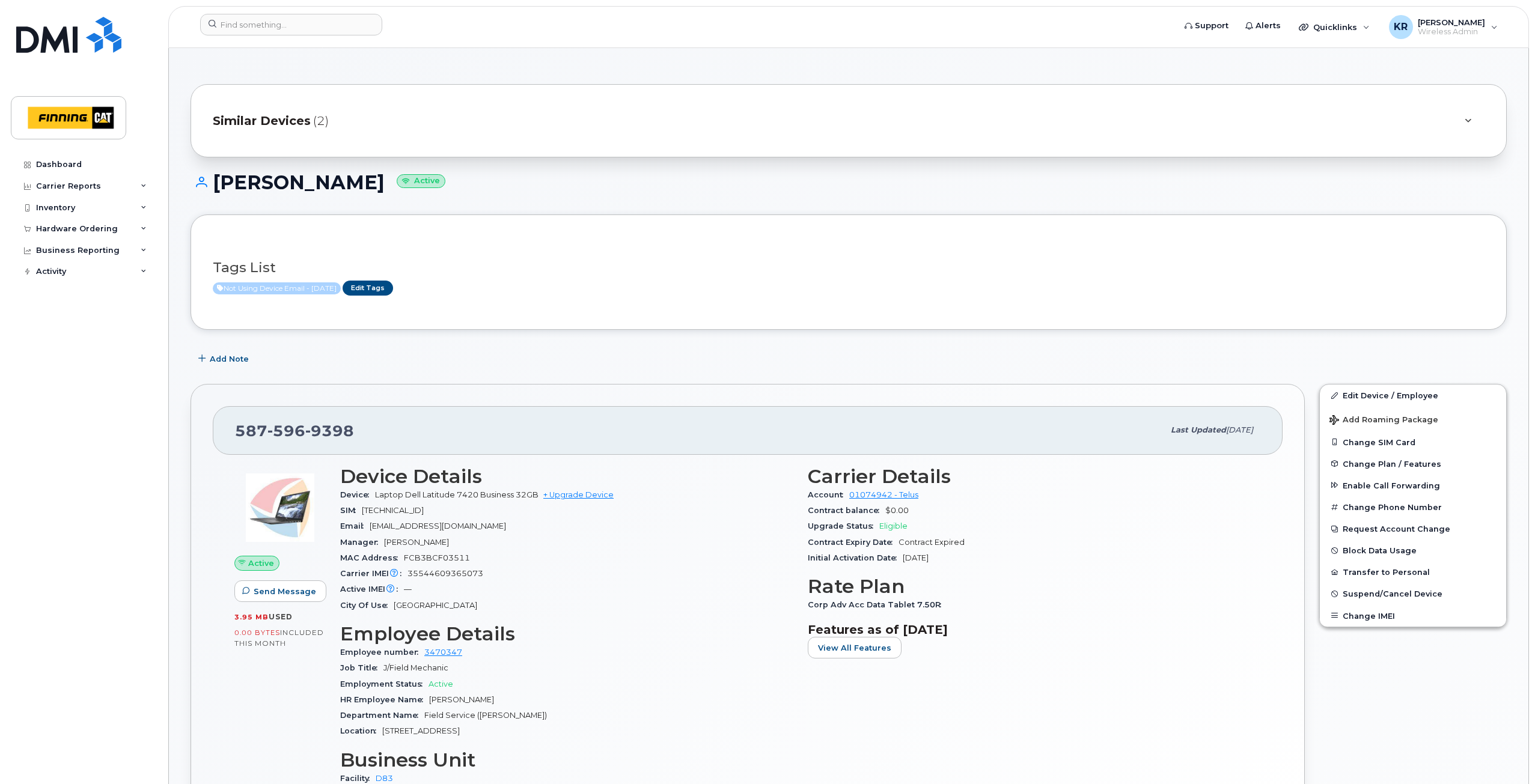
click at [276, 125] on span "Similar Devices" at bounding box center [262, 121] width 98 height 18
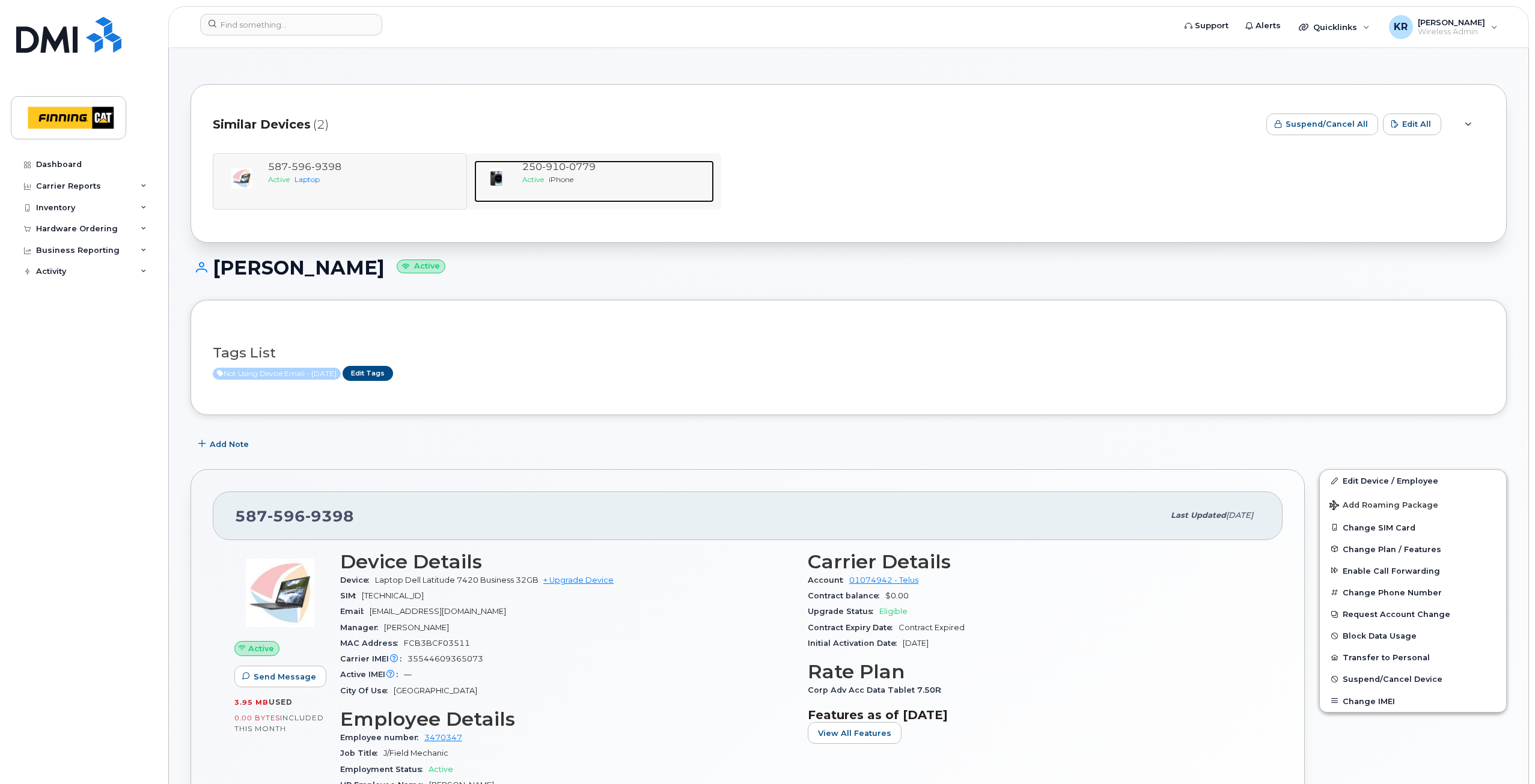
click at [557, 173] on div "[PHONE_NUMBER]" at bounding box center [616, 167] width 187 height 14
